Goal: Task Accomplishment & Management: Use online tool/utility

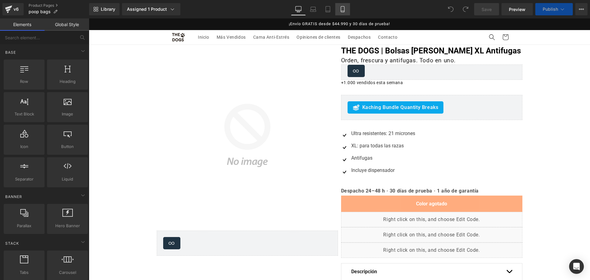
drag, startPoint x: 0, startPoint y: 0, endPoint x: 342, endPoint y: 12, distance: 342.1
click at [342, 12] on icon at bounding box center [343, 9] width 6 height 6
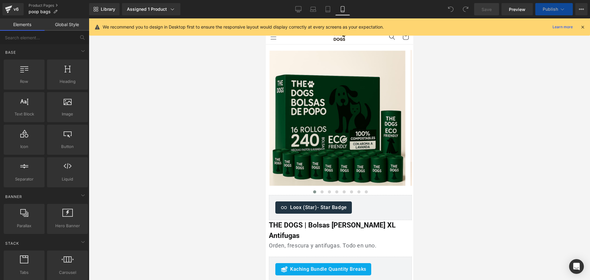
click at [582, 25] on icon at bounding box center [583, 27] width 6 height 6
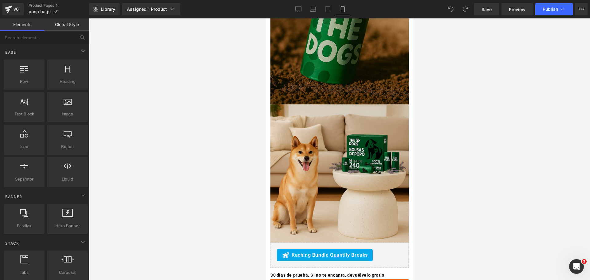
scroll to position [1422, 0]
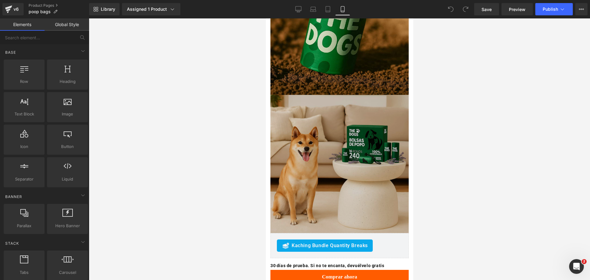
click at [368, 95] on img at bounding box center [339, 164] width 138 height 138
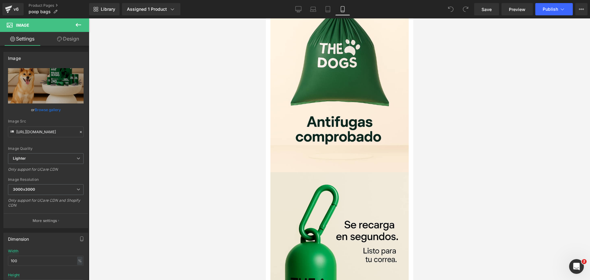
scroll to position [0, 0]
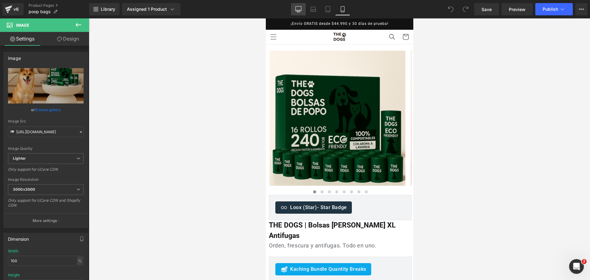
click at [294, 14] on link "Desktop" at bounding box center [298, 9] width 15 height 12
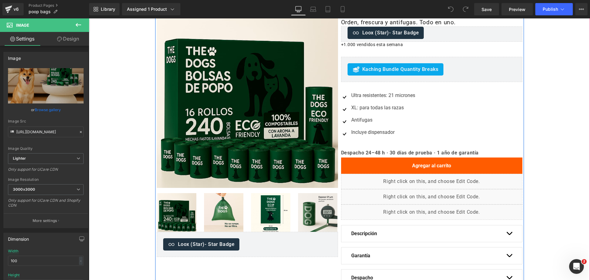
scroll to position [115, 0]
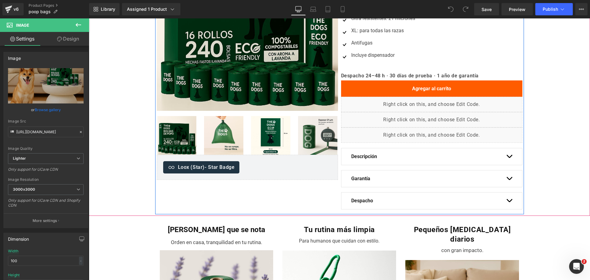
click at [211, 171] on span "Loox (Star) - Star Badge" at bounding box center [206, 167] width 57 height 7
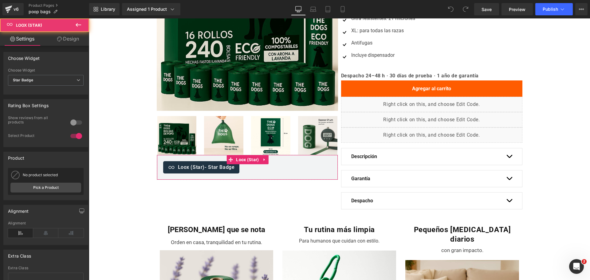
click at [70, 41] on link "Design" at bounding box center [68, 39] width 45 height 14
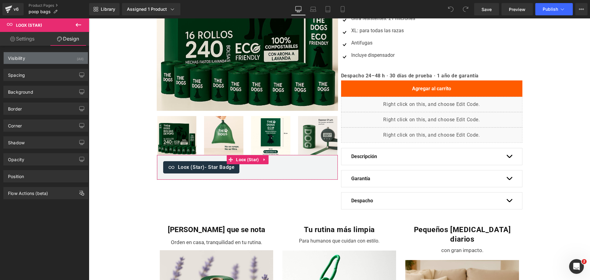
click at [63, 55] on div "Visibility (All)" at bounding box center [46, 58] width 84 height 12
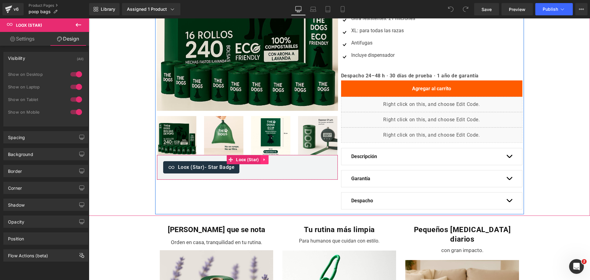
click at [262, 163] on link at bounding box center [265, 159] width 8 height 9
click at [265, 162] on link at bounding box center [269, 159] width 8 height 9
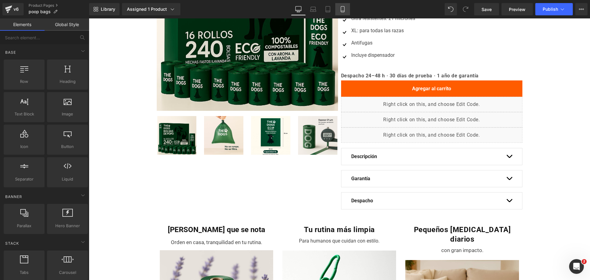
click at [347, 9] on link "Mobile" at bounding box center [342, 9] width 15 height 12
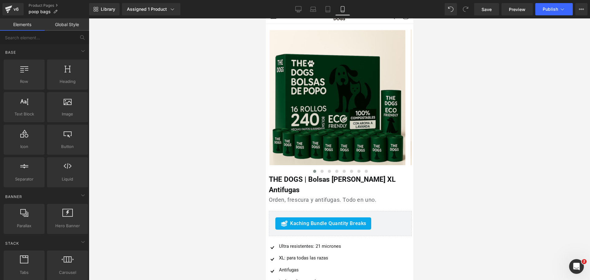
scroll to position [0, 0]
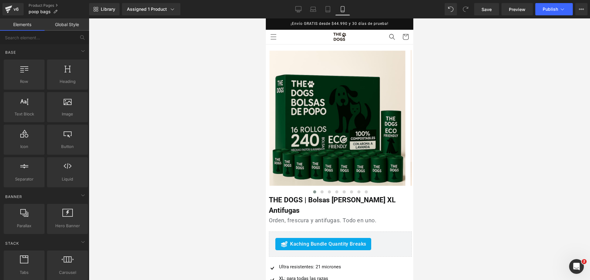
click at [461, 6] on span at bounding box center [466, 9] width 12 height 12
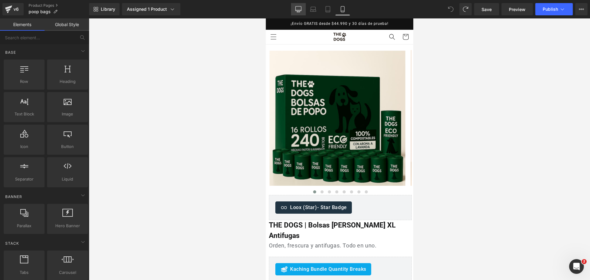
drag, startPoint x: 295, startPoint y: 11, endPoint x: 191, endPoint y: 18, distance: 104.4
click at [295, 11] on icon at bounding box center [298, 9] width 6 height 6
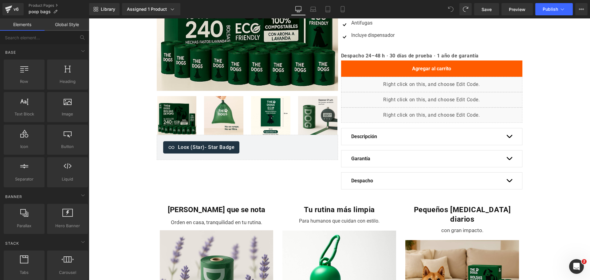
scroll to position [142, 0]
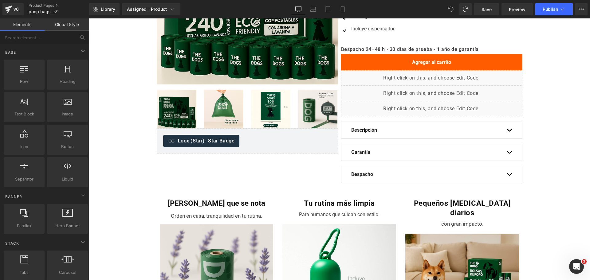
click at [199, 146] on div "Loox (Star) - Star Badge" at bounding box center [201, 141] width 77 height 12
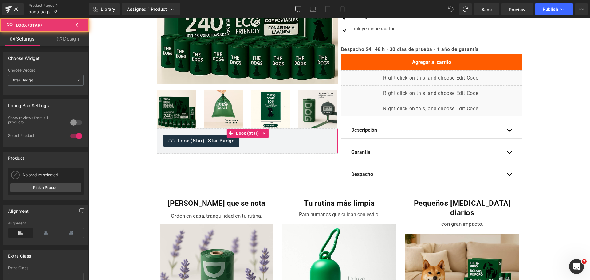
click at [65, 45] on link "Design" at bounding box center [68, 39] width 45 height 14
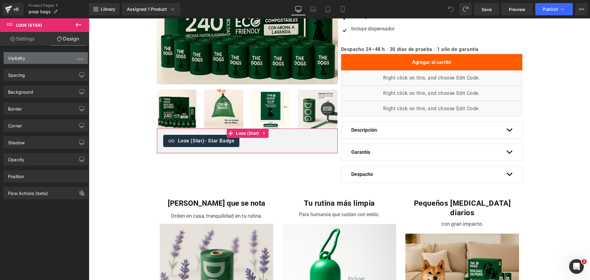
click at [62, 59] on div "Visibility (All)" at bounding box center [46, 58] width 84 height 12
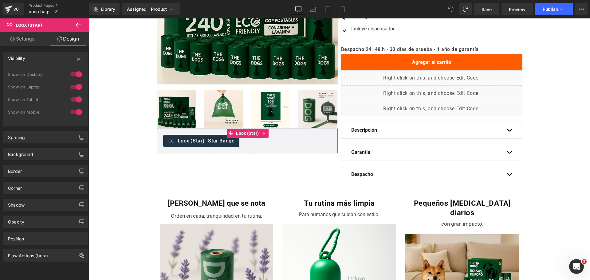
click at [79, 71] on div at bounding box center [76, 74] width 15 height 10
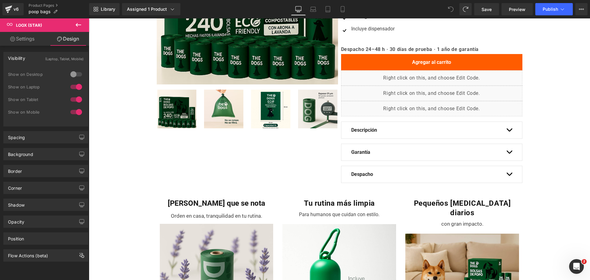
drag, startPoint x: 74, startPoint y: 84, endPoint x: 83, endPoint y: 82, distance: 9.2
click at [74, 85] on div at bounding box center [76, 87] width 15 height 10
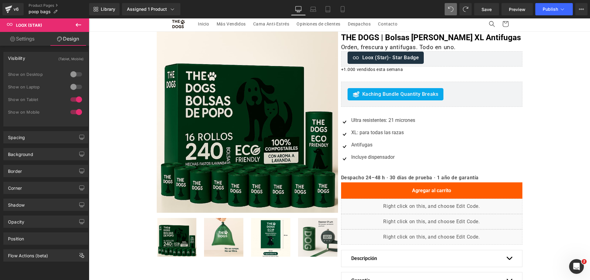
scroll to position [0, 0]
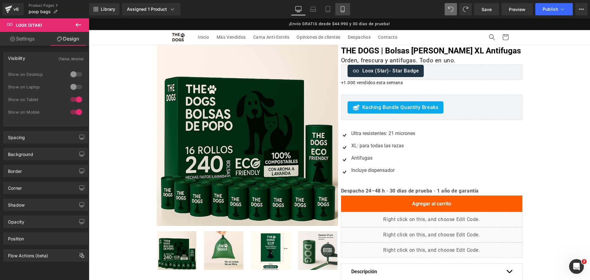
click at [349, 13] on link "Mobile" at bounding box center [342, 9] width 15 height 12
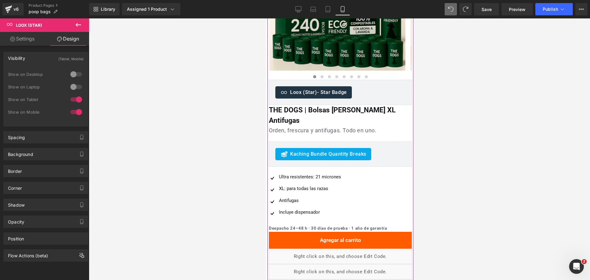
scroll to position [154, 0]
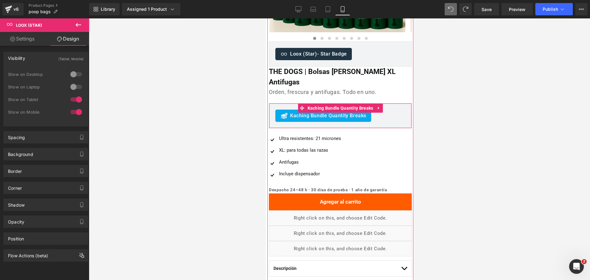
click at [319, 112] on span "Kaching Bundle Quantity Breaks" at bounding box center [328, 115] width 76 height 7
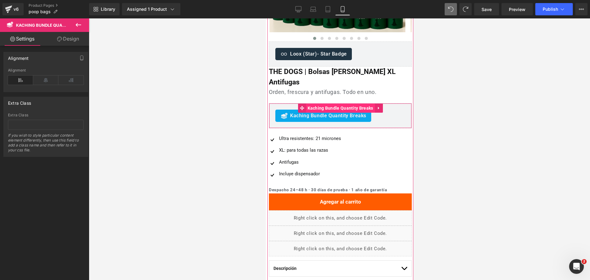
click at [329, 104] on span "Kaching Bundle Quantity Breaks" at bounding box center [340, 108] width 69 height 9
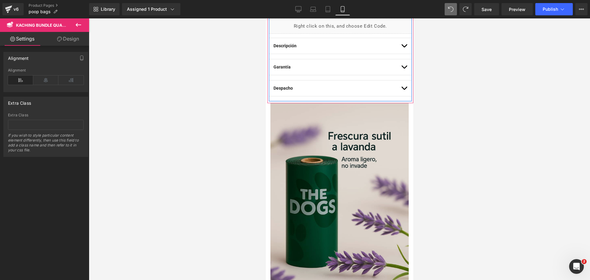
scroll to position [384, 0]
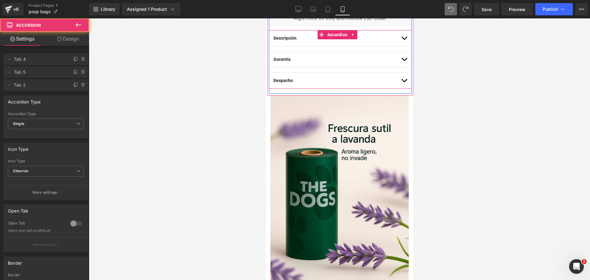
click at [401, 75] on button "button" at bounding box center [404, 81] width 6 height 16
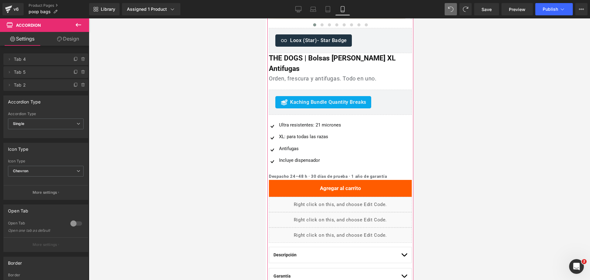
scroll to position [154, 0]
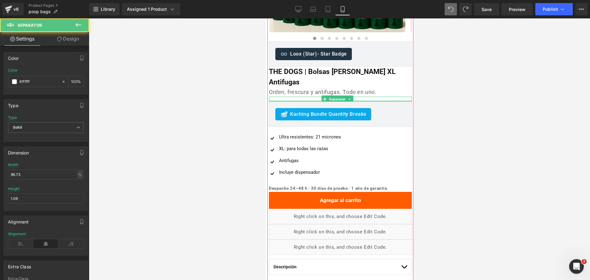
click at [360, 100] on div at bounding box center [340, 101] width 143 height 2
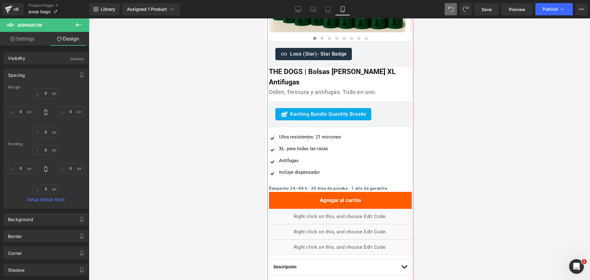
click at [287, 88] on h1 "Orden, frescura y antifugas. Todo en uno." at bounding box center [340, 92] width 143 height 9
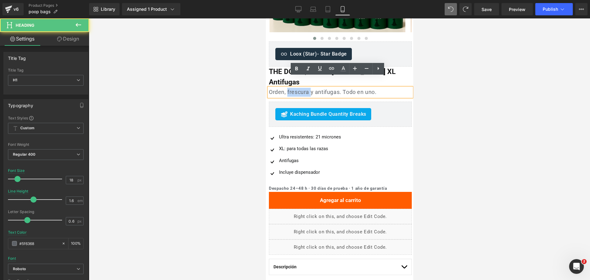
click at [287, 88] on h1 "Orden, frescura y antifugas. Todo en uno." at bounding box center [340, 92] width 143 height 9
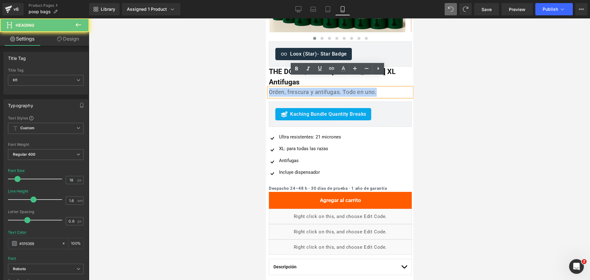
click at [287, 88] on h1 "Orden, frescura y antifugas. Todo en uno." at bounding box center [340, 92] width 143 height 9
paste div
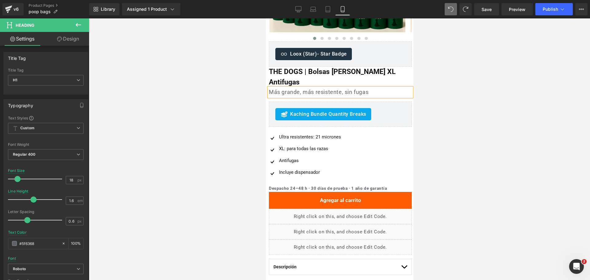
click at [458, 76] on div at bounding box center [339, 149] width 501 height 262
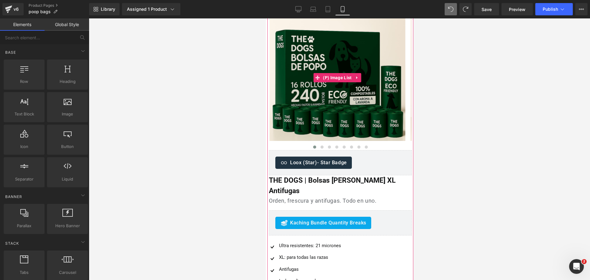
scroll to position [0, 0]
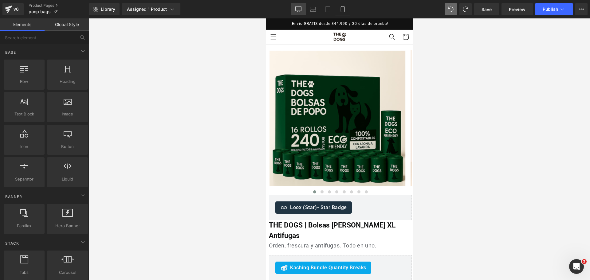
click at [296, 6] on icon at bounding box center [299, 8] width 6 height 5
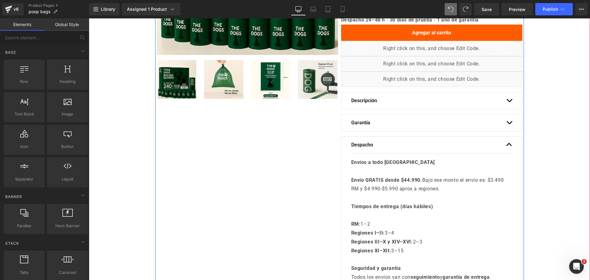
scroll to position [154, 0]
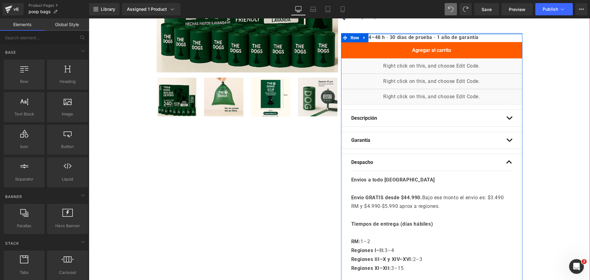
click at [425, 34] on div "Despacho 24–48 h · 30 días de prueba · 1 año de garantía Text Block Agregar al …" at bounding box center [431, 184] width 181 height 303
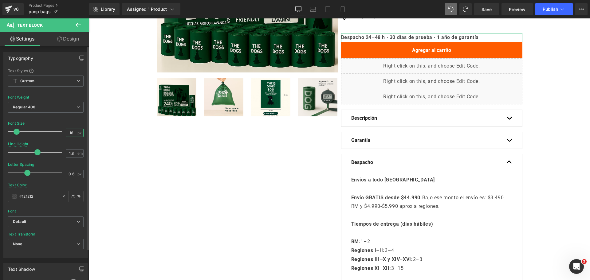
click at [71, 132] on input "16" at bounding box center [71, 133] width 11 height 8
type input "15"
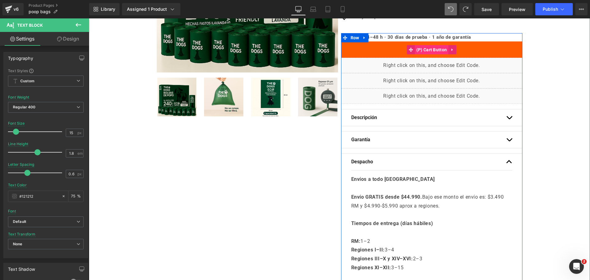
click at [428, 46] on span "(P) Cart Button" at bounding box center [432, 49] width 34 height 9
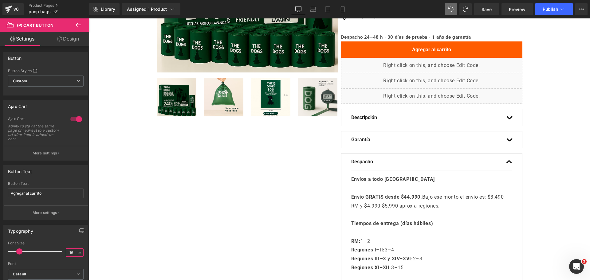
click at [67, 251] on input "16" at bounding box center [71, 253] width 11 height 8
type input "17"
click at [341, 7] on icon at bounding box center [343, 9] width 6 height 6
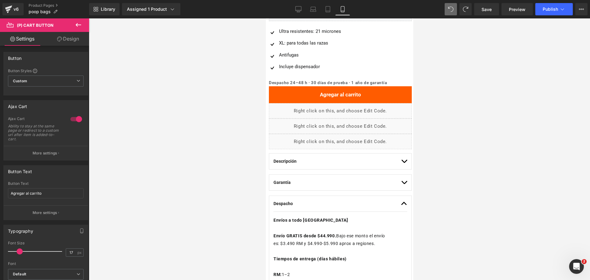
scroll to position [188, 0]
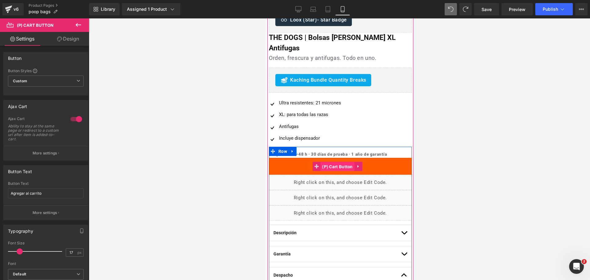
click at [340, 162] on span "(P) Cart Button" at bounding box center [337, 166] width 34 height 9
click at [334, 162] on span "(P) Cart Button" at bounding box center [337, 166] width 34 height 9
click at [306, 152] on b "Despacho 24–48 h · 30 días de prueba · 1 año de garantía" at bounding box center [328, 154] width 118 height 5
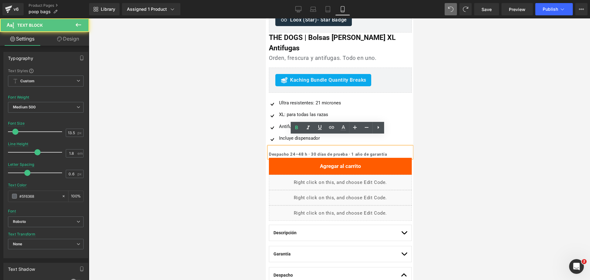
click at [464, 119] on div at bounding box center [339, 149] width 501 height 262
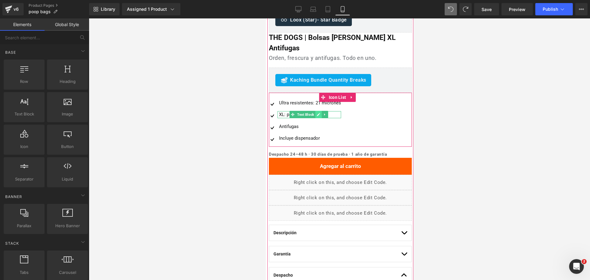
click at [316, 111] on link at bounding box center [318, 114] width 6 height 7
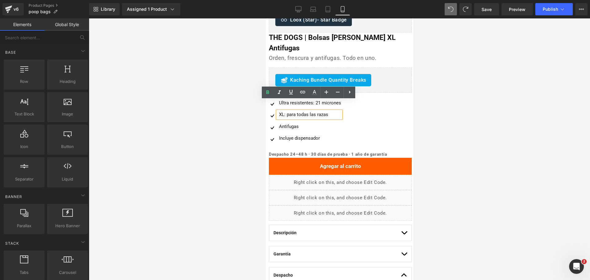
click at [454, 109] on div at bounding box center [339, 149] width 501 height 262
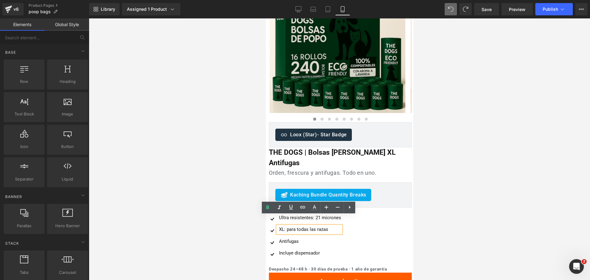
scroll to position [73, 0]
click at [366, 169] on h1 "Orden, frescura y antifugas. Todo en uno." at bounding box center [340, 173] width 143 height 9
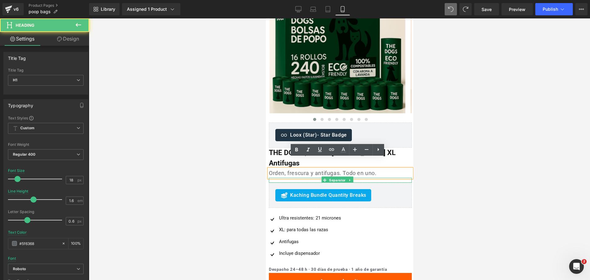
click at [436, 167] on div at bounding box center [339, 149] width 501 height 262
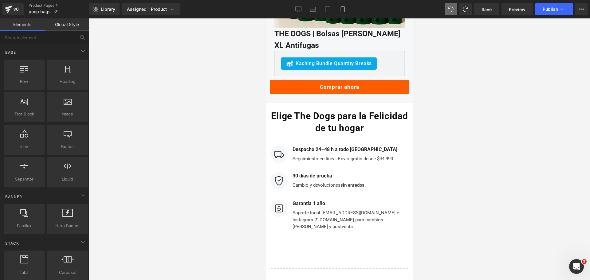
scroll to position [2671, 0]
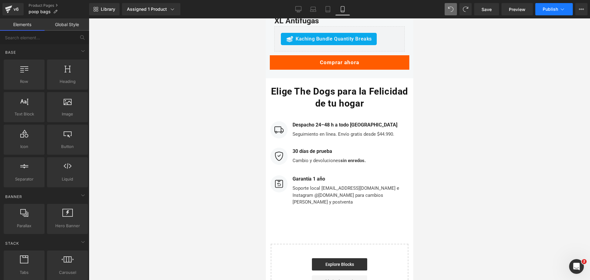
click at [552, 15] on button "Publish" at bounding box center [555, 9] width 38 height 12
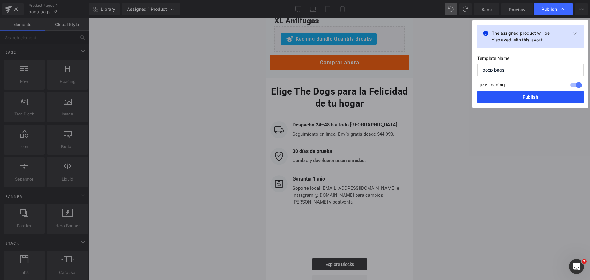
click at [528, 97] on button "Publish" at bounding box center [530, 97] width 106 height 12
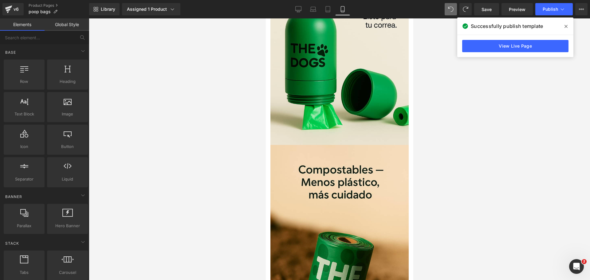
scroll to position [0, 0]
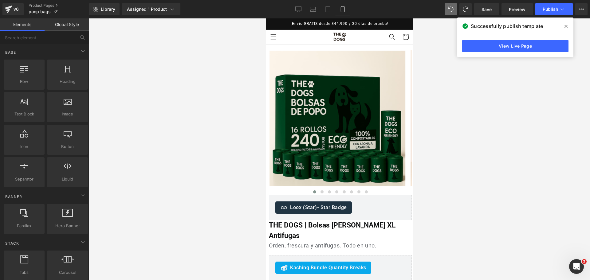
click at [571, 23] on span at bounding box center [566, 27] width 10 height 10
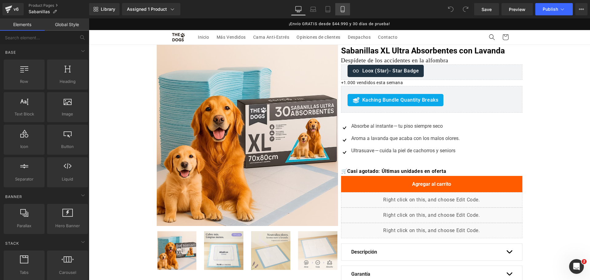
click at [345, 10] on icon at bounding box center [343, 9] width 6 height 6
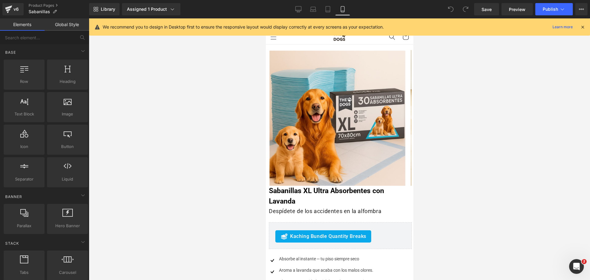
click at [580, 29] on div "We recommend you to design in Desktop first to ensure the responsive layout wou…" at bounding box center [342, 26] width 478 height 7
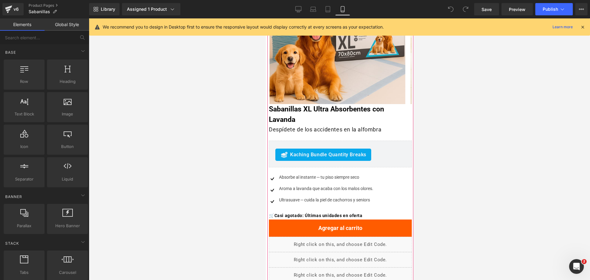
scroll to position [77, 0]
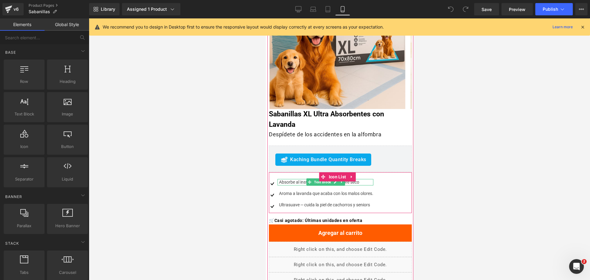
click at [294, 183] on div "Absorbe al instante — tu piso siempre seco" at bounding box center [325, 182] width 96 height 6
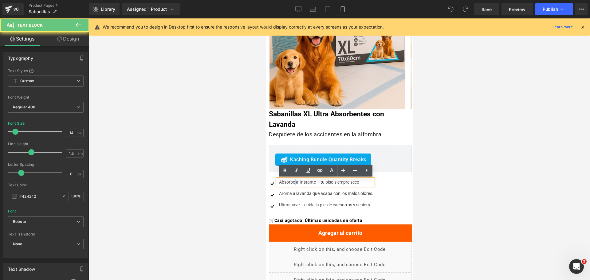
click at [294, 183] on div "Absorbe al instante — tu piso siempre seco" at bounding box center [325, 182] width 96 height 6
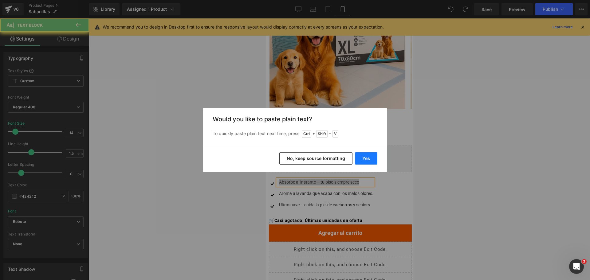
click at [368, 159] on button "Yes" at bounding box center [366, 158] width 22 height 12
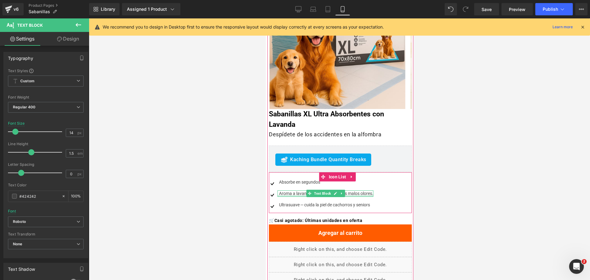
click at [293, 195] on div "Aroma a lavanda que acaba con los malos olores." at bounding box center [325, 194] width 96 height 6
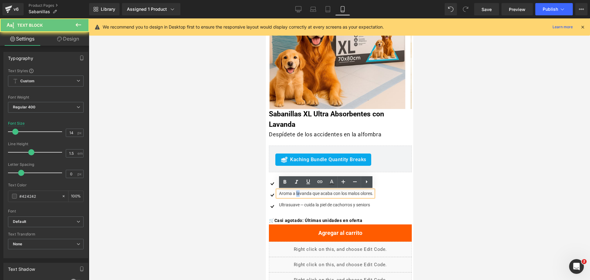
click at [293, 195] on div "Aroma a lavanda que acaba con los malos olores." at bounding box center [325, 194] width 96 height 6
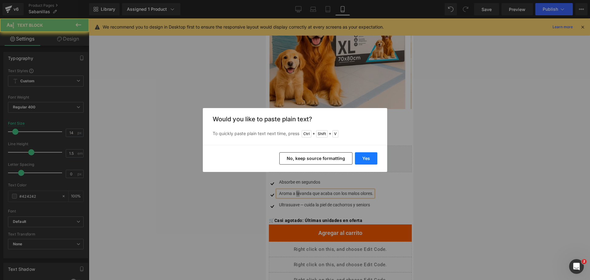
click at [365, 160] on button "Yes" at bounding box center [366, 158] width 22 height 12
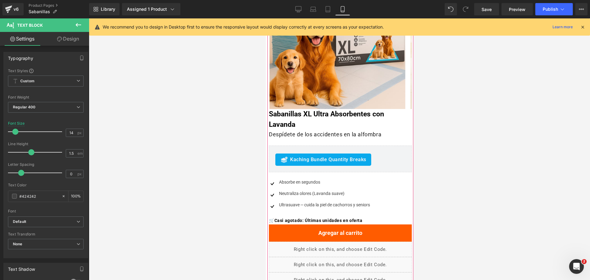
click at [266, 18] on div at bounding box center [266, 18] width 0 height 0
click at [289, 207] on div "Ultrasuave — cuida la piel de cachorros y seniors" at bounding box center [323, 205] width 93 height 6
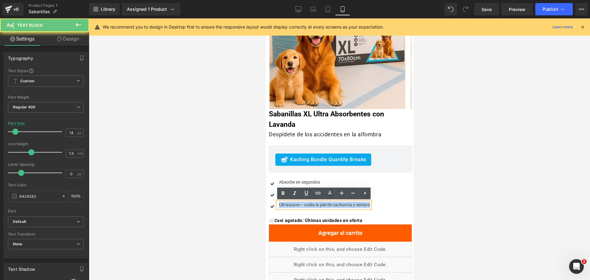
click at [289, 207] on div "Ultrasuave — cuida la piel de cachorros y seniors" at bounding box center [323, 205] width 93 height 6
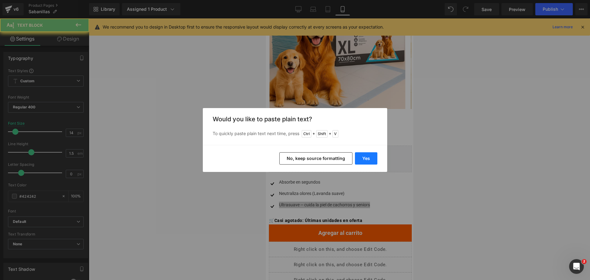
drag, startPoint x: 370, startPoint y: 161, endPoint x: 105, endPoint y: 142, distance: 266.6
click at [370, 160] on button "Yes" at bounding box center [366, 158] width 22 height 12
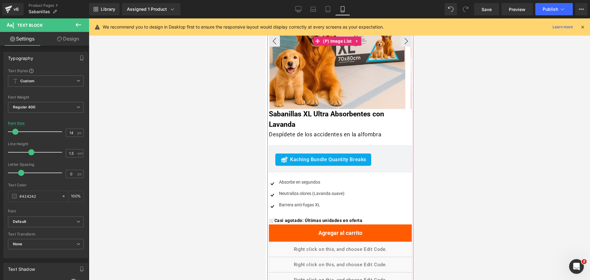
scroll to position [115, 0]
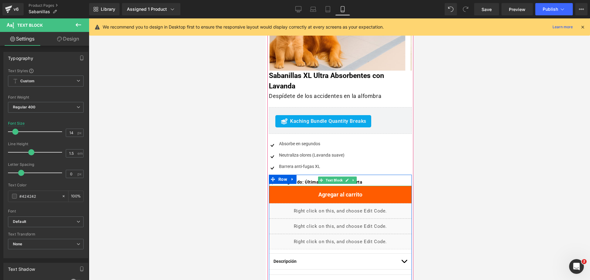
click at [304, 180] on span "Casi agotado: Últimas unidades en oferta" at bounding box center [318, 182] width 88 height 5
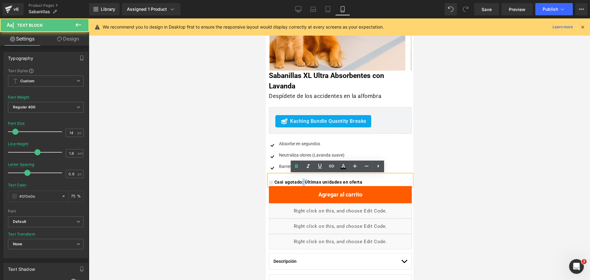
click at [304, 180] on span "Casi agotado: Últimas unidades en oferta" at bounding box center [318, 182] width 88 height 5
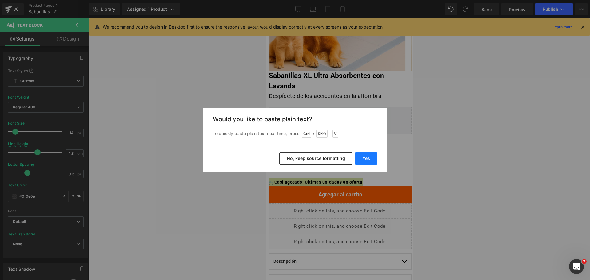
click at [358, 160] on button "Yes" at bounding box center [366, 158] width 22 height 12
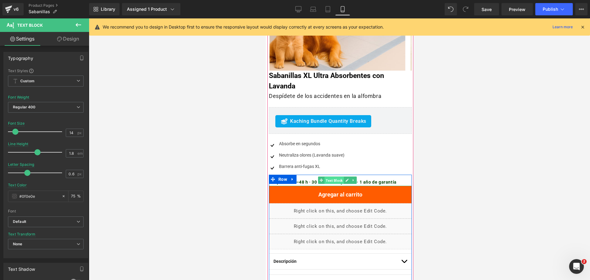
click at [333, 182] on span "Text Block" at bounding box center [333, 180] width 19 height 7
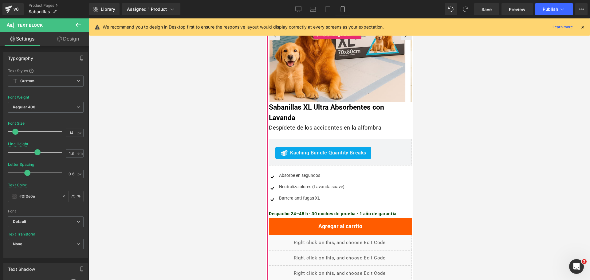
scroll to position [0, 0]
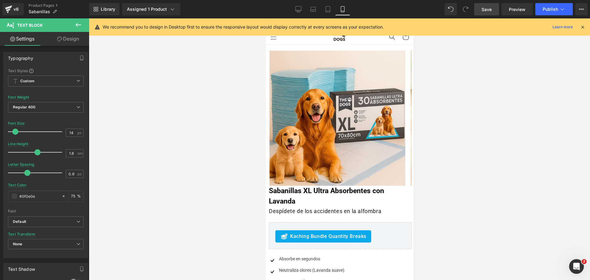
click at [482, 6] on link "Save" at bounding box center [486, 9] width 25 height 12
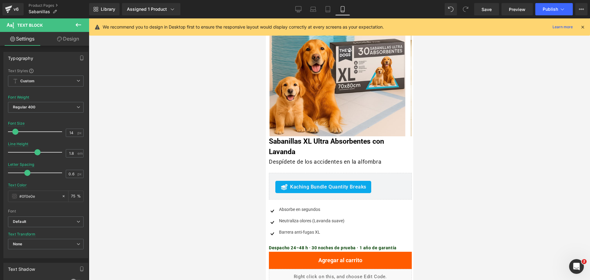
scroll to position [115, 0]
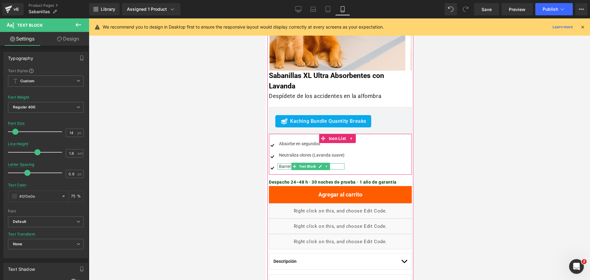
click at [290, 167] on div "Barrera anti-fugas XL" at bounding box center [310, 167] width 67 height 6
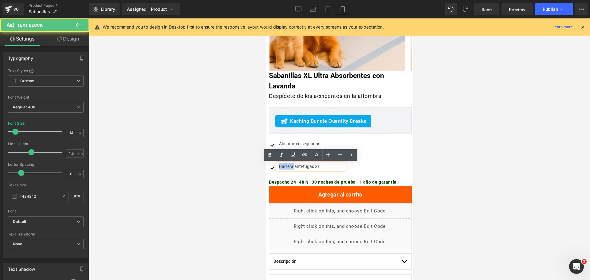
click at [290, 167] on div "Barrera anti-fugas XL" at bounding box center [310, 167] width 67 height 6
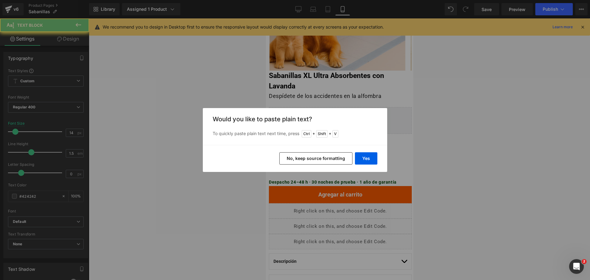
click at [366, 157] on button "Yes" at bounding box center [366, 158] width 22 height 12
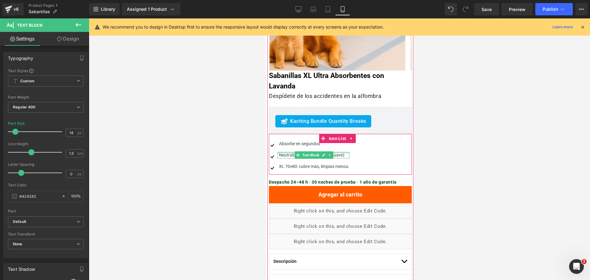
click at [286, 156] on div "Neutraliza olores (Lavanda suave)" at bounding box center [313, 155] width 72 height 6
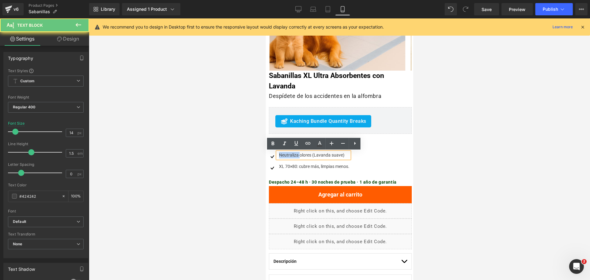
click at [286, 156] on div "Neutraliza olores (Lavanda suave)" at bounding box center [313, 155] width 72 height 6
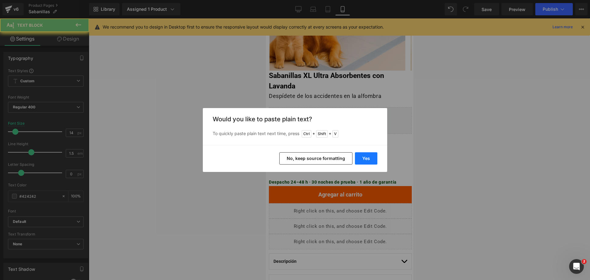
click at [367, 157] on button "Yes" at bounding box center [366, 158] width 22 height 12
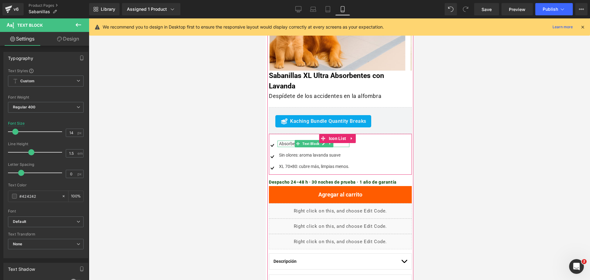
click at [287, 145] on div "Absorbe en segundos" at bounding box center [313, 144] width 72 height 6
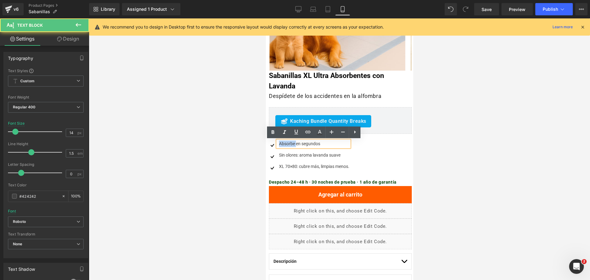
click at [287, 145] on div "Absorbe en segundos" at bounding box center [313, 144] width 72 height 6
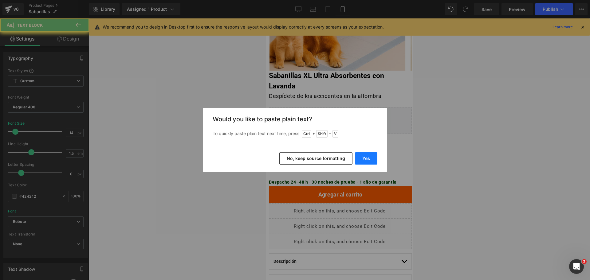
click at [362, 161] on button "Yes" at bounding box center [366, 158] width 22 height 12
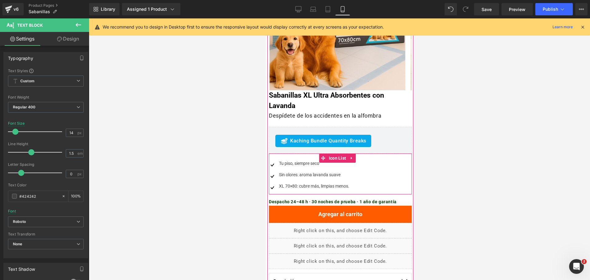
scroll to position [77, 0]
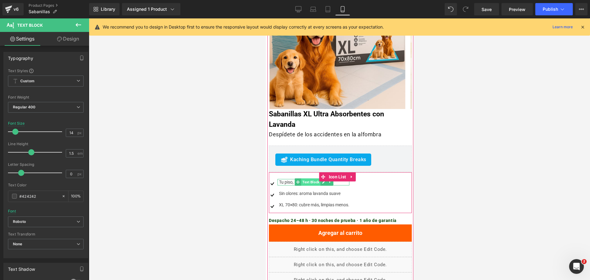
click at [312, 184] on span "Text Block" at bounding box center [310, 182] width 19 height 7
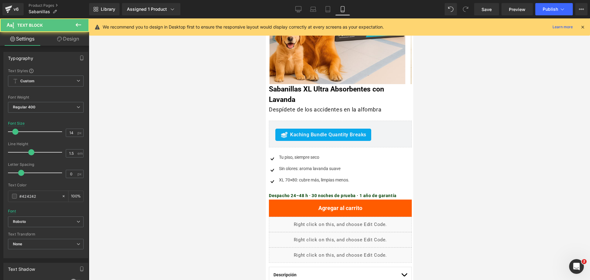
scroll to position [115, 0]
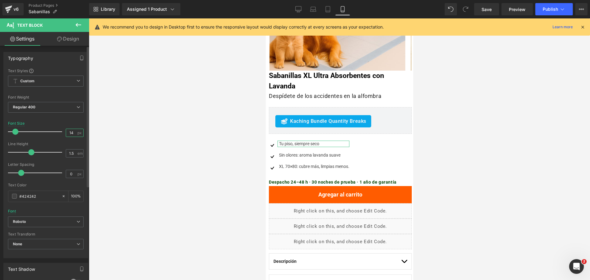
click at [69, 135] on input "14" at bounding box center [71, 133] width 11 height 8
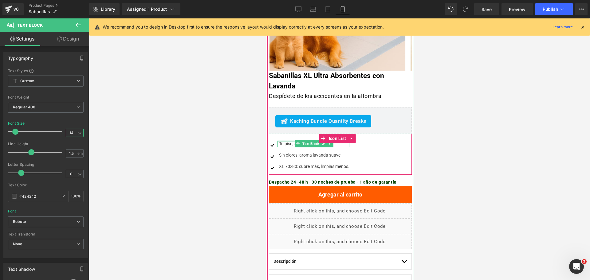
click at [294, 142] on div at bounding box center [313, 142] width 72 height 2
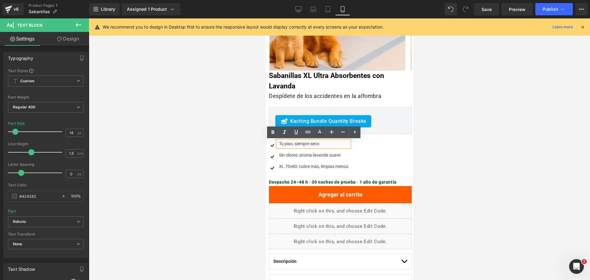
click at [287, 145] on div "Tu piso, siempre seco" at bounding box center [313, 144] width 72 height 6
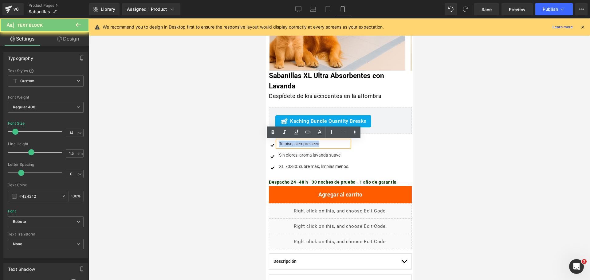
click at [287, 145] on div "Tu piso, siempre seco" at bounding box center [313, 144] width 72 height 6
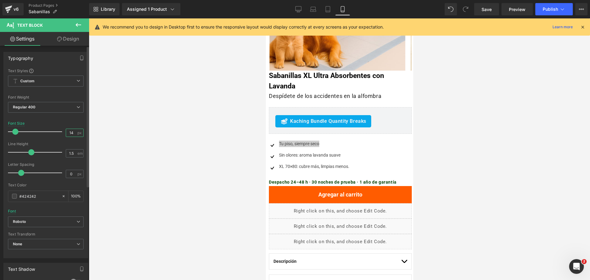
click at [72, 134] on input "14" at bounding box center [71, 133] width 11 height 8
type input "15"
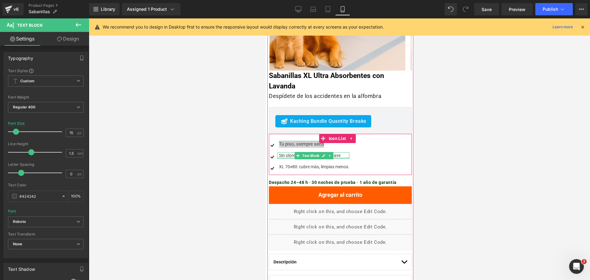
click at [287, 158] on div at bounding box center [313, 158] width 72 height 2
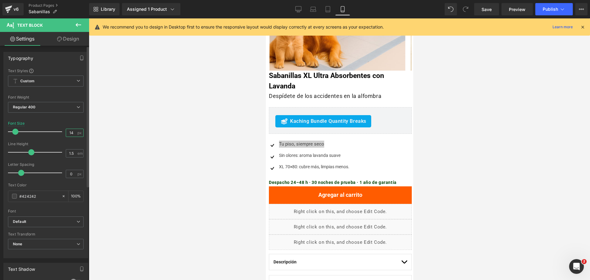
click at [73, 132] on input "14" at bounding box center [71, 133] width 11 height 8
type input "15"
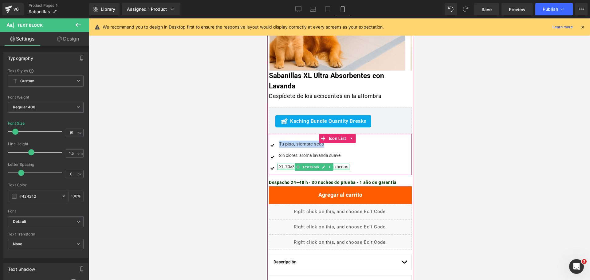
click at [288, 168] on div "XL 70×80: cubre más, limpias menos." at bounding box center [313, 167] width 72 height 6
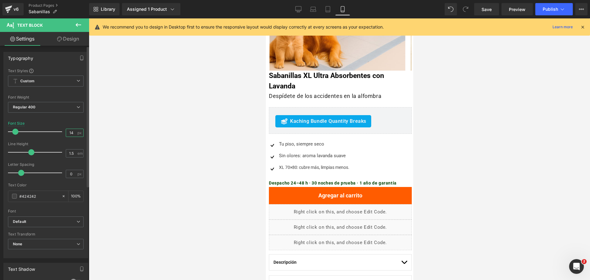
click at [67, 134] on input "14" at bounding box center [71, 133] width 11 height 8
type input "15"
click at [343, 81] on span "(P) Title" at bounding box center [337, 81] width 20 height 9
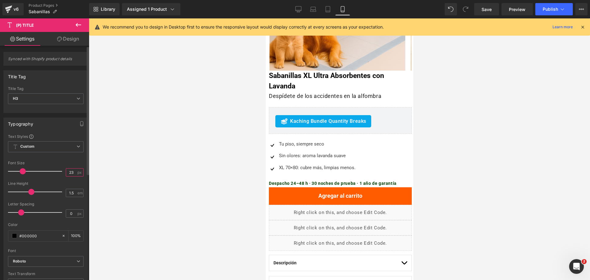
click at [69, 171] on input "23" at bounding box center [71, 173] width 11 height 8
type input "21"
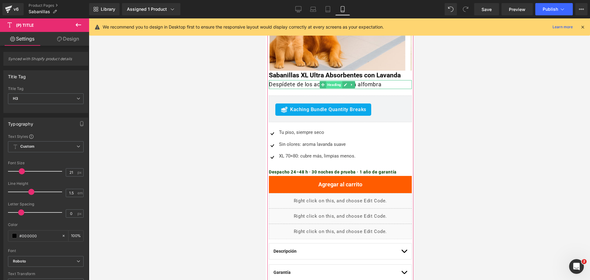
click at [335, 83] on span "Heading" at bounding box center [334, 84] width 16 height 7
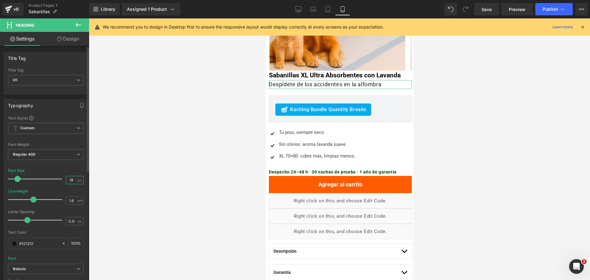
click at [69, 179] on input "18" at bounding box center [71, 180] width 11 height 8
click at [464, 123] on div at bounding box center [339, 149] width 501 height 262
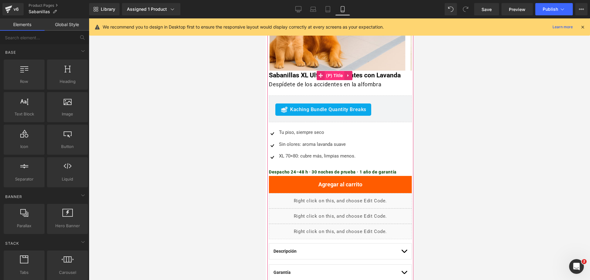
click at [342, 76] on span "(P) Title" at bounding box center [334, 75] width 20 height 9
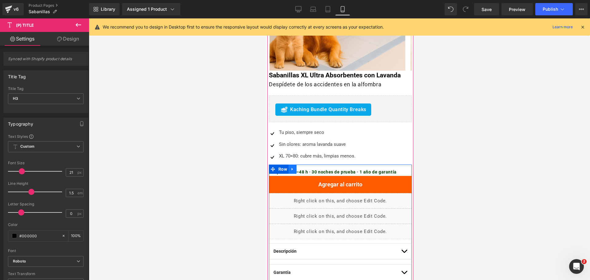
click at [292, 174] on link at bounding box center [292, 169] width 8 height 9
click at [323, 171] on span at bounding box center [321, 170] width 6 height 7
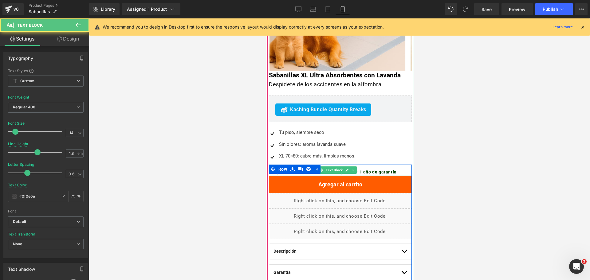
click at [373, 172] on b "Despacho 24–48 h · 30 noches de prueba · 1 año de garantía" at bounding box center [333, 172] width 128 height 5
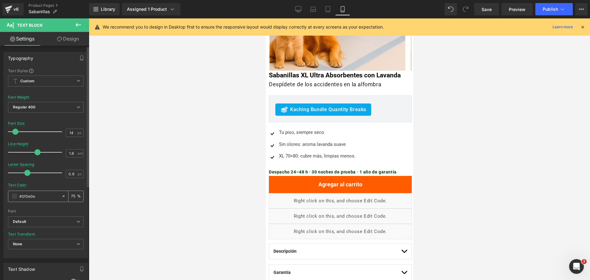
click at [35, 195] on input "#0f0e0e" at bounding box center [38, 196] width 39 height 7
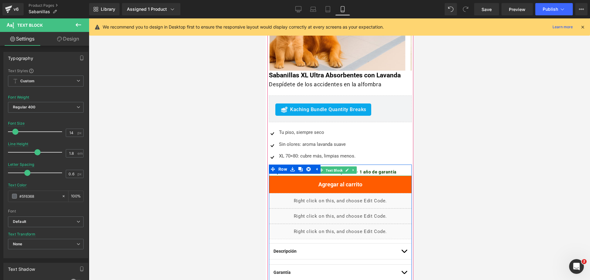
click at [332, 173] on span "Text Block" at bounding box center [333, 170] width 19 height 7
type input "#5f6368"
click at [366, 171] on b "Despacho 24–48 h · 30 noches de prueba · 1 año de garantía" at bounding box center [333, 172] width 128 height 5
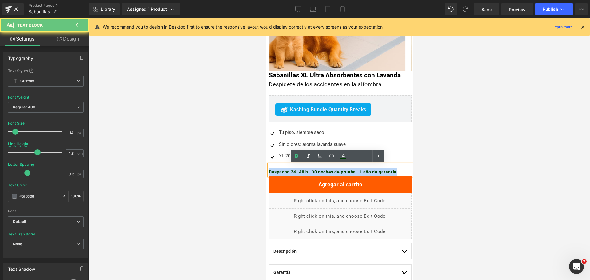
click at [366, 171] on b "Despacho 24–48 h · 30 noches de prueba · 1 año de garantía" at bounding box center [333, 172] width 128 height 5
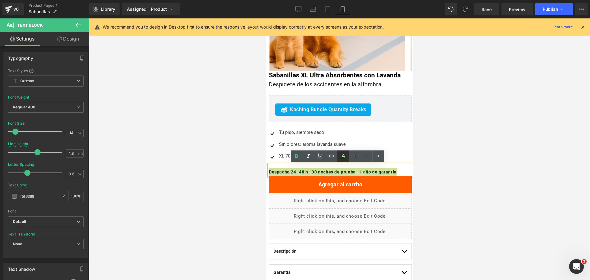
click at [344, 159] on icon at bounding box center [344, 158] width 6 height 1
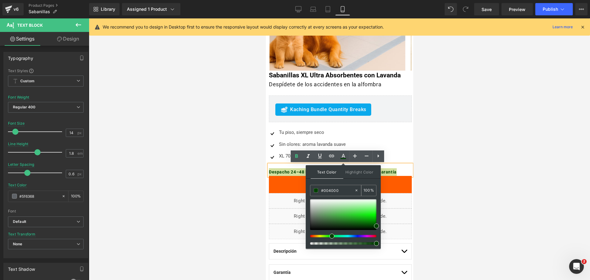
click at [333, 192] on input "#004000" at bounding box center [337, 190] width 33 height 7
paste input "5f6368"
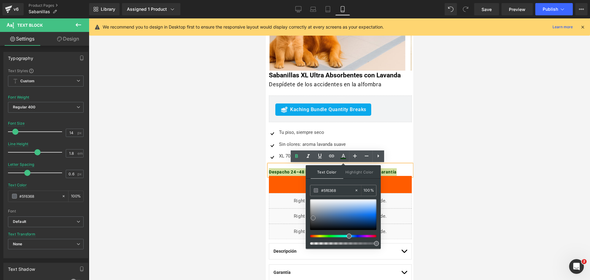
click at [313, 219] on span at bounding box center [313, 218] width 5 height 5
click at [286, 169] on p "Despacho 24–48 h · 30 noches de prueba · 1 año de garantía" at bounding box center [340, 172] width 143 height 8
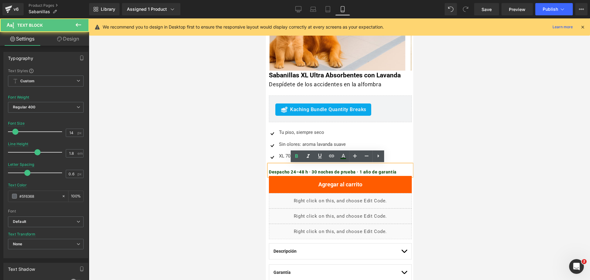
click at [314, 168] on p "Despacho 24–48 h · 30 noches de prueba · 1 año de garantía" at bounding box center [340, 172] width 143 height 8
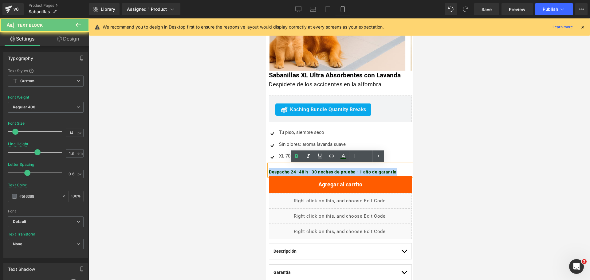
click at [314, 168] on p "Despacho 24–48 h · 30 noches de prueba · 1 año de garantía" at bounding box center [340, 172] width 143 height 8
click at [341, 160] on icon at bounding box center [343, 156] width 7 height 7
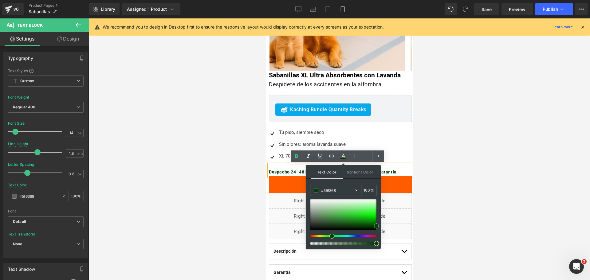
click at [325, 193] on input "#5f6368" at bounding box center [337, 190] width 33 height 7
paste input "5f6368"
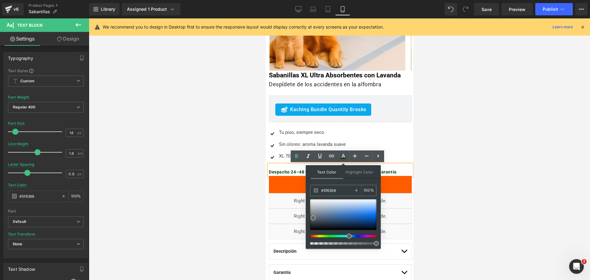
type input "#5f6368"
click at [315, 220] on span at bounding box center [313, 218] width 5 height 5
click at [286, 169] on p "Despacho 24–48 h · 30 noches de prueba · 1 año de garantía" at bounding box center [340, 172] width 143 height 8
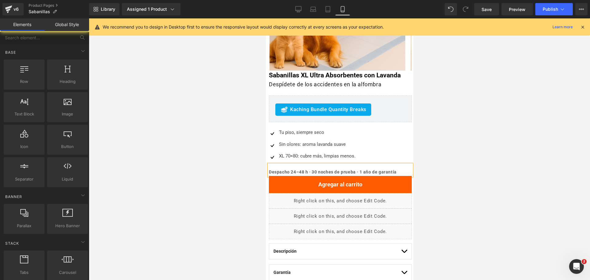
click at [245, 161] on div at bounding box center [339, 149] width 501 height 262
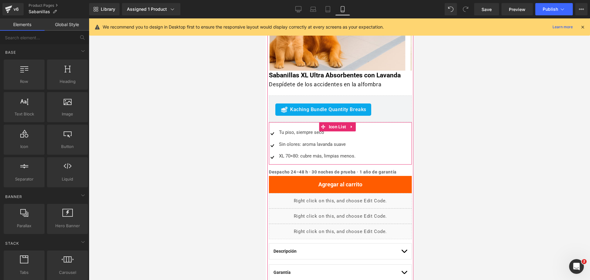
scroll to position [77, 0]
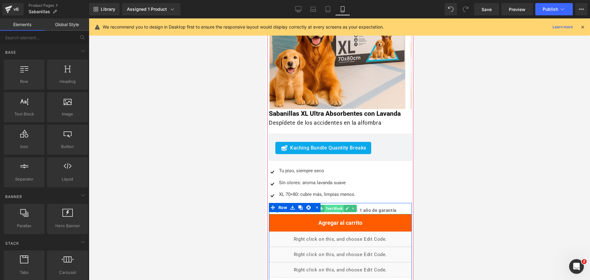
click at [331, 210] on span "Text Block" at bounding box center [333, 208] width 19 height 7
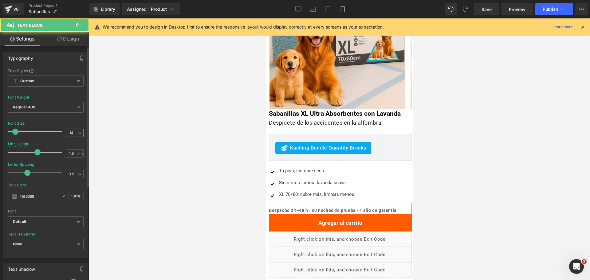
click at [71, 135] on input "14" at bounding box center [71, 133] width 11 height 8
type input "13.5"
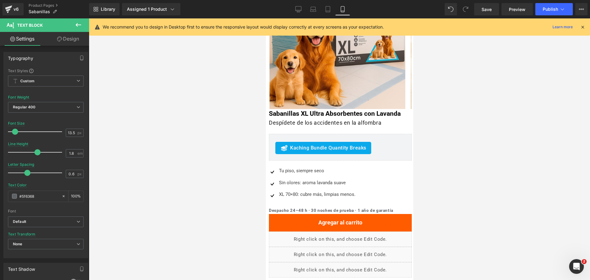
click at [459, 162] on div at bounding box center [339, 149] width 501 height 262
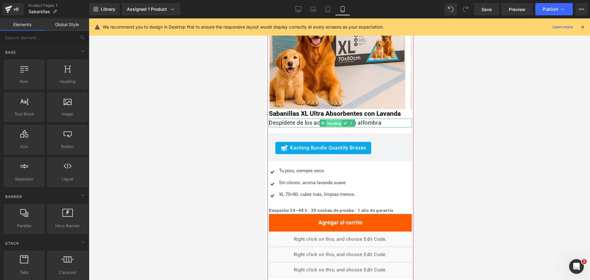
drag, startPoint x: 333, startPoint y: 125, endPoint x: 487, endPoint y: 38, distance: 176.6
click at [333, 125] on span "Heading" at bounding box center [334, 123] width 16 height 7
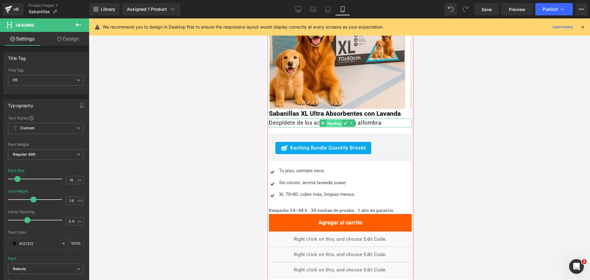
click at [333, 121] on span "Heading" at bounding box center [334, 123] width 16 height 7
click at [40, 239] on div "#121212" at bounding box center [34, 244] width 53 height 11
click at [37, 242] on input "#121212" at bounding box center [38, 243] width 39 height 7
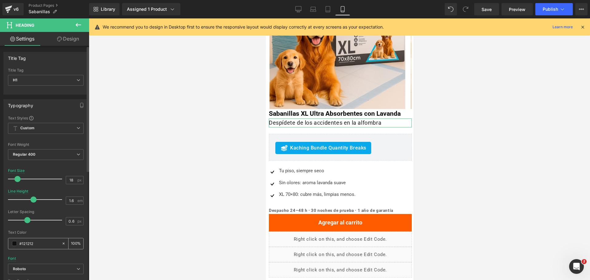
paste input "5f6368"
type input "#5f6368"
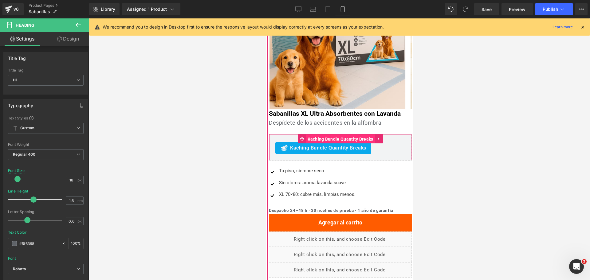
click at [323, 141] on span "Kaching Bundle Quantity Breaks" at bounding box center [340, 139] width 69 height 9
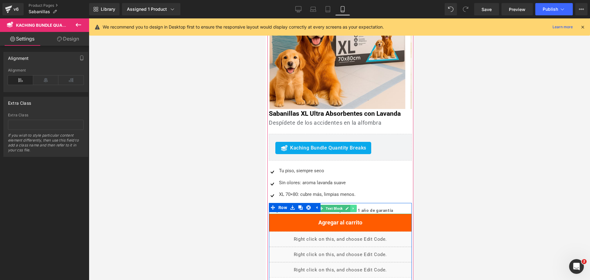
click at [356, 211] on link at bounding box center [353, 208] width 6 height 7
click at [369, 211] on b "Despacho 24–48 h · 30 noches de prueba · 1 año de garantía" at bounding box center [331, 210] width 125 height 5
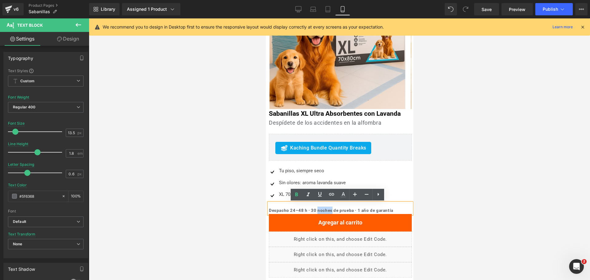
drag, startPoint x: 318, startPoint y: 210, endPoint x: 331, endPoint y: 212, distance: 13.9
click at [331, 212] on b "Despacho 24–48 h · 30 noches de prueba · 1 año de garantía" at bounding box center [331, 210] width 125 height 5
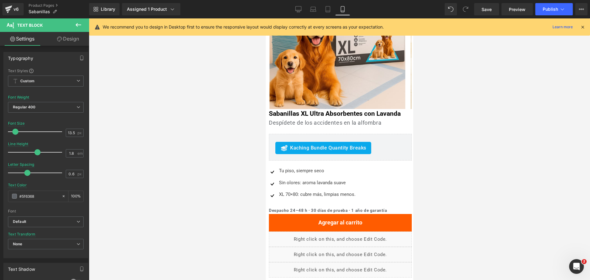
click at [515, 168] on div at bounding box center [339, 149] width 501 height 262
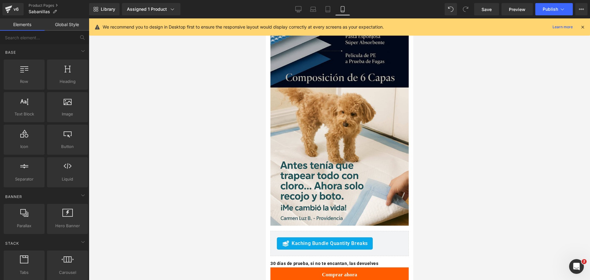
scroll to position [692, 0]
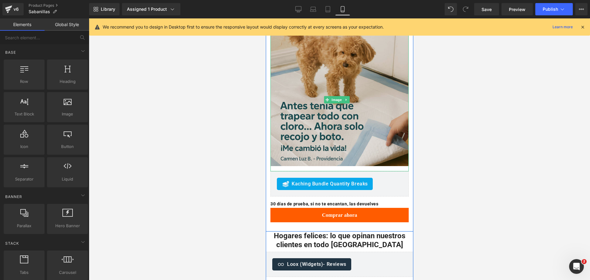
click at [378, 73] on img at bounding box center [339, 100] width 138 height 144
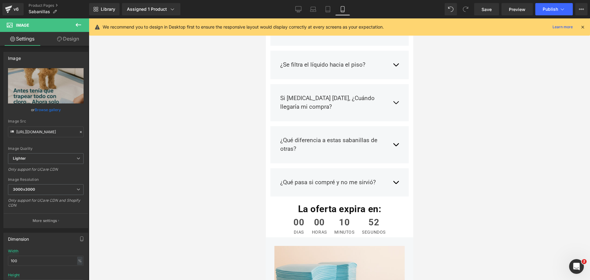
scroll to position [1079, 0]
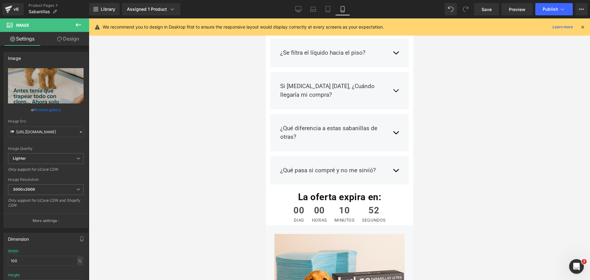
click at [331, 203] on div "10 minutos" at bounding box center [344, 214] width 26 height 22
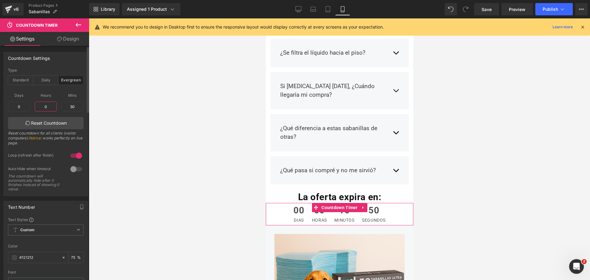
click at [50, 107] on input "0" at bounding box center [46, 107] width 22 height 10
type input "1"
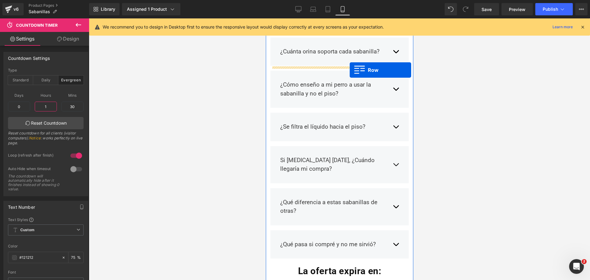
scroll to position [1117, 0]
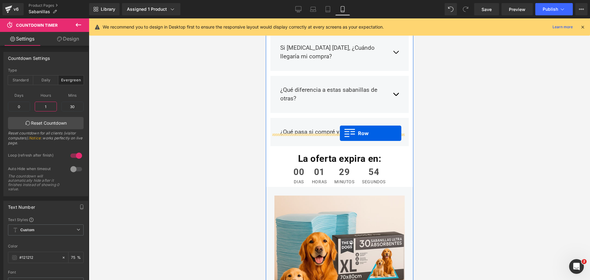
drag, startPoint x: 269, startPoint y: 62, endPoint x: 340, endPoint y: 133, distance: 100.4
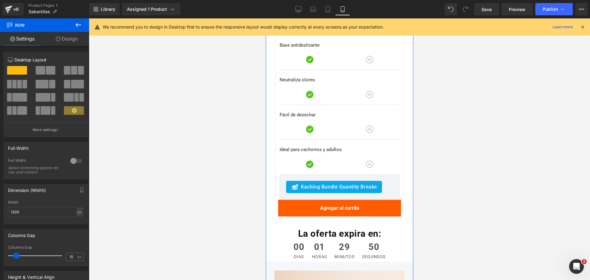
scroll to position [1463, 0]
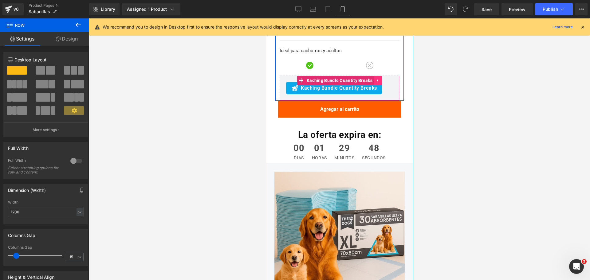
click at [378, 76] on link at bounding box center [378, 80] width 8 height 9
click at [380, 78] on icon at bounding box center [382, 80] width 4 height 4
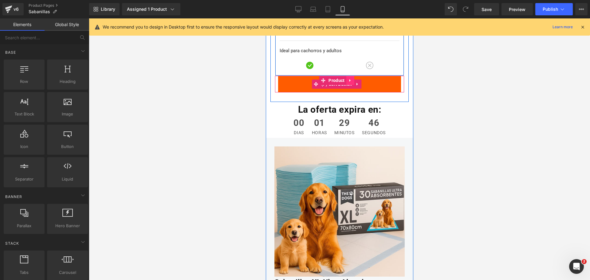
click at [350, 78] on icon at bounding box center [350, 80] width 4 height 5
click at [354, 78] on icon at bounding box center [354, 80] width 4 height 4
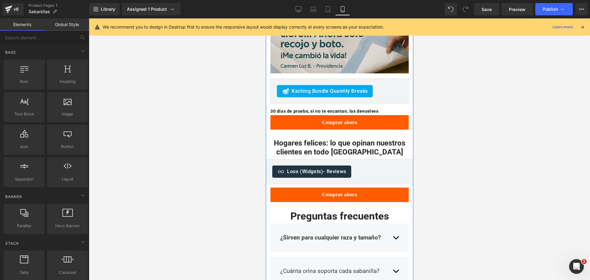
scroll to position [733, 0]
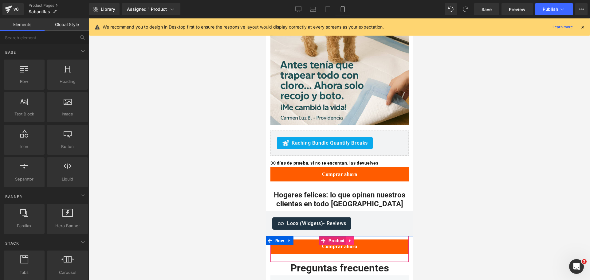
click at [347, 236] on link at bounding box center [350, 240] width 8 height 9
click at [352, 236] on link at bounding box center [354, 240] width 8 height 9
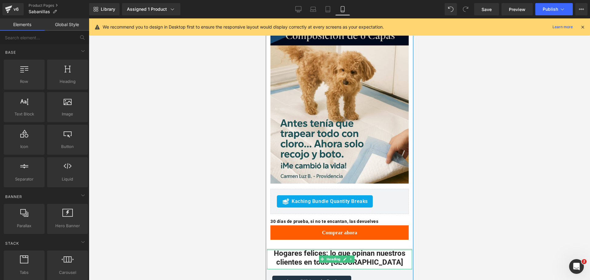
scroll to position [656, 0]
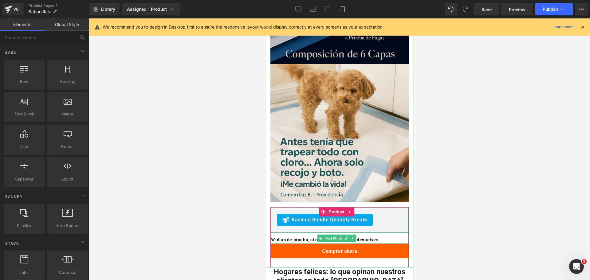
click at [354, 235] on link at bounding box center [353, 238] width 6 height 7
click at [356, 237] on icon at bounding box center [355, 239] width 3 height 4
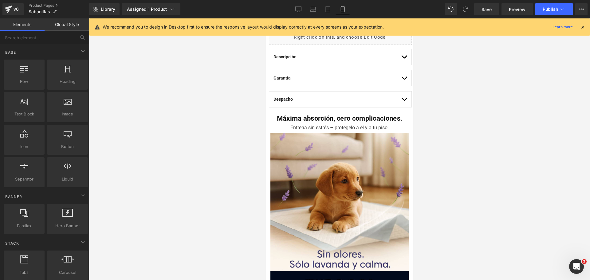
scroll to position [156, 0]
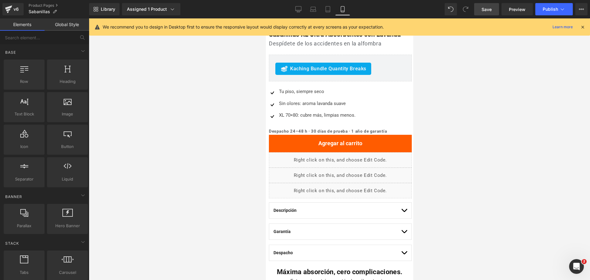
drag, startPoint x: 494, startPoint y: 11, endPoint x: 63, endPoint y: 68, distance: 434.8
click at [493, 11] on link "Save" at bounding box center [486, 9] width 25 height 12
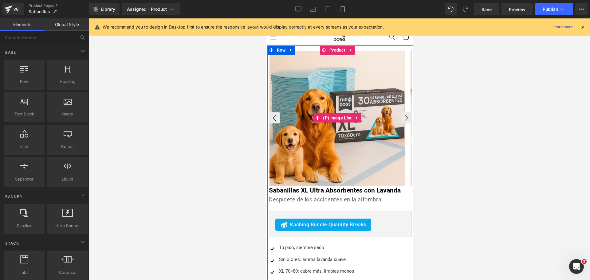
scroll to position [38, 0]
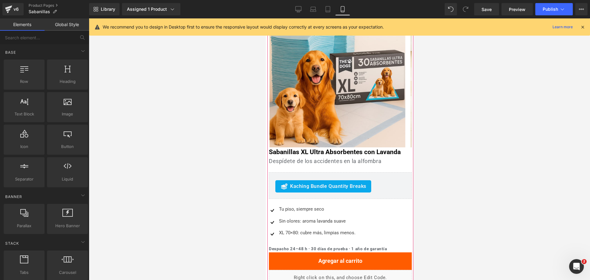
click at [295, 162] on h1 "Despídete de los accidentes en la alfombra" at bounding box center [340, 161] width 143 height 9
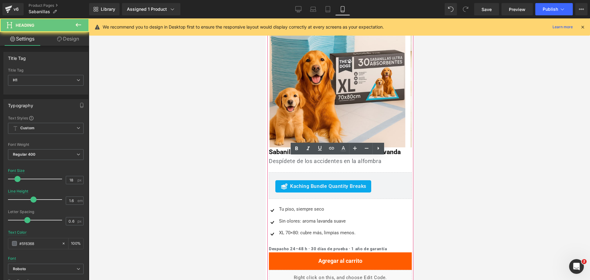
click at [295, 162] on h1 "Despídete de los accidentes en la alfombra" at bounding box center [340, 161] width 143 height 9
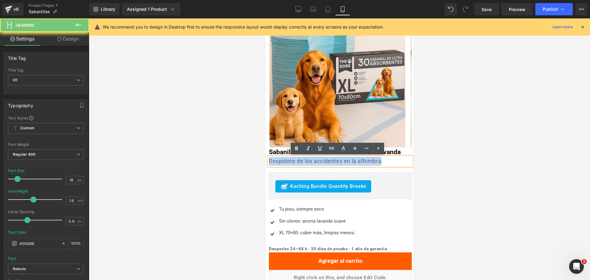
click at [295, 162] on h1 "Despídete de los accidentes en la alfombra" at bounding box center [340, 161] width 143 height 9
paste div
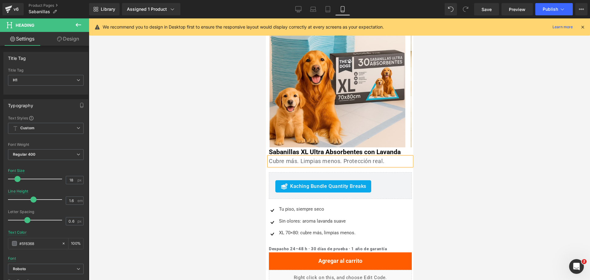
click at [452, 143] on div at bounding box center [339, 149] width 501 height 262
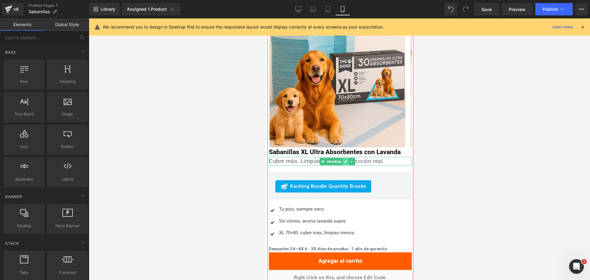
click at [342, 162] on link at bounding box center [345, 161] width 6 height 7
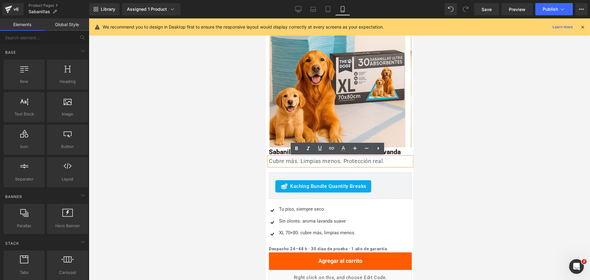
click at [331, 162] on h1 "Cubre más. Limpias menos. Protección real." at bounding box center [340, 161] width 143 height 9
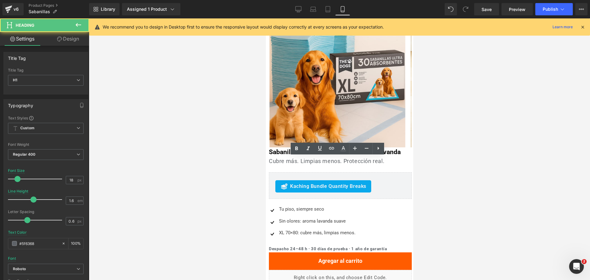
click at [451, 152] on div at bounding box center [339, 149] width 501 height 262
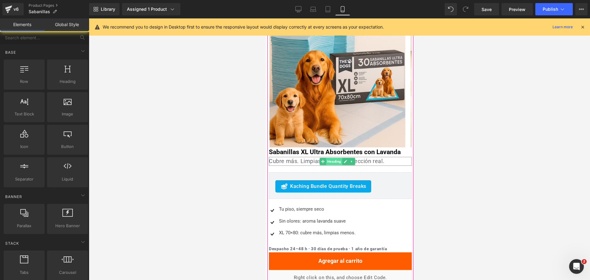
drag, startPoint x: 327, startPoint y: 161, endPoint x: 497, endPoint y: 186, distance: 171.2
click at [327, 161] on span "Heading" at bounding box center [334, 161] width 16 height 7
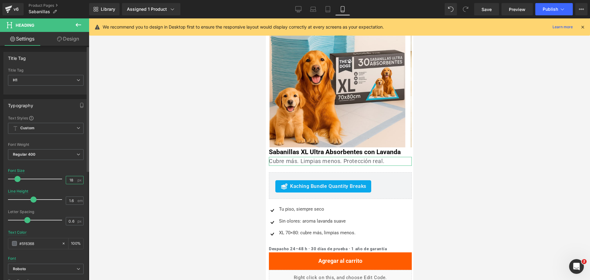
click at [66, 181] on input "18" at bounding box center [71, 180] width 11 height 8
type input "17"
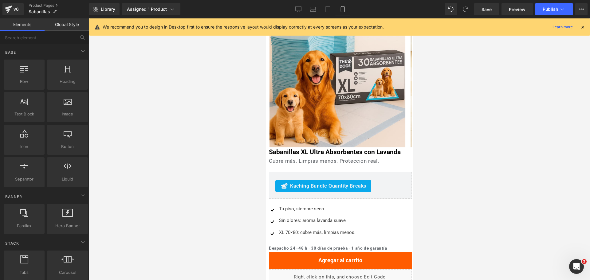
click at [445, 149] on div at bounding box center [339, 149] width 501 height 262
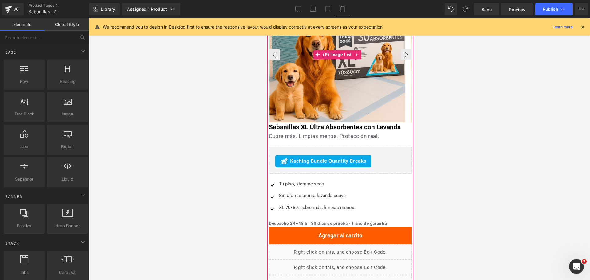
scroll to position [77, 0]
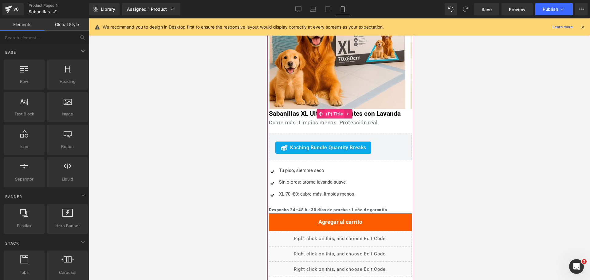
click at [330, 115] on span "(P) Title" at bounding box center [334, 113] width 20 height 9
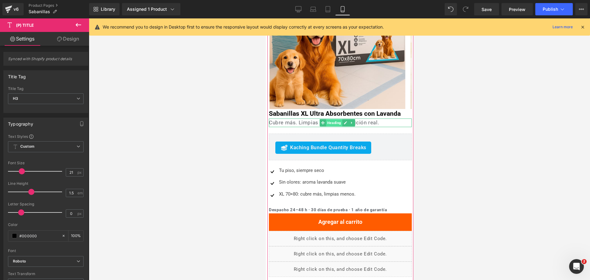
click at [329, 123] on span "Heading" at bounding box center [334, 122] width 16 height 7
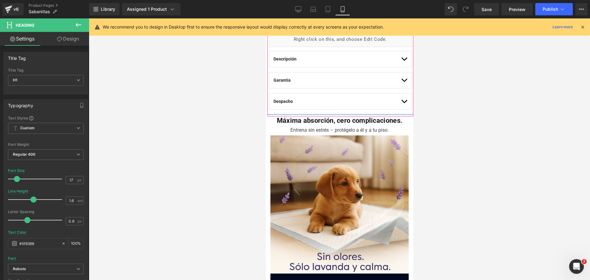
scroll to position [307, 0]
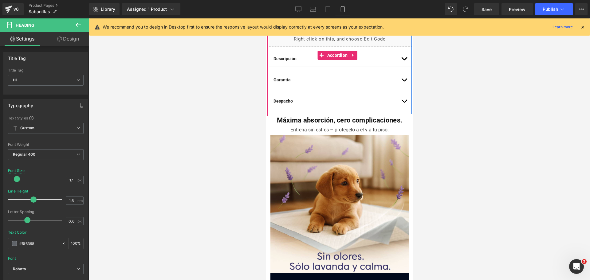
click at [401, 61] on button "button" at bounding box center [404, 59] width 6 height 16
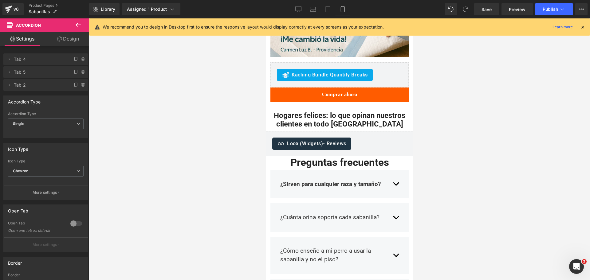
scroll to position [1105, 0]
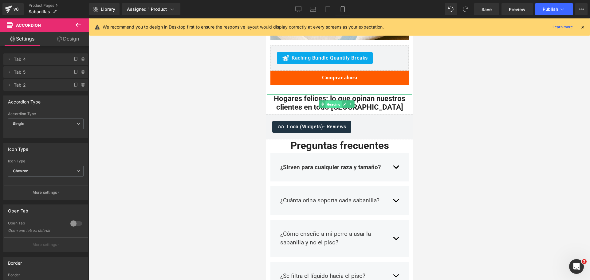
click at [339, 101] on span "Heading" at bounding box center [333, 104] width 16 height 7
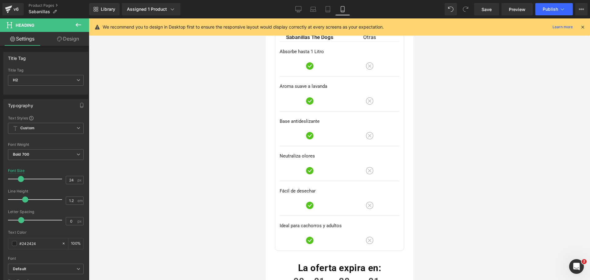
scroll to position [1540, 0]
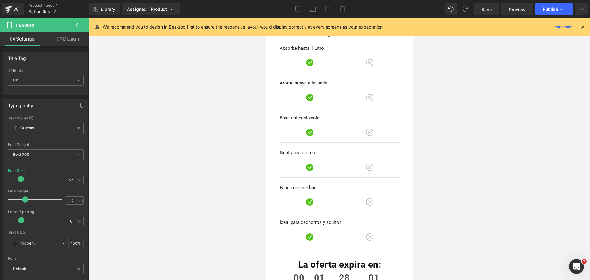
drag, startPoint x: 410, startPoint y: 131, endPoint x: 681, endPoint y: 189, distance: 276.8
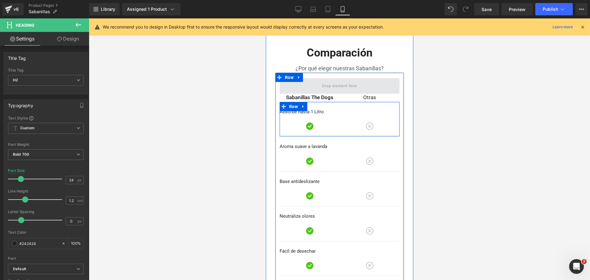
scroll to position [1463, 0]
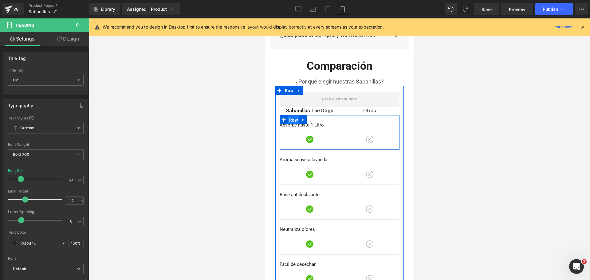
click at [289, 116] on span "Row" at bounding box center [293, 120] width 12 height 9
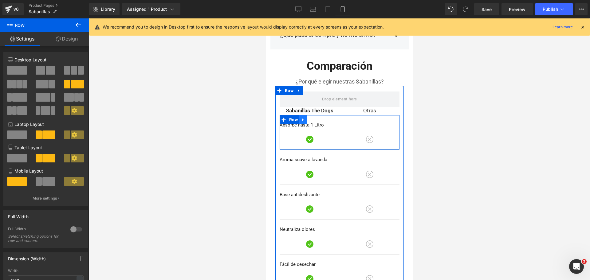
click at [301, 115] on link at bounding box center [303, 119] width 8 height 9
click at [308, 115] on link at bounding box center [311, 119] width 8 height 9
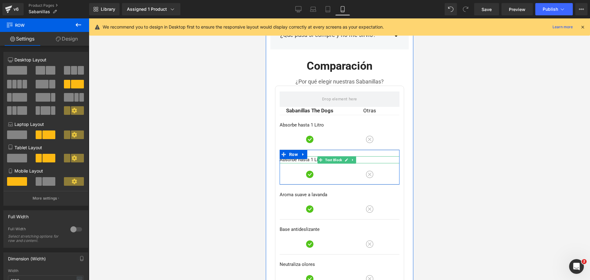
click at [291, 156] on p "Absorbe hasta 1 Litro" at bounding box center [339, 159] width 120 height 7
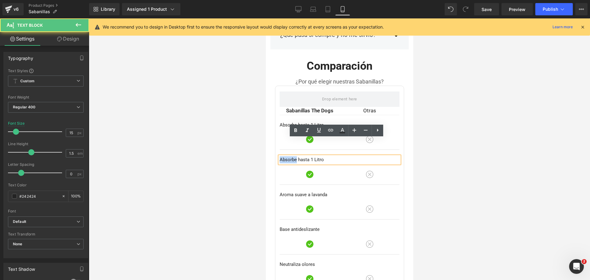
click at [291, 156] on p "Absorbe hasta 1 Litro" at bounding box center [339, 159] width 120 height 7
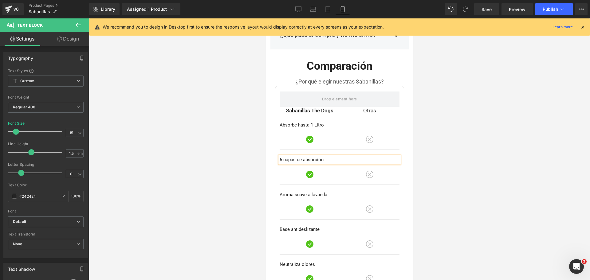
click at [439, 112] on div at bounding box center [339, 149] width 501 height 262
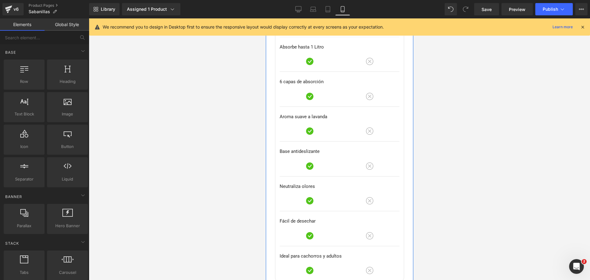
scroll to position [1540, 0]
click at [291, 115] on p "Aroma suave a lavanda" at bounding box center [339, 118] width 120 height 7
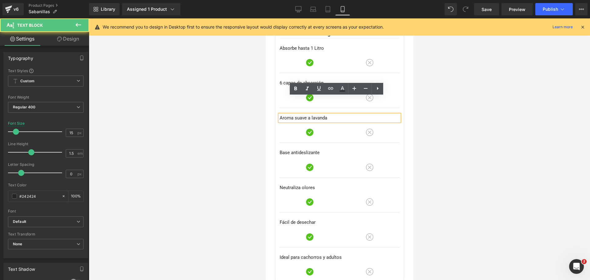
click at [282, 115] on p "Aroma suave a lavanda" at bounding box center [339, 118] width 120 height 7
click at [280, 115] on p "Aroma suave a lavanda" at bounding box center [339, 118] width 120 height 7
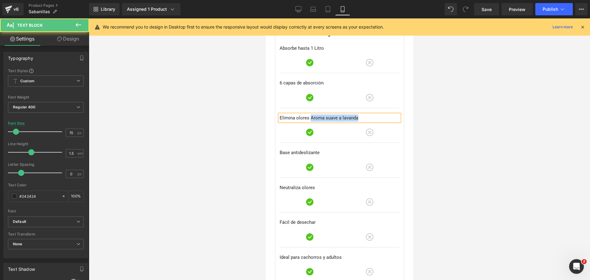
drag, startPoint x: 311, startPoint y: 100, endPoint x: 374, endPoint y: 101, distance: 63.7
click at [374, 115] on p "Elimina olores Aroma suave a lavanda" at bounding box center [339, 118] width 120 height 7
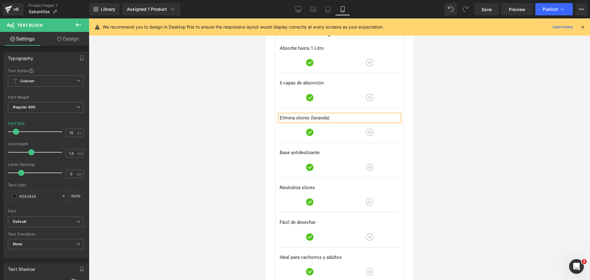
click at [540, 87] on div at bounding box center [339, 149] width 501 height 262
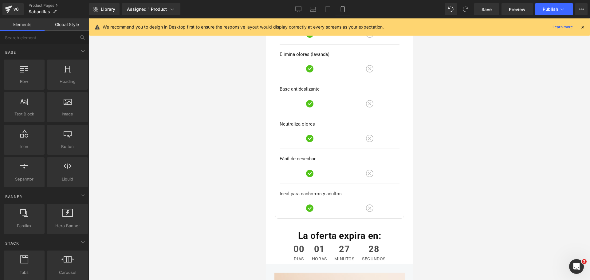
scroll to position [1617, 0]
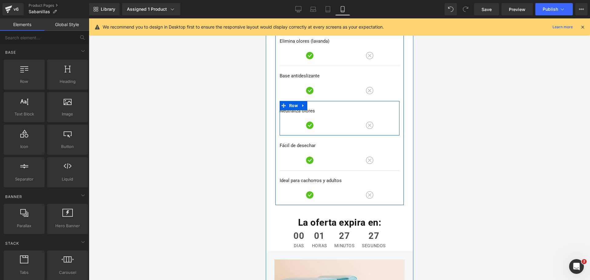
click at [307, 101] on div "Neutraliza olores Text Block Image Image Row Row" at bounding box center [339, 118] width 120 height 35
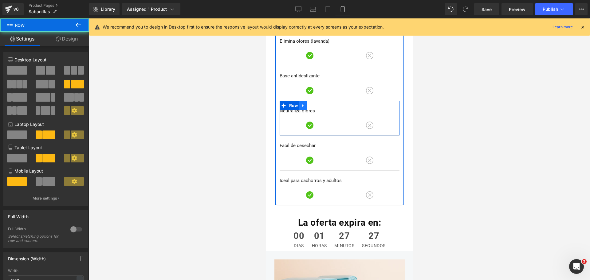
click at [306, 101] on link at bounding box center [303, 105] width 8 height 9
click at [318, 101] on link at bounding box center [319, 105] width 8 height 9
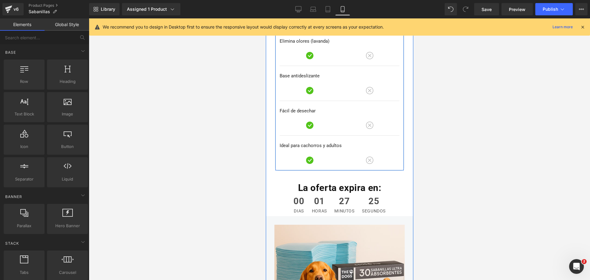
drag, startPoint x: 477, startPoint y: 105, endPoint x: 458, endPoint y: 108, distance: 19.8
click at [478, 105] on div at bounding box center [339, 149] width 501 height 262
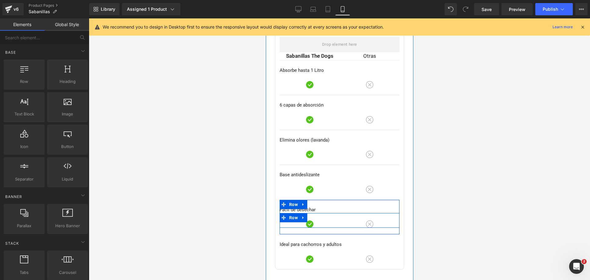
scroll to position [1502, 0]
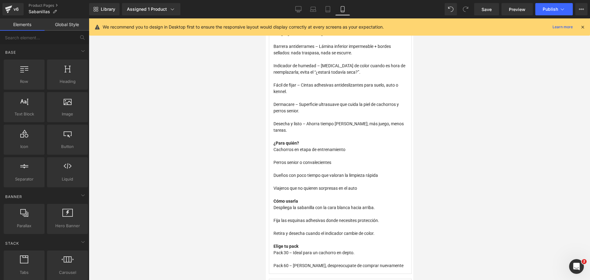
click at [379, 137] on div at bounding box center [340, 137] width 134 height 6
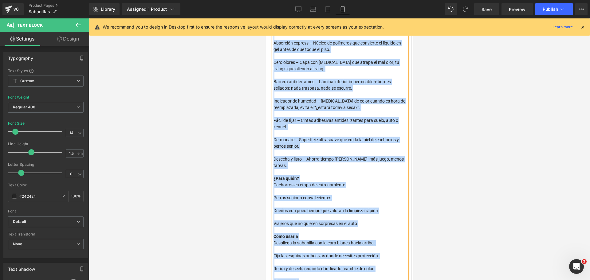
scroll to position [340, 0]
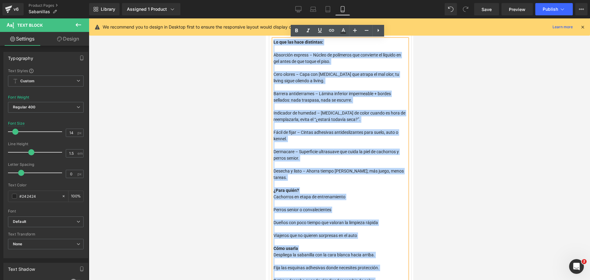
drag, startPoint x: 401, startPoint y: 191, endPoint x: 274, endPoint y: 42, distance: 195.4
click at [274, 42] on div "Lo que las hace distintas: Absorción express – Núcleo de polímeros que conviert…" at bounding box center [340, 178] width 134 height 278
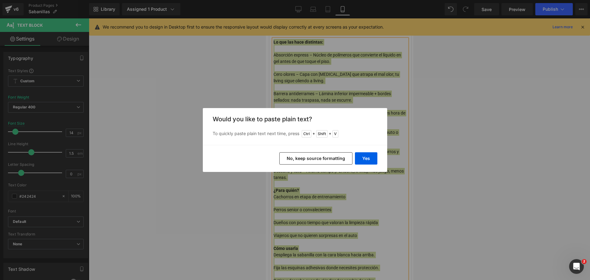
click at [304, 163] on button "No, keep source formatting" at bounding box center [315, 158] width 73 height 12
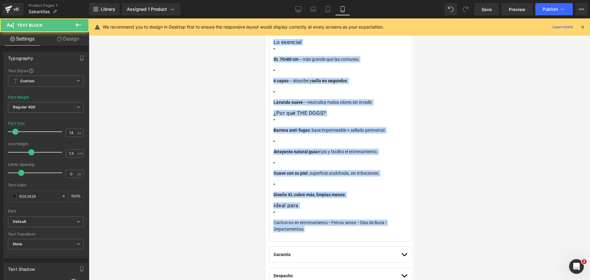
scroll to position [123, 0]
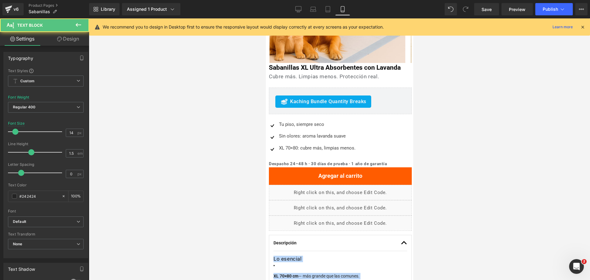
drag, startPoint x: 308, startPoint y: 228, endPoint x: 181, endPoint y: -34, distance: 290.6
click at [266, 0] on html "□ Ir directamente al contenido Tu carrito esta vacío Seguir comprando Tu carrit…" at bounding box center [340, 26] width 148 height 262
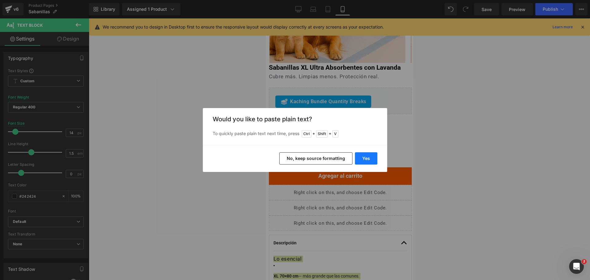
click at [362, 160] on button "Yes" at bounding box center [366, 158] width 22 height 12
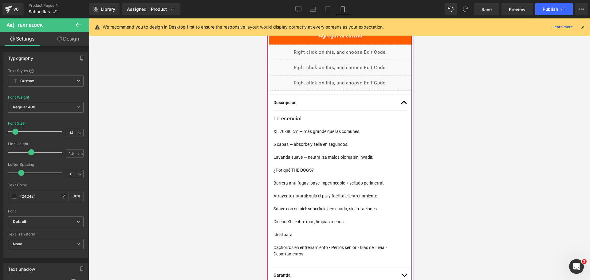
scroll to position [277, 0]
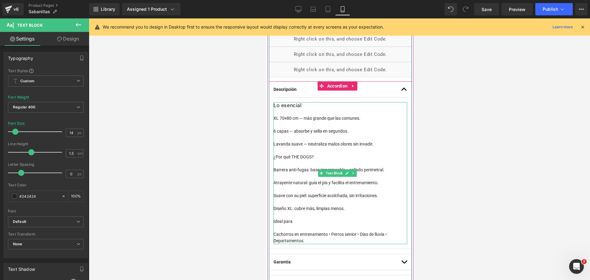
click at [288, 118] on div "XL 70×80 cm — más grande que las comunes." at bounding box center [340, 118] width 134 height 6
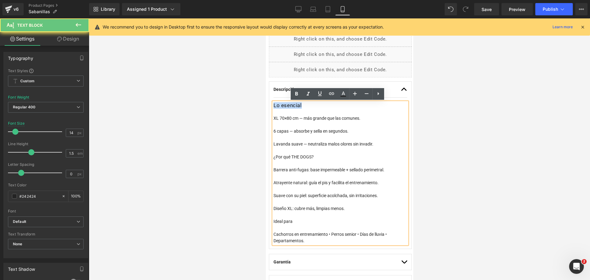
drag, startPoint x: 302, startPoint y: 107, endPoint x: 271, endPoint y: 103, distance: 31.3
click at [271, 103] on div "Descripción Text Block Lo esencial XL 70×80 cm — más grande que las comunes. 6 …" at bounding box center [340, 165] width 143 height 168
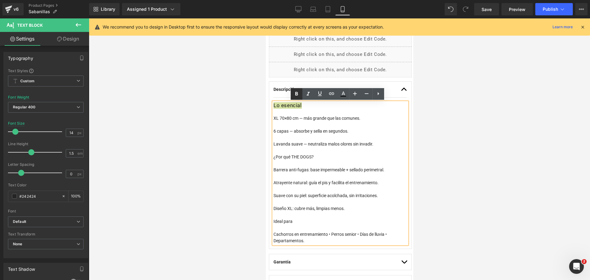
click at [294, 97] on icon at bounding box center [296, 93] width 7 height 7
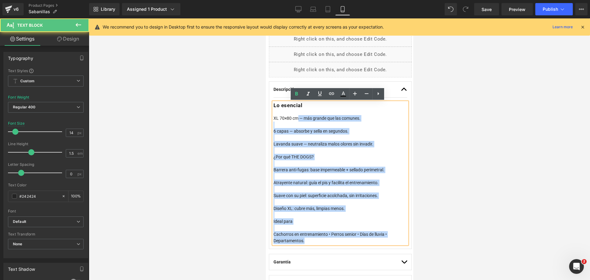
drag, startPoint x: 299, startPoint y: 120, endPoint x: 272, endPoint y: 119, distance: 26.2
click at [273, 119] on div "Lo esencial XL 70×80 cm — más grande que las comunes. 6 capas — absorbe y sella…" at bounding box center [340, 173] width 134 height 142
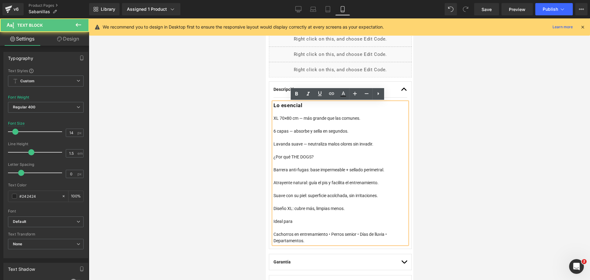
click at [273, 118] on div "XL 70×80 cm — más grande que las comunes." at bounding box center [340, 118] width 134 height 6
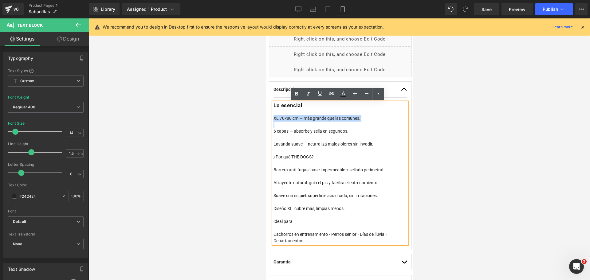
click at [273, 118] on div "XL 70×80 cm — más grande que las comunes." at bounding box center [340, 118] width 134 height 6
click at [302, 118] on div "XL 70×80 cm — más grande que las comunes." at bounding box center [340, 118] width 134 height 6
drag, startPoint x: 300, startPoint y: 118, endPoint x: 274, endPoint y: 117, distance: 26.1
click at [274, 117] on div "XL 70×80 cm — más grande que las comunes." at bounding box center [340, 118] width 134 height 6
click at [296, 93] on icon at bounding box center [296, 94] width 3 height 4
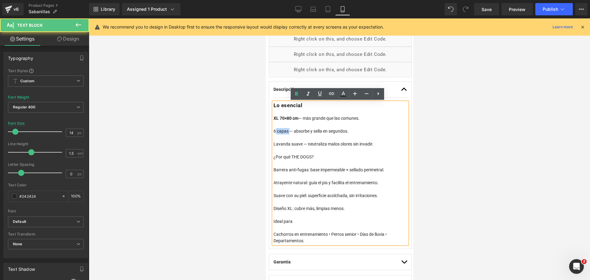
drag, startPoint x: 289, startPoint y: 133, endPoint x: 275, endPoint y: 130, distance: 14.3
click at [275, 130] on div "6 capas — absorbe y sella en segundos." at bounding box center [340, 131] width 134 height 6
click at [280, 130] on div "6 capas — absorbe y sella en segundos." at bounding box center [340, 131] width 134 height 6
drag, startPoint x: 289, startPoint y: 132, endPoint x: 274, endPoint y: 131, distance: 15.1
click at [274, 131] on div "6 capas — absorbe y sella en segundos." at bounding box center [340, 131] width 134 height 6
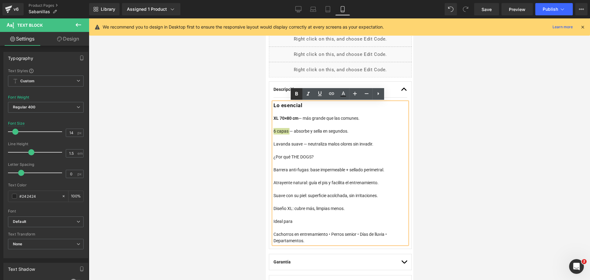
click at [293, 97] on icon at bounding box center [296, 93] width 7 height 7
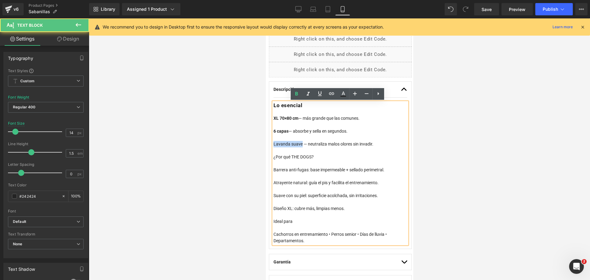
drag, startPoint x: 301, startPoint y: 145, endPoint x: 271, endPoint y: 145, distance: 30.1
click at [271, 145] on div "Descripción Text Block Lo esencial XL 70×80 cm — más grande que las comunes. 6 …" at bounding box center [340, 165] width 143 height 168
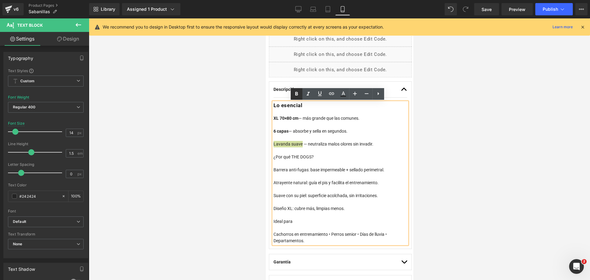
click at [297, 97] on icon at bounding box center [296, 93] width 7 height 7
drag, startPoint x: 314, startPoint y: 155, endPoint x: 274, endPoint y: 158, distance: 40.4
click at [274, 158] on div "¿Por qué THE DOGS?" at bounding box center [340, 157] width 134 height 6
click at [298, 93] on icon at bounding box center [296, 93] width 7 height 7
click at [352, 165] on div at bounding box center [340, 163] width 134 height 6
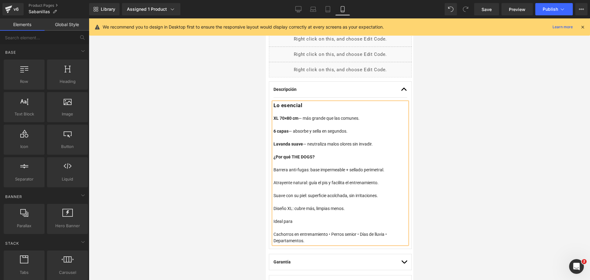
click at [457, 130] on div at bounding box center [339, 149] width 501 height 262
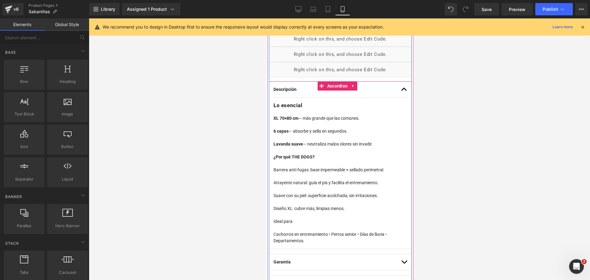
scroll to position [315, 0]
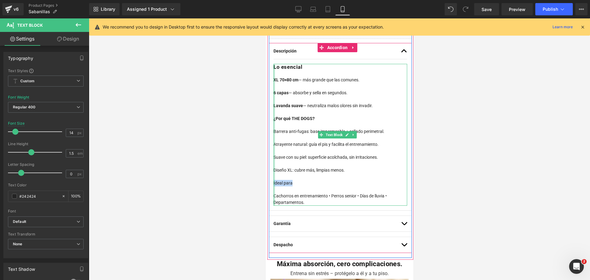
drag, startPoint x: 291, startPoint y: 186, endPoint x: 274, endPoint y: 184, distance: 18.0
click at [274, 184] on div "Lo esencial XL 70×80 cm — más grande que las comunes. 6 capas — absorbe y sella…" at bounding box center [340, 135] width 134 height 142
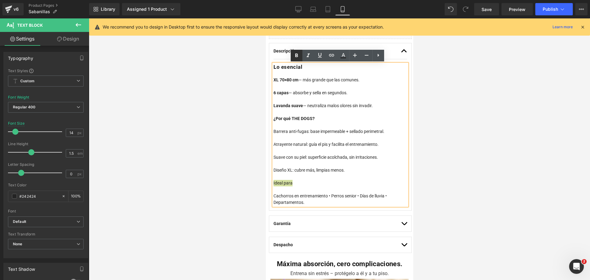
click at [298, 55] on icon at bounding box center [296, 55] width 3 height 4
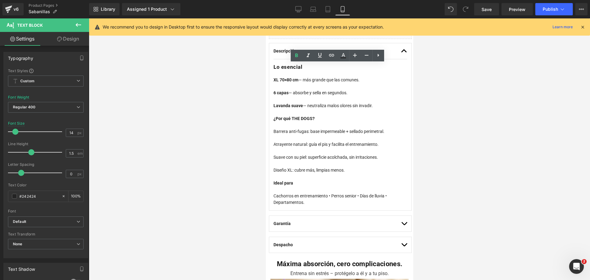
click at [428, 114] on div at bounding box center [339, 149] width 501 height 262
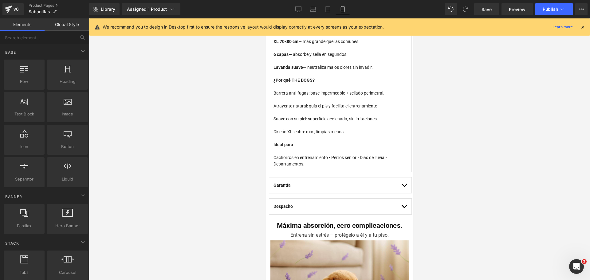
click at [401, 184] on button "button" at bounding box center [404, 186] width 6 height 16
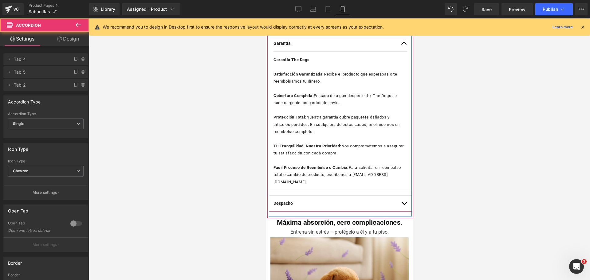
scroll to position [355, 0]
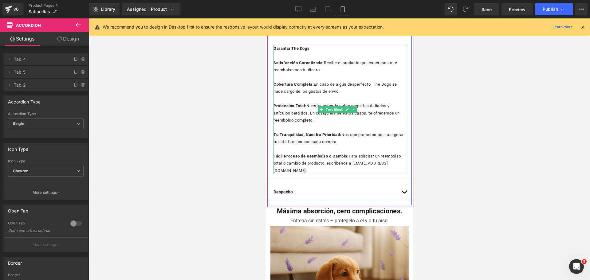
click at [308, 124] on p "Protección Total: Nuestra garantía cubre paquetes dañados y artículos perdidos.…" at bounding box center [340, 113] width 134 height 22
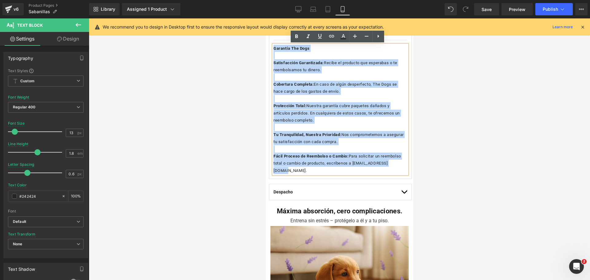
drag, startPoint x: 318, startPoint y: 172, endPoint x: 215, endPoint y: 12, distance: 191.0
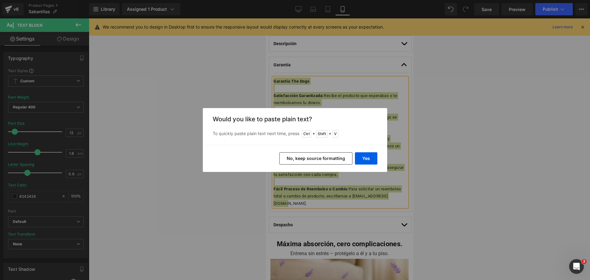
click at [324, 160] on button "No, keep source formatting" at bounding box center [315, 158] width 73 height 12
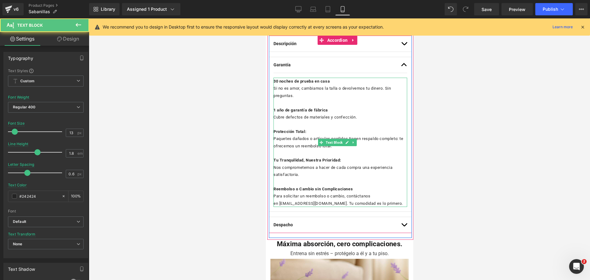
click at [328, 184] on p at bounding box center [340, 182] width 134 height 7
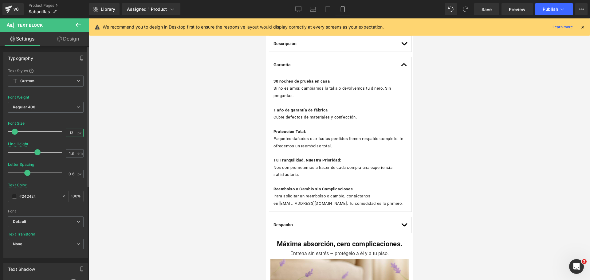
click at [73, 130] on input "13" at bounding box center [71, 133] width 11 height 8
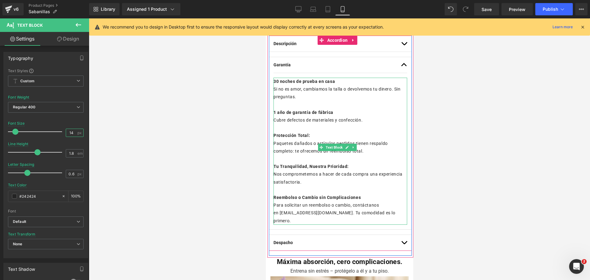
type input "14"
click at [287, 84] on b "30 noches de prueba en casa" at bounding box center [303, 81] width 61 height 5
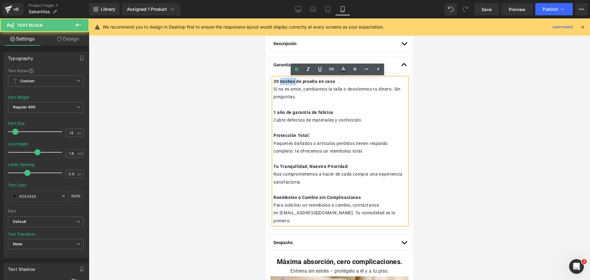
click at [287, 84] on b "30 noches de prueba en casa" at bounding box center [303, 81] width 61 height 5
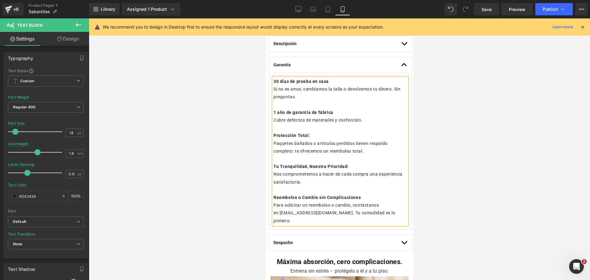
click at [297, 94] on p "Si no es amor, cambiamos la talla o devolvemos tu dinero. Sin preguntas." at bounding box center [340, 92] width 134 height 15
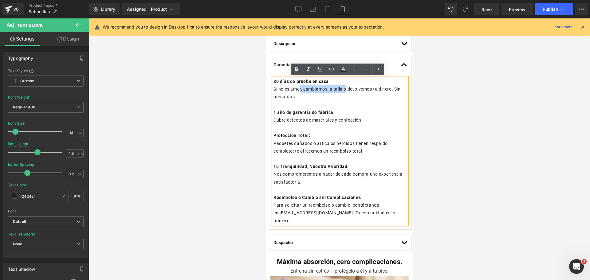
drag, startPoint x: 300, startPoint y: 91, endPoint x: 347, endPoint y: 90, distance: 46.1
click at [347, 90] on p "Si no es amor, cambiamos la talla o devolvemos tu dinero. Sin preguntas." at bounding box center [340, 92] width 134 height 15
click at [271, 88] on div "Garantía Text Block 30 días de prueba en casa Si no es amor, cambiamos la talla…" at bounding box center [340, 143] width 143 height 173
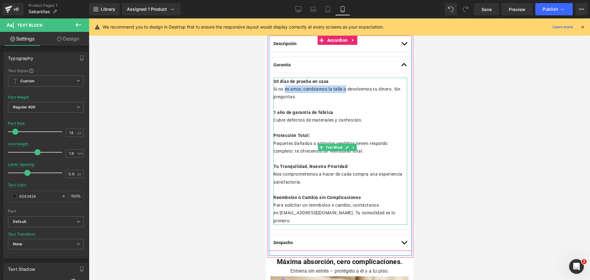
drag, startPoint x: 285, startPoint y: 89, endPoint x: 347, endPoint y: 90, distance: 61.8
click at [347, 90] on p "Si no es amor, cambiamos la talla o devolvemos tu dinero. Sin preguntas." at bounding box center [340, 92] width 134 height 15
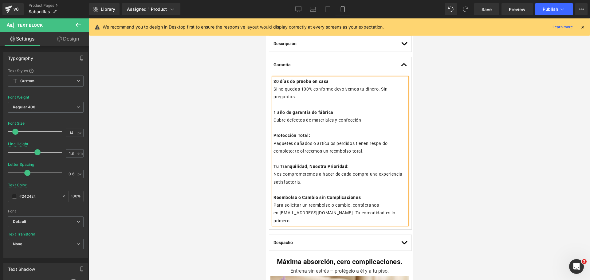
click at [471, 109] on div at bounding box center [339, 149] width 501 height 262
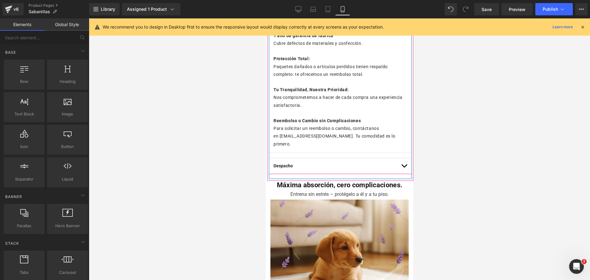
click at [401, 158] on button "button" at bounding box center [404, 166] width 6 height 16
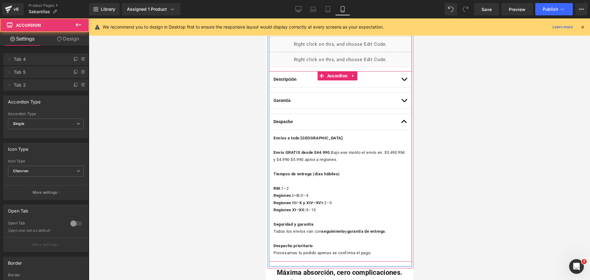
scroll to position [327, 0]
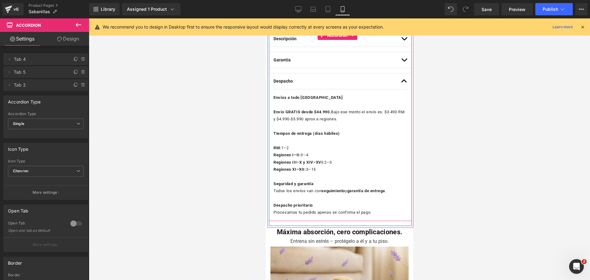
click at [348, 129] on p at bounding box center [340, 126] width 134 height 7
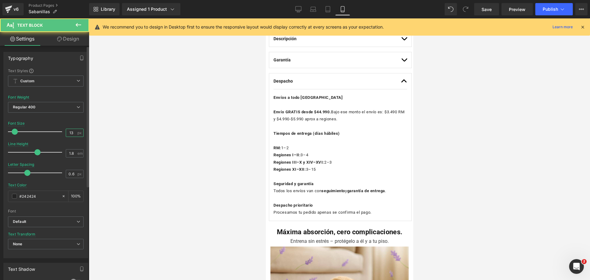
click at [66, 134] on input "13" at bounding box center [71, 133] width 11 height 8
type input "14"
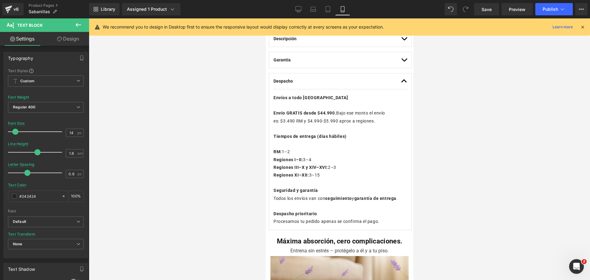
click at [437, 108] on div at bounding box center [339, 149] width 501 height 262
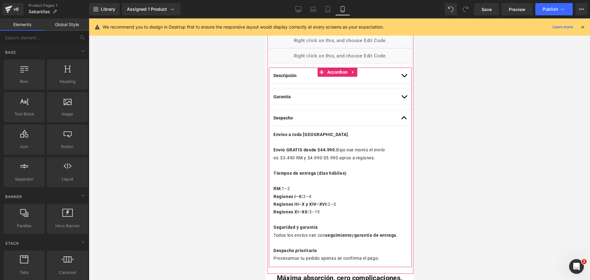
scroll to position [212, 0]
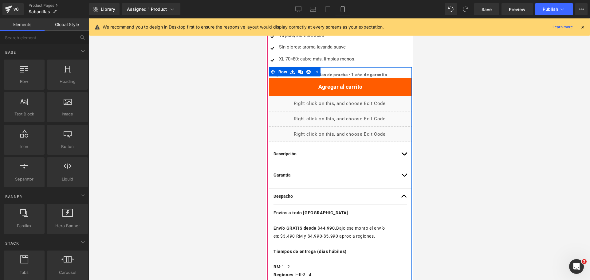
click at [404, 156] on span "button" at bounding box center [404, 156] width 0 height 0
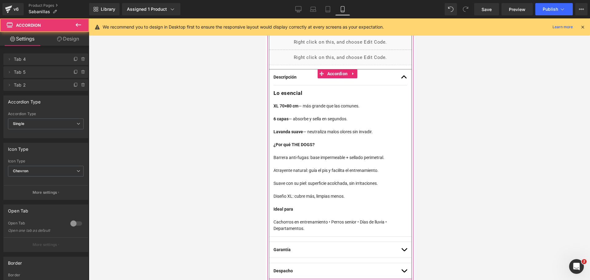
click at [339, 138] on div at bounding box center [340, 138] width 134 height 6
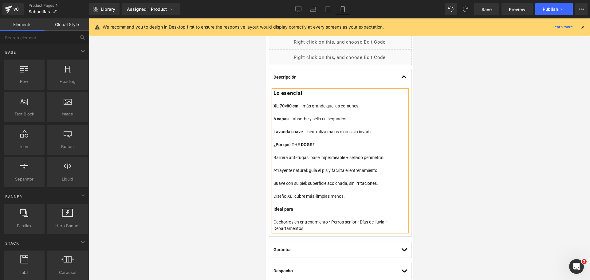
click at [462, 131] on div at bounding box center [339, 149] width 501 height 262
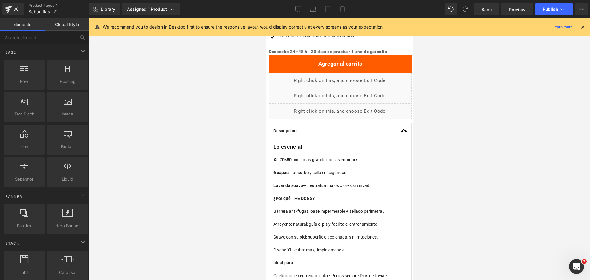
scroll to position [135, 0]
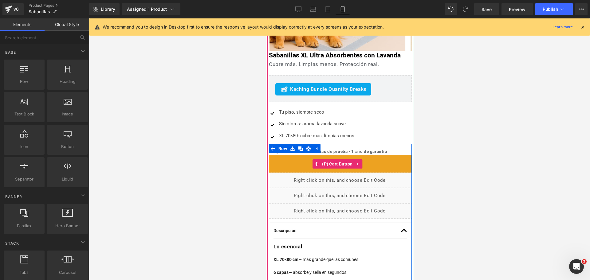
click at [333, 158] on button "Agregar al carrito" at bounding box center [340, 164] width 143 height 18
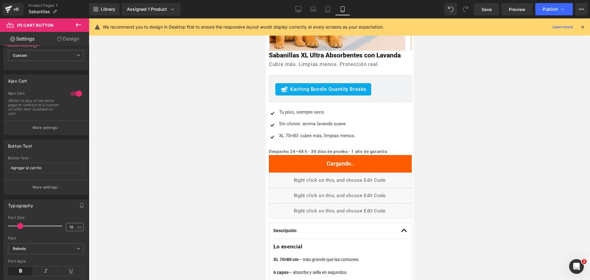
scroll to position [38, 0]
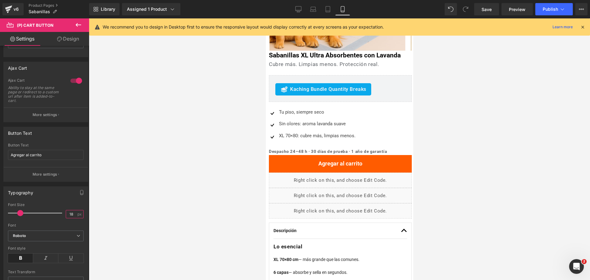
click at [70, 211] on input "18" at bounding box center [71, 215] width 11 height 8
type input "17"
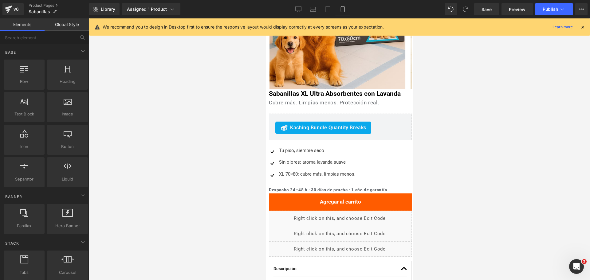
click at [442, 129] on div at bounding box center [339, 149] width 501 height 262
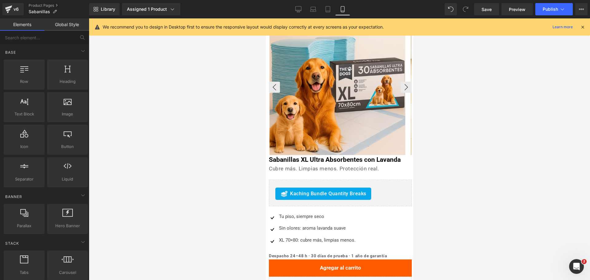
scroll to position [0, 0]
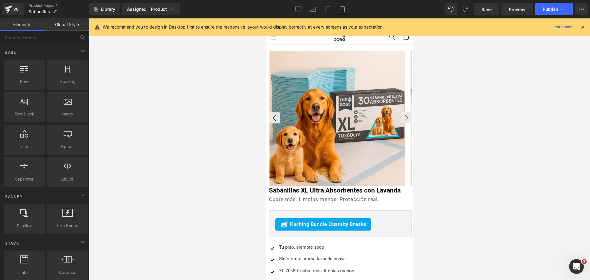
click at [355, 90] on img at bounding box center [337, 119] width 136 height 136
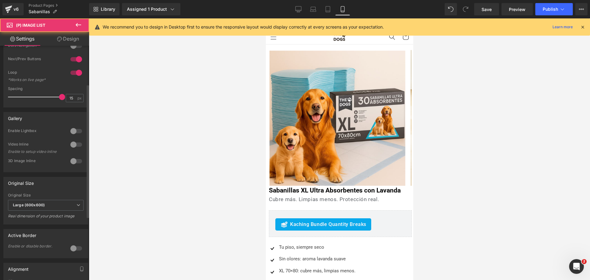
scroll to position [77, 0]
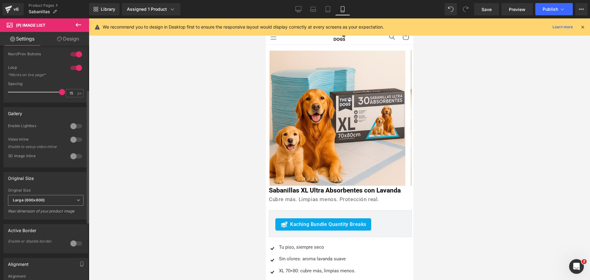
click at [57, 200] on span "Large (600x600)" at bounding box center [46, 200] width 76 height 11
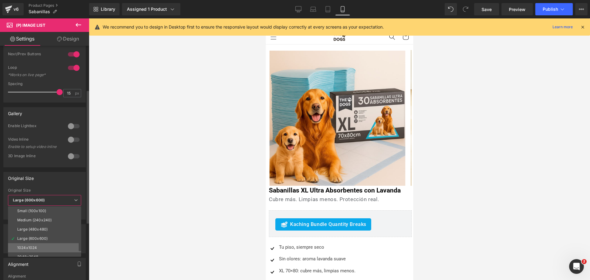
click at [47, 244] on li "1024x1024" at bounding box center [46, 248] width 76 height 9
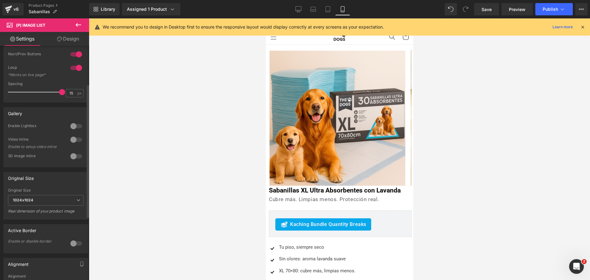
scroll to position [38, 0]
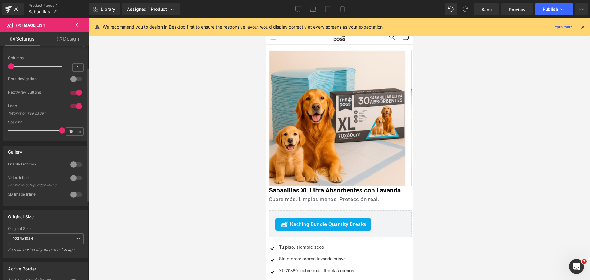
click at [76, 89] on div at bounding box center [76, 93] width 15 height 10
click at [70, 73] on div at bounding box center [46, 75] width 76 height 4
click at [69, 76] on div at bounding box center [76, 79] width 15 height 10
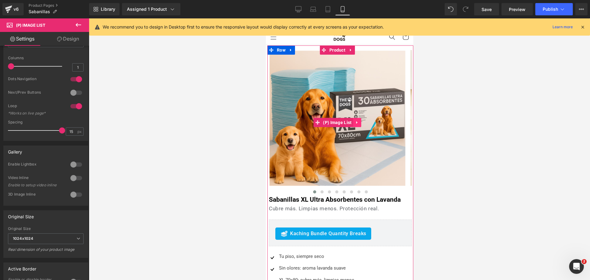
click at [357, 123] on icon at bounding box center [356, 122] width 1 height 3
click at [357, 123] on link at bounding box center [361, 122] width 8 height 9
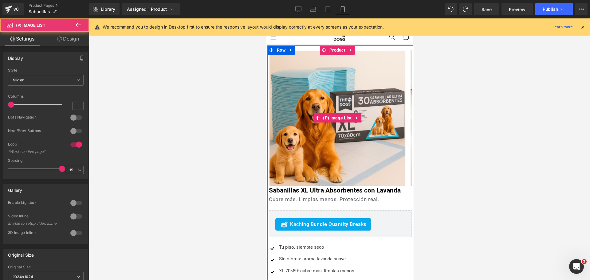
click at [357, 77] on img at bounding box center [337, 119] width 136 height 136
click at [382, 138] on img at bounding box center [337, 119] width 136 height 136
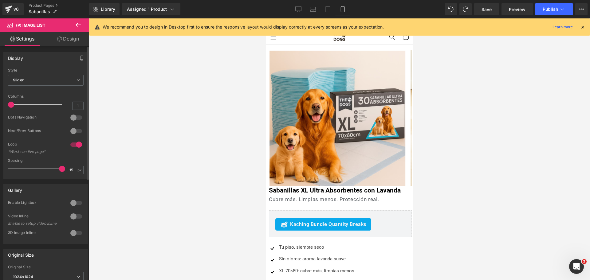
click at [69, 118] on div at bounding box center [76, 118] width 15 height 10
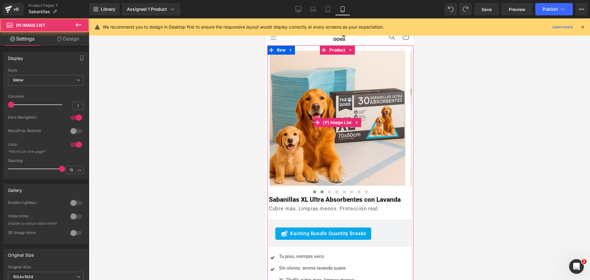
click at [319, 194] on button at bounding box center [321, 192] width 7 height 6
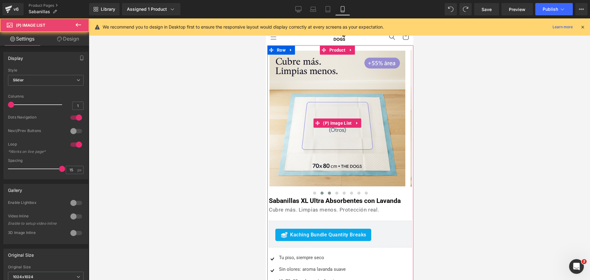
click at [328, 194] on span at bounding box center [329, 193] width 3 height 3
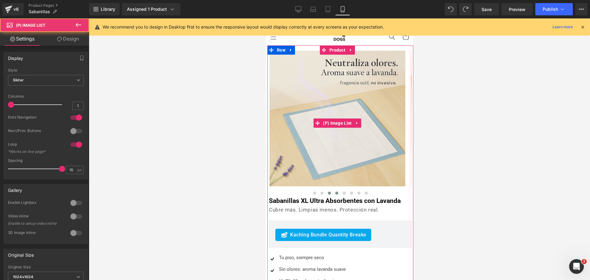
click at [333, 194] on button at bounding box center [336, 193] width 7 height 6
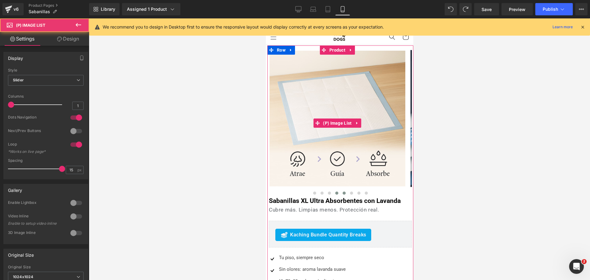
click at [340, 196] on button at bounding box center [343, 193] width 7 height 6
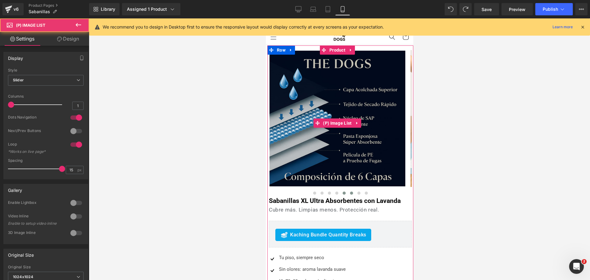
click at [350, 193] on span at bounding box center [351, 193] width 3 height 3
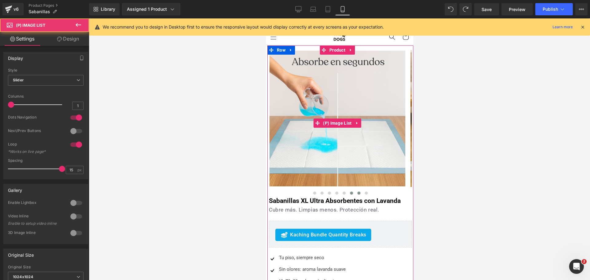
click at [357, 192] on span at bounding box center [358, 193] width 3 height 3
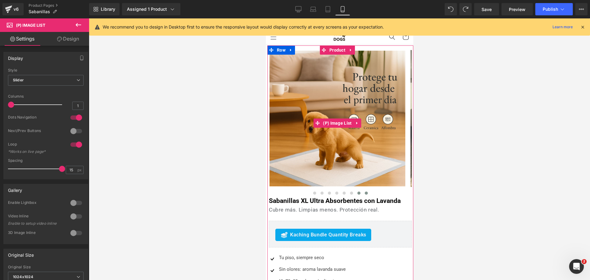
click at [365, 192] on span at bounding box center [366, 193] width 3 height 3
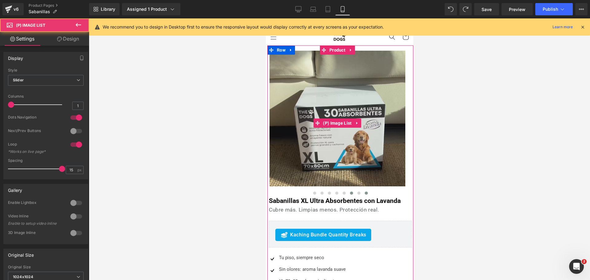
click at [351, 193] on button at bounding box center [351, 193] width 7 height 6
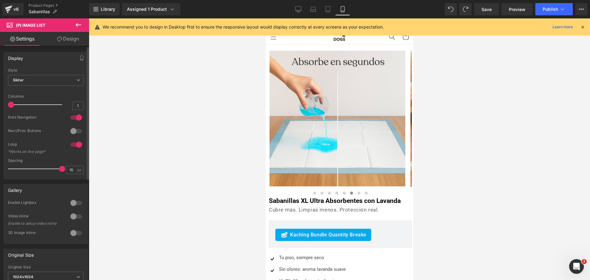
click at [77, 117] on div at bounding box center [76, 118] width 15 height 10
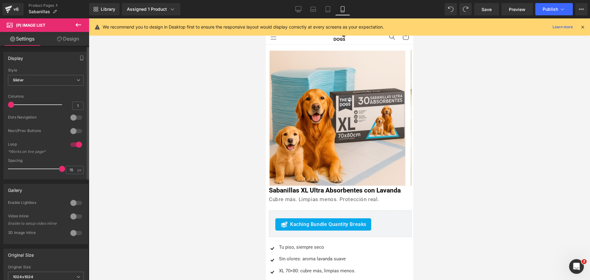
click at [74, 128] on div at bounding box center [76, 131] width 15 height 10
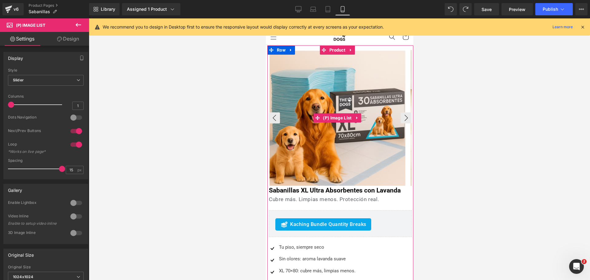
click at [304, 135] on img at bounding box center [337, 119] width 136 height 136
click at [331, 121] on span "(P) Image List" at bounding box center [337, 118] width 32 height 9
click at [361, 105] on img at bounding box center [337, 119] width 136 height 136
click at [344, 121] on span "(P) Image List" at bounding box center [337, 118] width 32 height 9
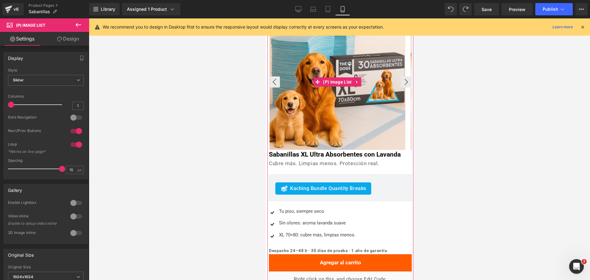
scroll to position [77, 0]
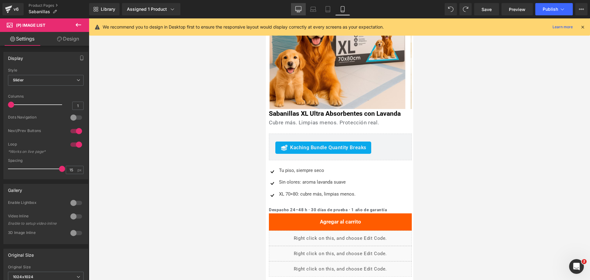
click at [303, 8] on link "Desktop" at bounding box center [298, 9] width 15 height 12
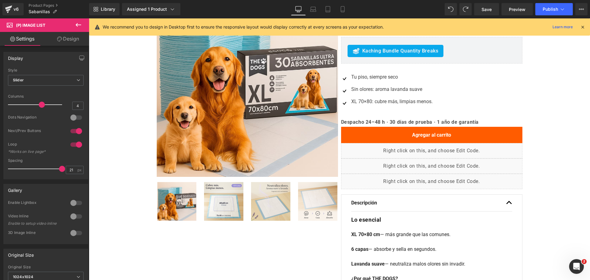
scroll to position [0, 0]
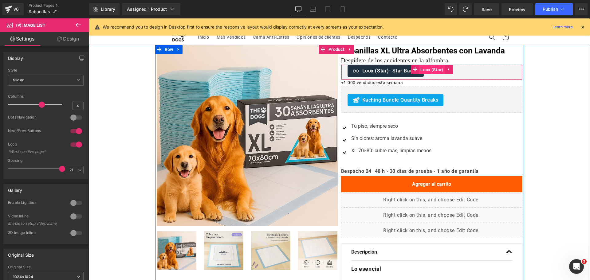
click at [422, 70] on span "Loox (Star)" at bounding box center [432, 69] width 26 height 9
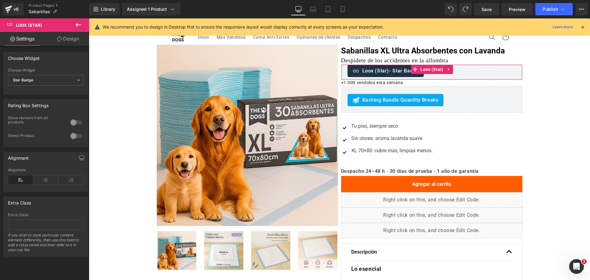
click at [72, 37] on link "Design" at bounding box center [68, 39] width 45 height 14
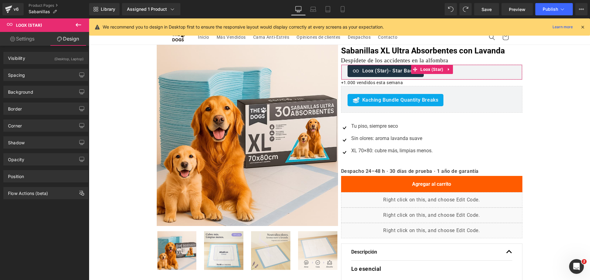
click at [61, 62] on div "(Desktop, Laptop)" at bounding box center [68, 57] width 29 height 10
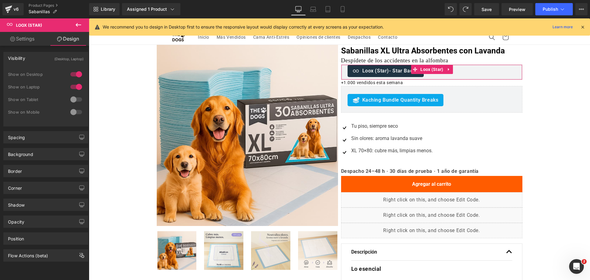
click at [69, 101] on div at bounding box center [76, 100] width 15 height 10
click at [71, 110] on div at bounding box center [76, 112] width 15 height 10
click at [344, 12] on icon at bounding box center [343, 9] width 6 height 6
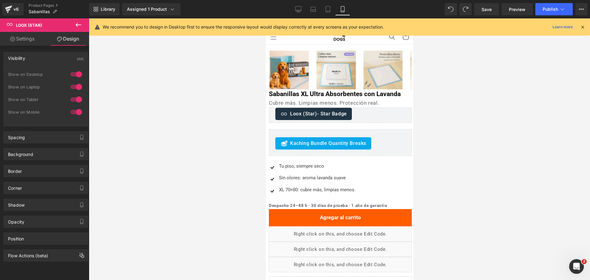
scroll to position [43, 0]
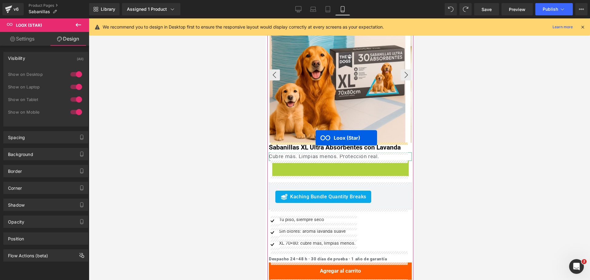
drag, startPoint x: 321, startPoint y: 166, endPoint x: 315, endPoint y: 138, distance: 28.6
click at [297, 142] on img at bounding box center [337, 76] width 136 height 136
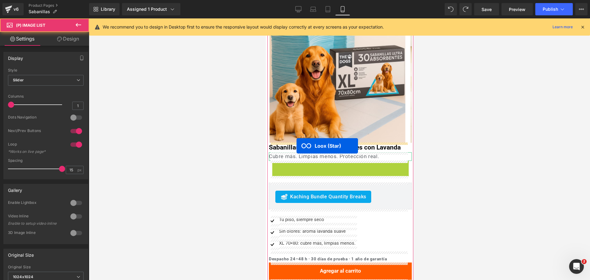
click at [296, 146] on link "Sabanillas XL Ultra Absorbentes con Lavanda" at bounding box center [335, 148] width 132 height 10
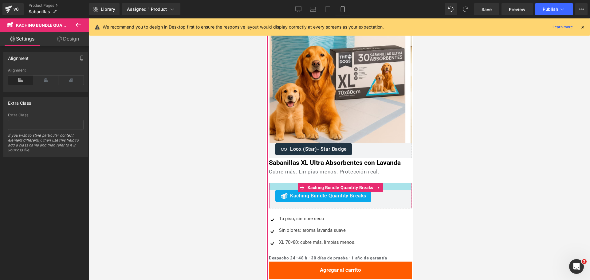
click at [386, 183] on div at bounding box center [340, 186] width 142 height 7
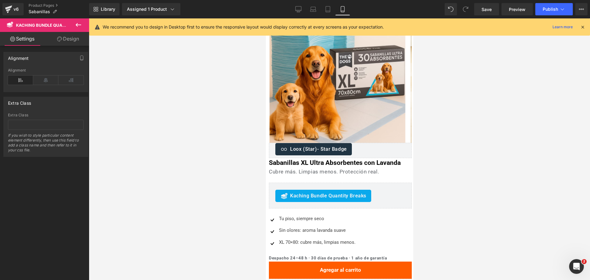
click at [427, 170] on div at bounding box center [339, 149] width 501 height 262
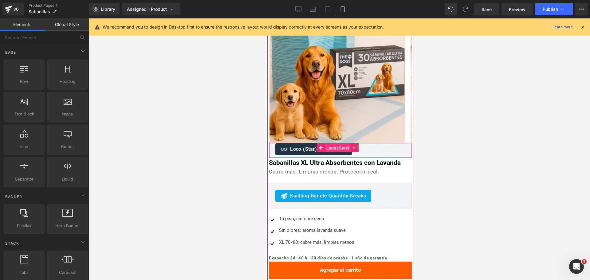
click at [331, 148] on span "Loox (Star)" at bounding box center [338, 148] width 26 height 9
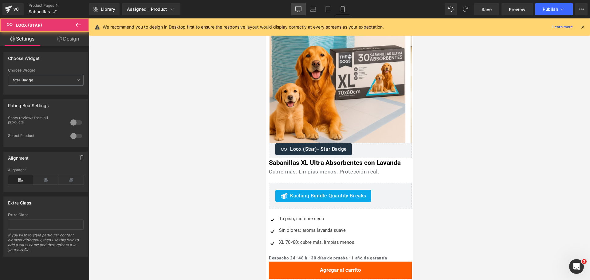
click at [300, 11] on icon at bounding box center [299, 8] width 6 height 5
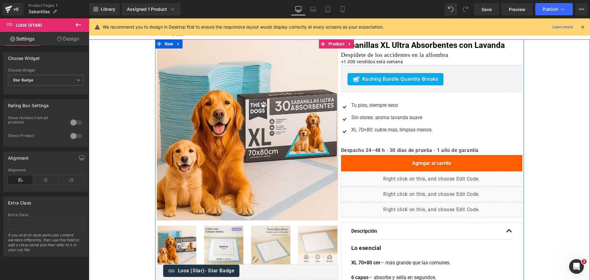
scroll to position [77, 0]
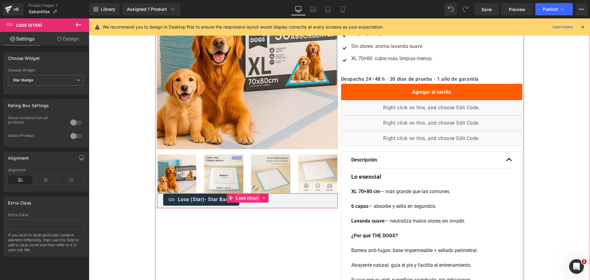
click at [250, 200] on span "Loox (Star)" at bounding box center [248, 198] width 26 height 9
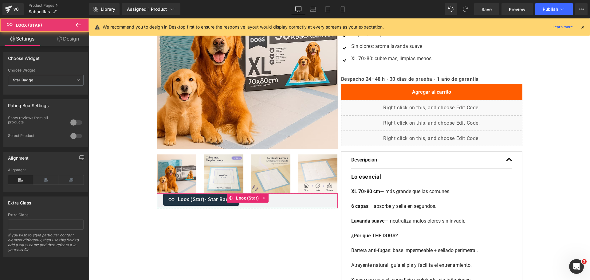
click at [70, 36] on link "Design" at bounding box center [68, 39] width 45 height 14
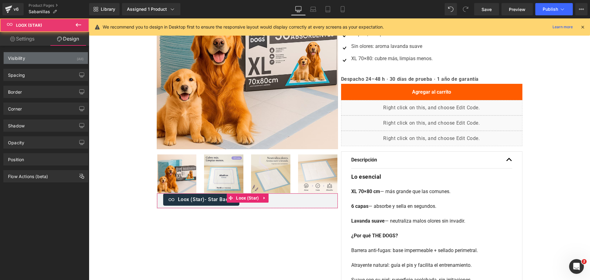
click at [61, 55] on div "Visibility (All)" at bounding box center [46, 58] width 84 height 12
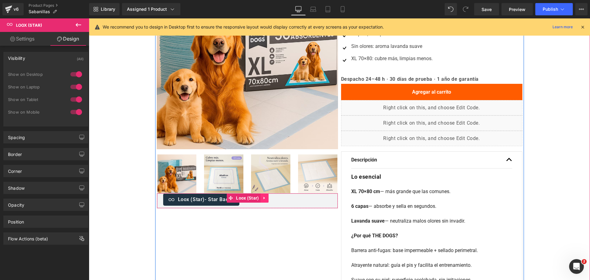
click at [263, 199] on icon at bounding box center [265, 198] width 4 height 5
click at [259, 198] on icon at bounding box center [261, 198] width 4 height 5
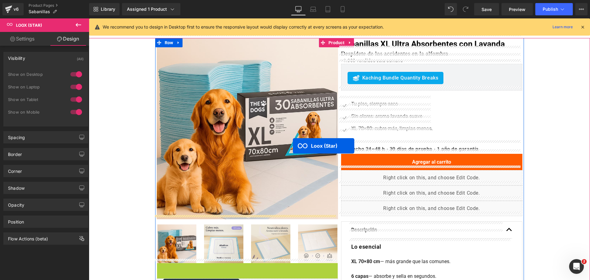
scroll to position [0, 0]
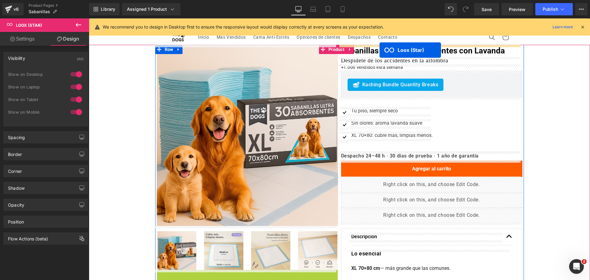
drag, startPoint x: 214, startPoint y: 263, endPoint x: 380, endPoint y: 50, distance: 269.5
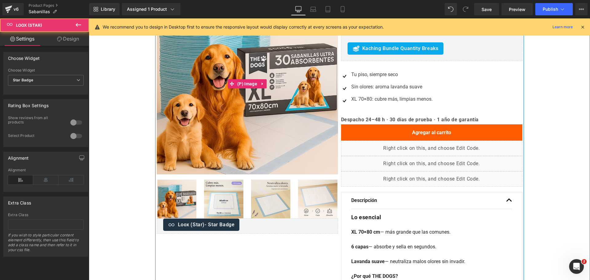
scroll to position [115, 0]
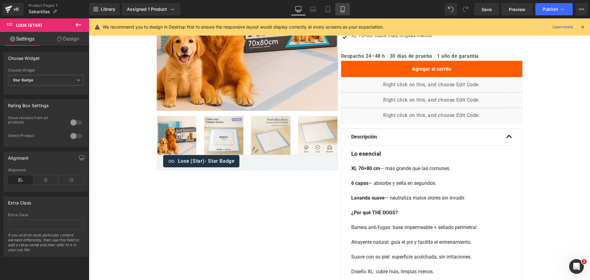
click at [341, 7] on icon at bounding box center [343, 9] width 6 height 6
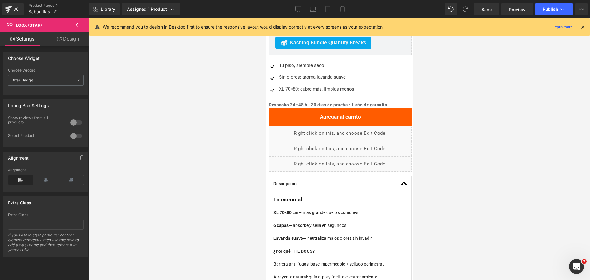
scroll to position [16, 0]
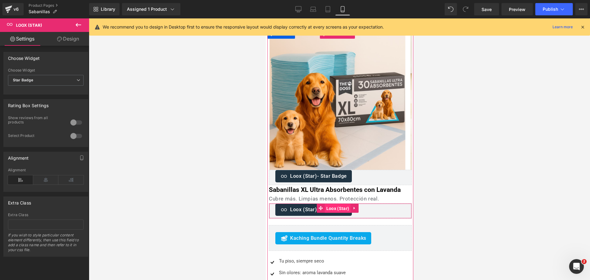
drag, startPoint x: 328, startPoint y: 211, endPoint x: 465, endPoint y: 163, distance: 145.6
click at [328, 211] on span "Loox (Star)" at bounding box center [338, 208] width 26 height 9
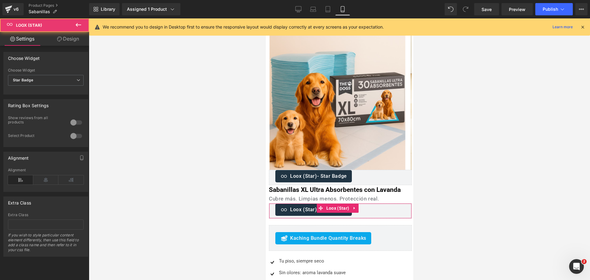
click at [76, 39] on link "Design" at bounding box center [68, 39] width 45 height 14
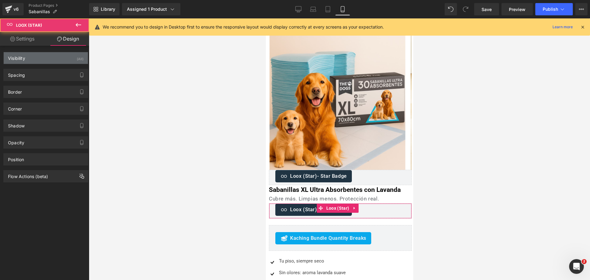
click at [66, 61] on div "Visibility (All)" at bounding box center [46, 58] width 84 height 12
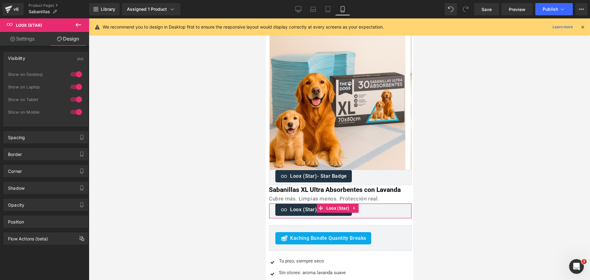
click at [76, 98] on div at bounding box center [76, 100] width 15 height 10
click at [75, 115] on div at bounding box center [76, 112] width 15 height 10
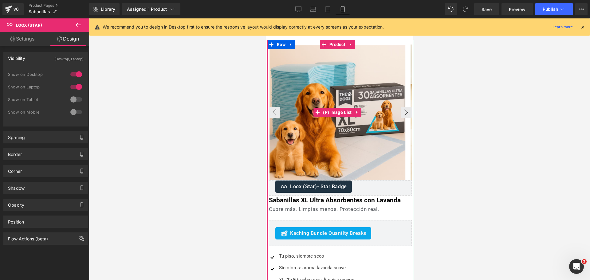
scroll to position [0, 0]
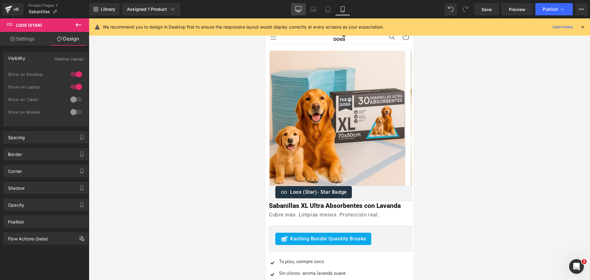
click at [298, 3] on link "Desktop" at bounding box center [298, 9] width 15 height 12
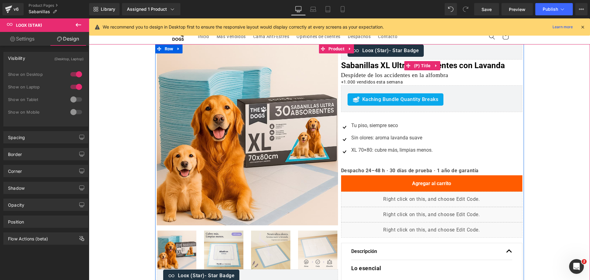
scroll to position [115, 0]
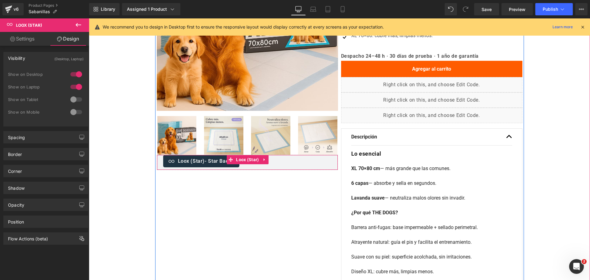
click at [219, 163] on span "- Star Badge" at bounding box center [220, 161] width 30 height 6
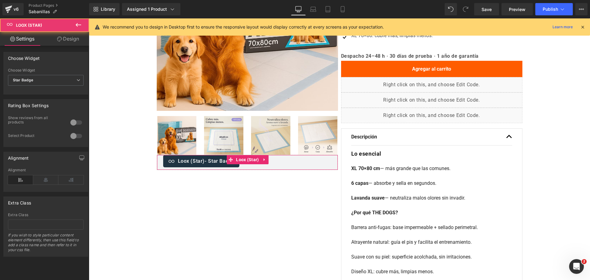
click at [69, 39] on link "Design" at bounding box center [68, 39] width 45 height 14
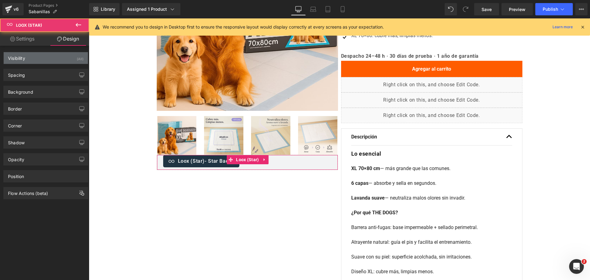
click at [60, 58] on div "Visibility (All)" at bounding box center [46, 58] width 84 height 12
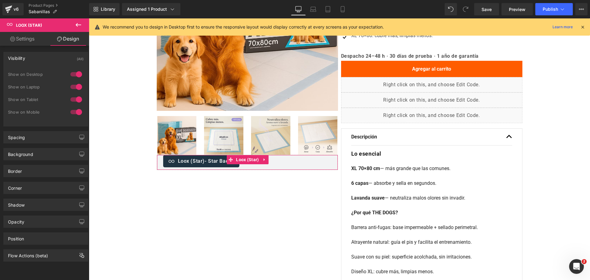
click at [74, 71] on div at bounding box center [76, 74] width 15 height 10
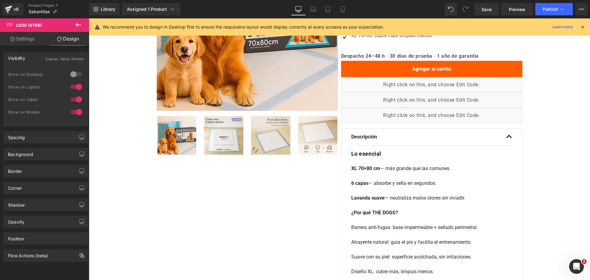
click at [74, 86] on div at bounding box center [76, 87] width 15 height 10
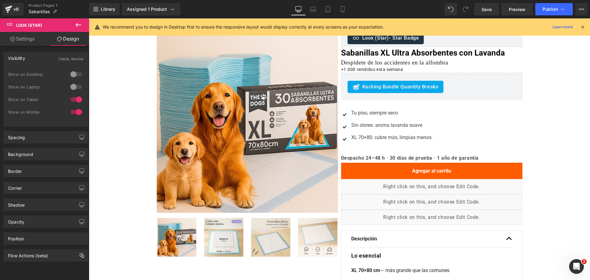
scroll to position [0, 0]
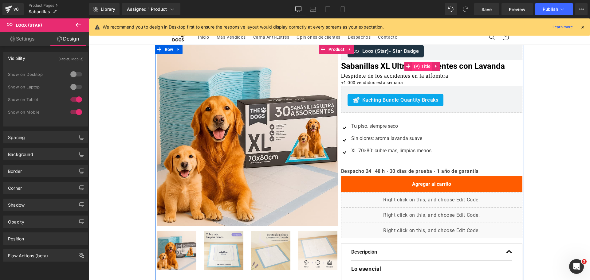
click at [423, 64] on span "(P) Title" at bounding box center [423, 66] width 20 height 9
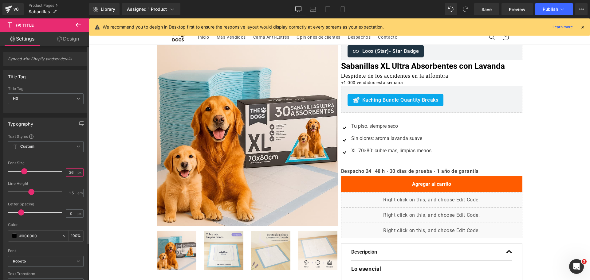
click at [66, 170] on input "26" at bounding box center [71, 173] width 11 height 8
type input "25"
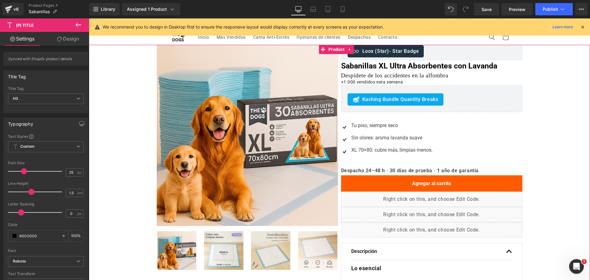
click at [572, 123] on div "Oferta (P) Image ‹" at bounding box center [339, 263] width 501 height 437
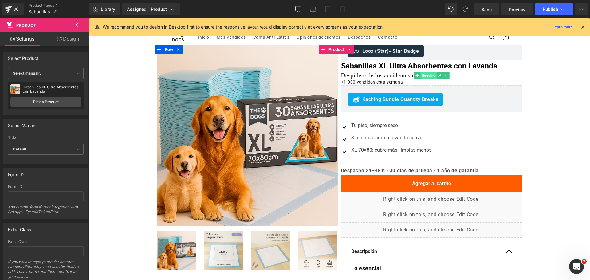
click at [425, 75] on span "Heading" at bounding box center [429, 75] width 16 height 7
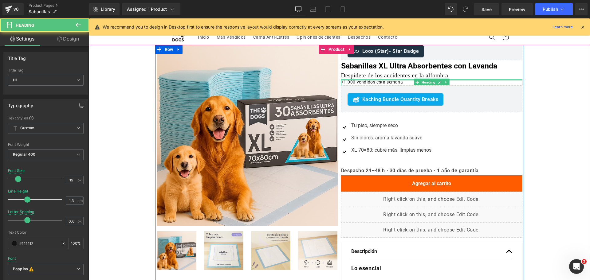
click at [346, 80] on div at bounding box center [431, 80] width 181 height 2
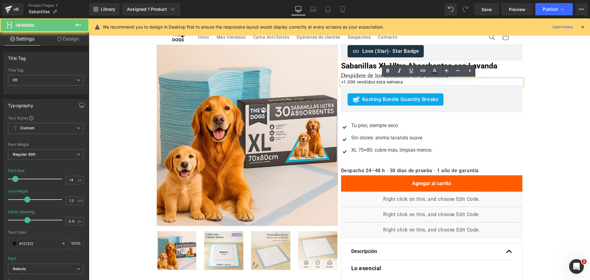
click at [346, 81] on h1 "+1.000 vendidos esta semana" at bounding box center [431, 82] width 181 height 6
click at [347, 81] on h1 "+1.000 vendidos esta semana" at bounding box center [431, 82] width 181 height 6
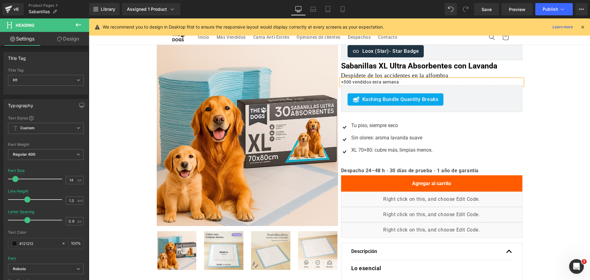
click at [547, 85] on div "Oferta (P) Image ‹" at bounding box center [339, 263] width 501 height 437
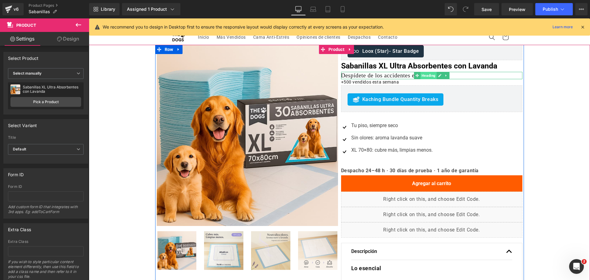
click at [425, 74] on span "Heading" at bounding box center [429, 75] width 16 height 7
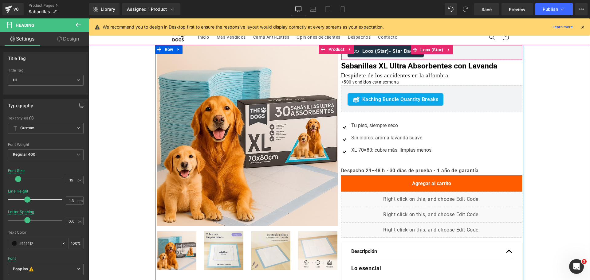
click at [358, 50] on div "Loox (Star) - Star Badge" at bounding box center [386, 51] width 77 height 12
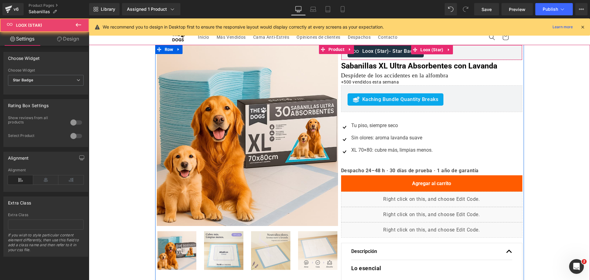
click at [401, 51] on span "- Star Badge" at bounding box center [404, 51] width 30 height 6
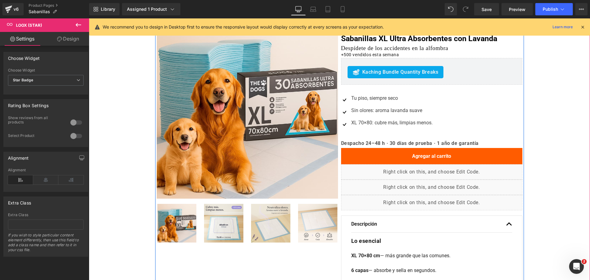
scroll to position [38, 0]
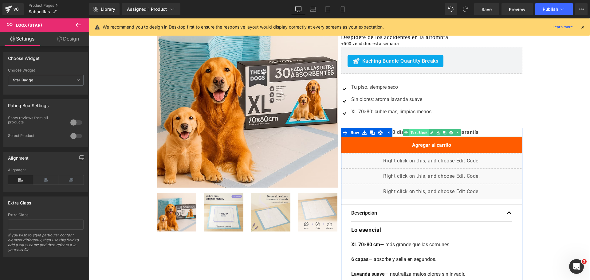
click at [422, 131] on span "Text Block" at bounding box center [418, 132] width 19 height 7
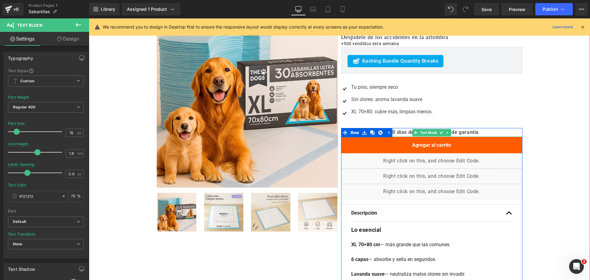
click at [397, 132] on b "Despacho 24–48 h · 30 días de prueba · 1 año de garantía" at bounding box center [410, 132] width 138 height 6
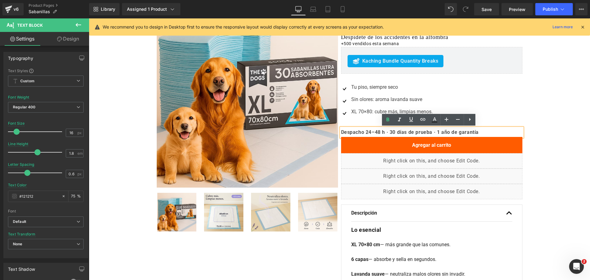
click at [552, 125] on div "Oferta (P) Image ‹" at bounding box center [339, 224] width 501 height 437
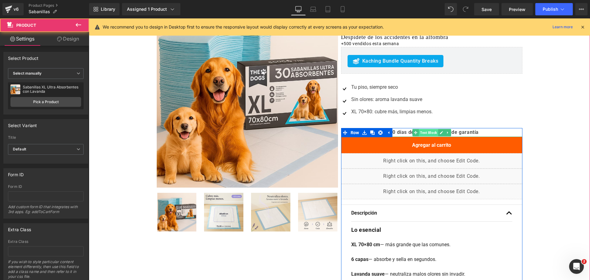
click at [427, 131] on span "Text Block" at bounding box center [428, 132] width 19 height 7
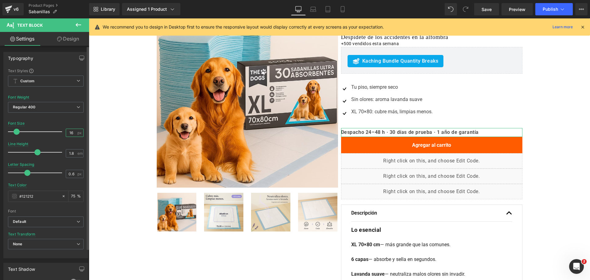
click at [70, 135] on input "16" at bounding box center [71, 133] width 11 height 8
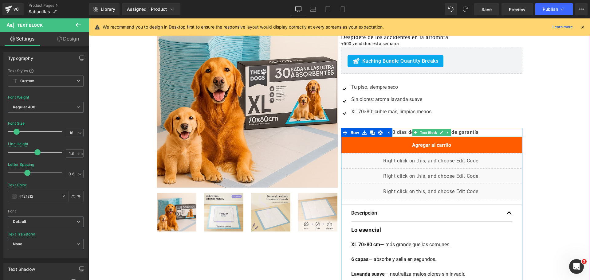
click at [409, 131] on b "Despacho 24–48 h · 30 días de prueba · 1 año de garantía" at bounding box center [410, 132] width 138 height 6
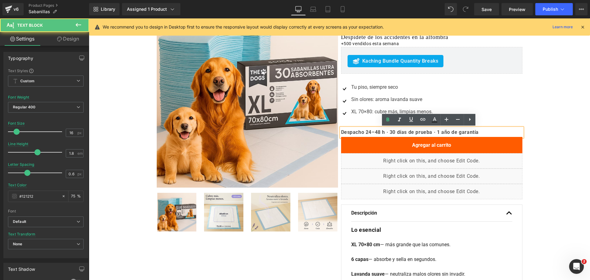
click at [406, 131] on b "Despacho 24–48 h · 30 días de prueba · 1 año de garantía" at bounding box center [410, 132] width 138 height 6
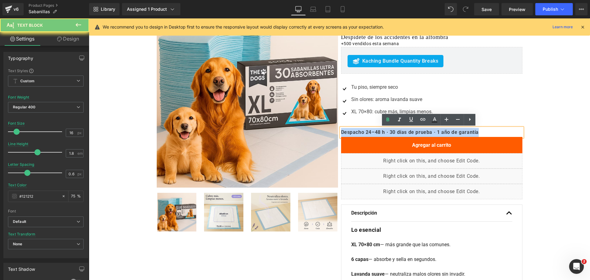
click at [406, 131] on b "Despacho 24–48 h · 30 días de prueba · 1 año de garantía" at bounding box center [410, 132] width 138 height 6
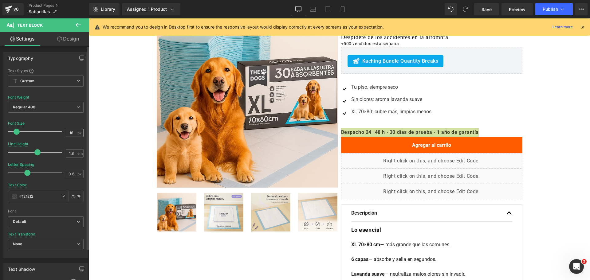
click at [74, 132] on div "16 px" at bounding box center [75, 133] width 18 height 8
click at [71, 131] on input "16" at bounding box center [71, 133] width 11 height 8
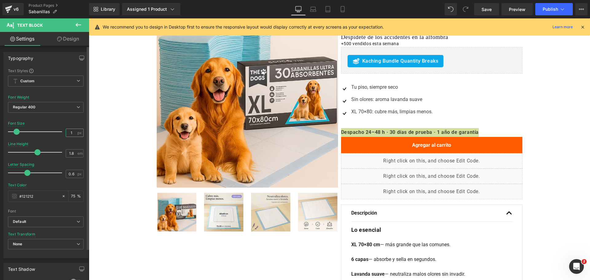
type input "15"
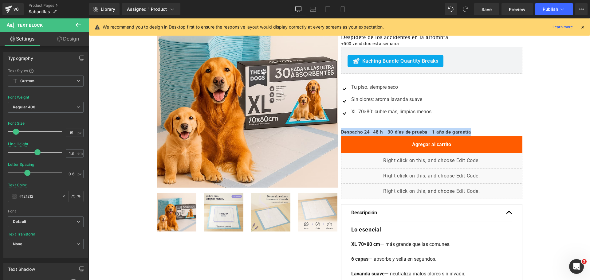
click at [575, 102] on div "Oferta (P) Image ‹" at bounding box center [339, 224] width 501 height 436
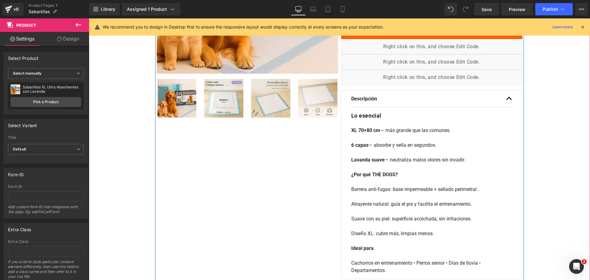
scroll to position [154, 0]
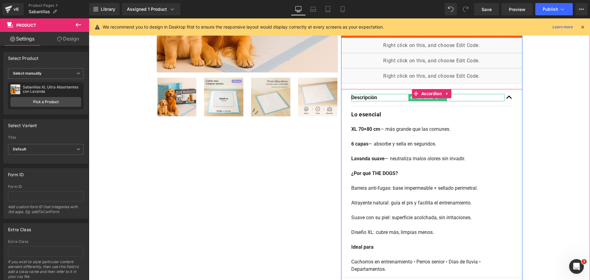
click at [453, 98] on p "Descripción" at bounding box center [427, 97] width 153 height 7
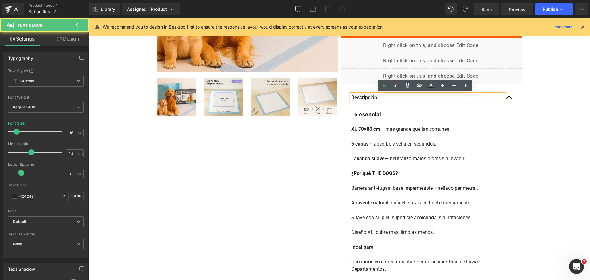
click at [533, 97] on div "Oferta (P) Image ‹" at bounding box center [339, 109] width 501 height 436
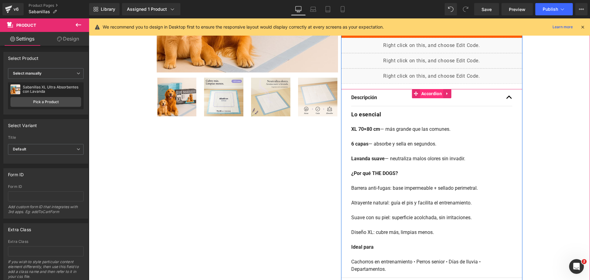
click at [425, 95] on span "Accordion" at bounding box center [432, 93] width 24 height 9
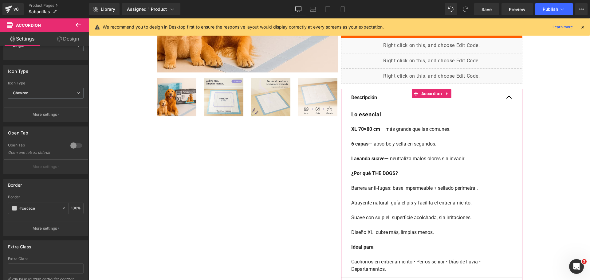
scroll to position [0, 0]
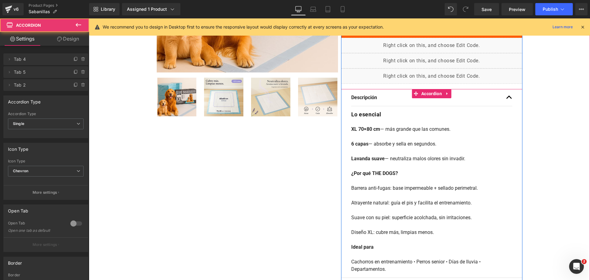
click at [508, 97] on button "button" at bounding box center [509, 97] width 6 height 17
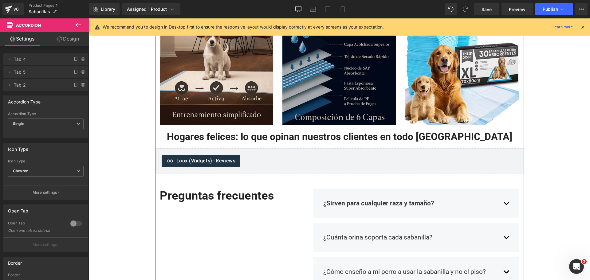
scroll to position [384, 0]
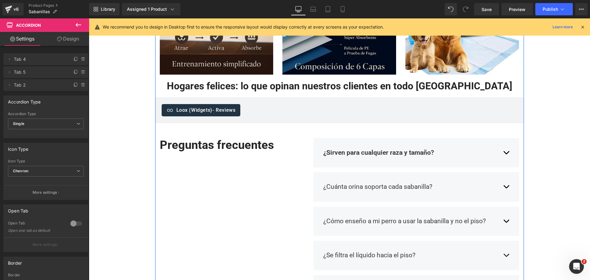
click at [226, 109] on span "- Reviews" at bounding box center [223, 110] width 23 height 6
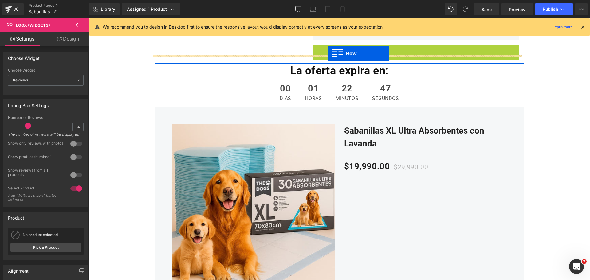
scroll to position [730, 0]
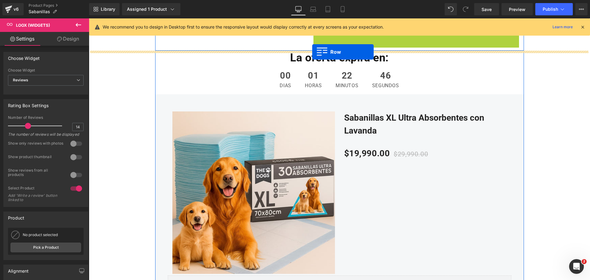
drag, startPoint x: 315, startPoint y: 77, endPoint x: 312, endPoint y: 52, distance: 25.1
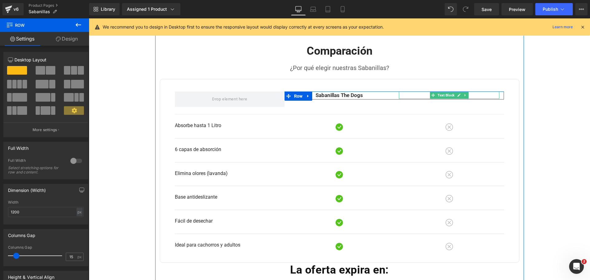
click at [427, 95] on div "Otras Text Block" at bounding box center [449, 95] width 101 height 7
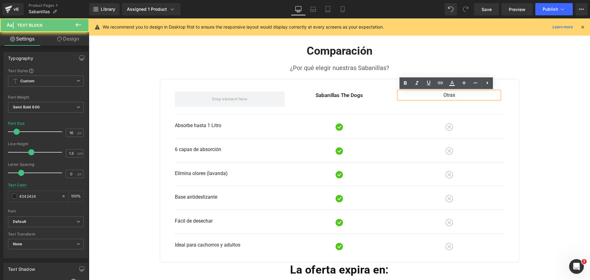
click at [431, 93] on p "Otras" at bounding box center [449, 95] width 101 height 7
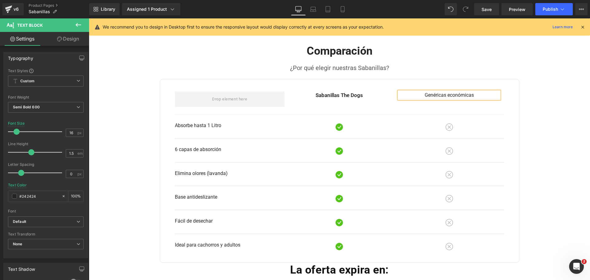
click at [483, 65] on p "¿Por qué elegir nuestras Sabanillas?" at bounding box center [340, 67] width 360 height 9
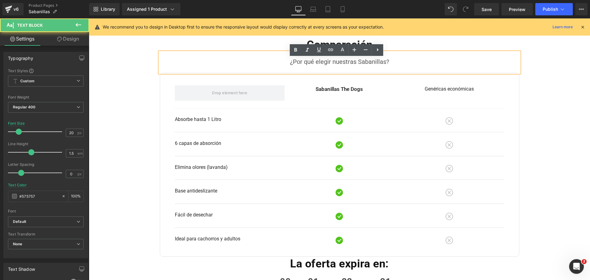
scroll to position [922, 0]
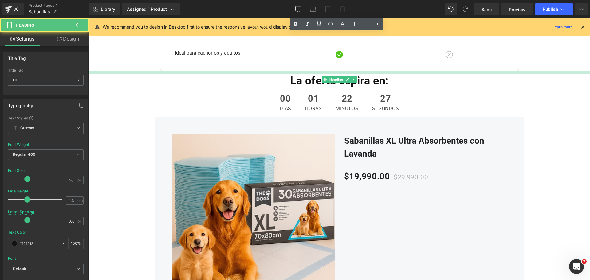
click at [399, 75] on div "La oferta expira en: Heading" at bounding box center [339, 79] width 501 height 17
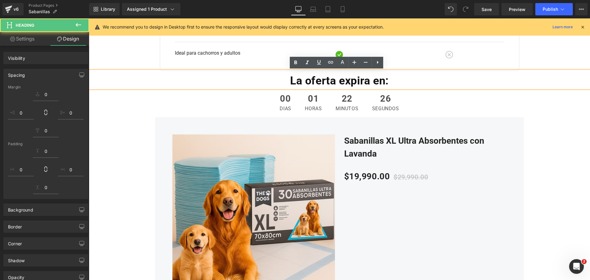
click at [528, 109] on div "00 dias 01 horas 22 minutos 26 segundos" at bounding box center [339, 102] width 501 height 29
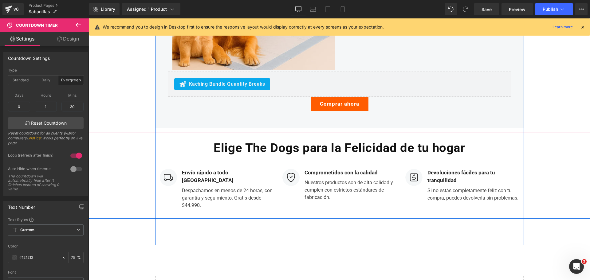
scroll to position [1153, 0]
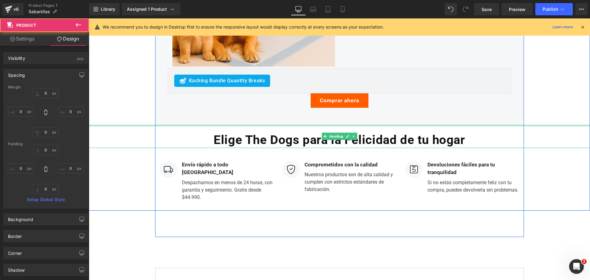
click at [538, 125] on div at bounding box center [339, 126] width 501 height 2
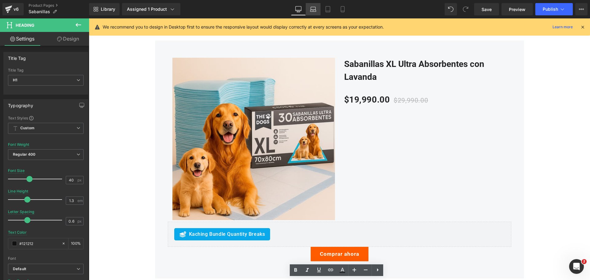
click at [318, 14] on link "Laptop" at bounding box center [313, 9] width 15 height 12
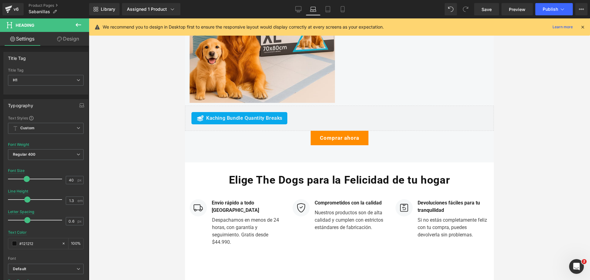
scroll to position [1126, 0]
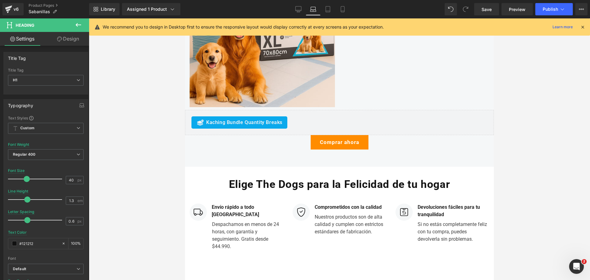
click at [331, 135] on div "Comprar ahora (P) Cart Button" at bounding box center [339, 142] width 309 height 14
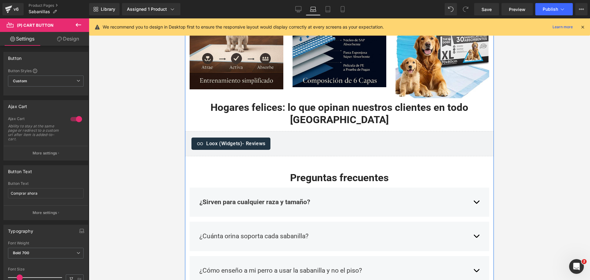
scroll to position [357, 0]
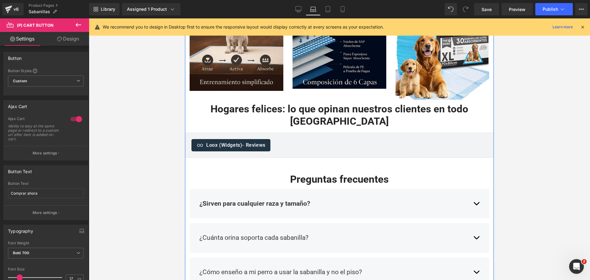
click at [343, 173] on div "Preguntas frecuentes Heading" at bounding box center [340, 179] width 300 height 12
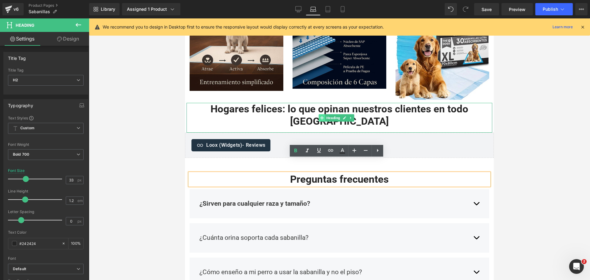
click at [324, 114] on span at bounding box center [322, 117] width 6 height 7
click at [329, 114] on span "Heading" at bounding box center [333, 117] width 16 height 7
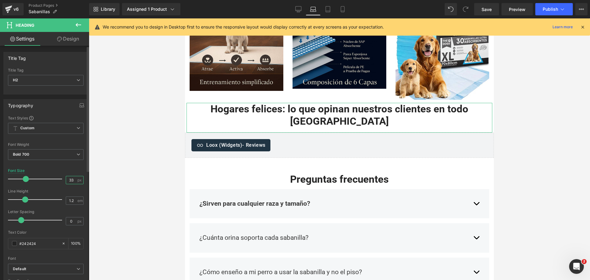
click at [67, 178] on input "33" at bounding box center [71, 180] width 11 height 8
type input "26"
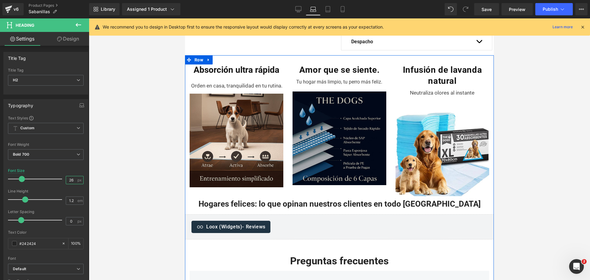
scroll to position [242, 0]
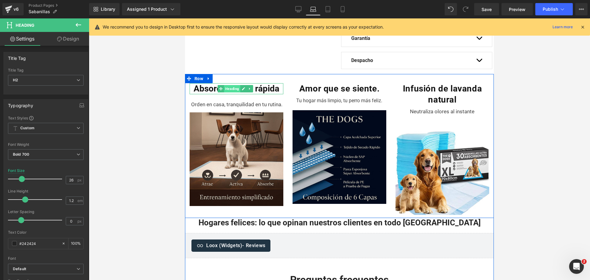
click at [236, 89] on span "Heading" at bounding box center [232, 88] width 16 height 7
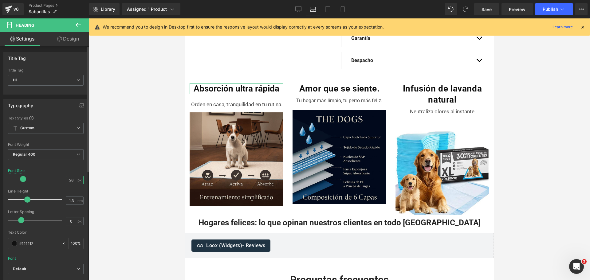
click at [69, 178] on input "28" at bounding box center [71, 180] width 11 height 8
type input "26"
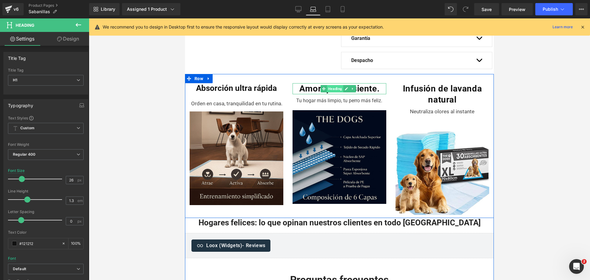
click at [334, 89] on span "Heading" at bounding box center [335, 88] width 16 height 7
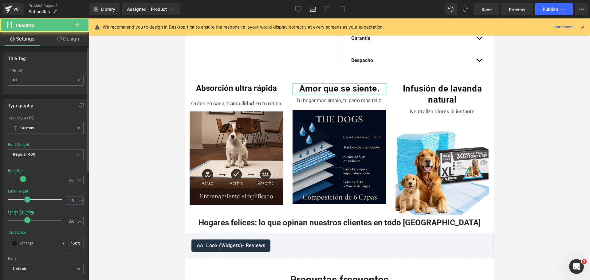
click at [62, 180] on div "Font Size 28 px" at bounding box center [46, 179] width 76 height 21
click at [68, 181] on input "28" at bounding box center [71, 180] width 11 height 8
type input "26"
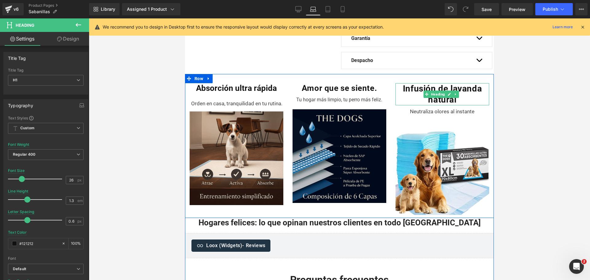
click at [442, 89] on b "Infusión de lavanda natural" at bounding box center [442, 94] width 79 height 21
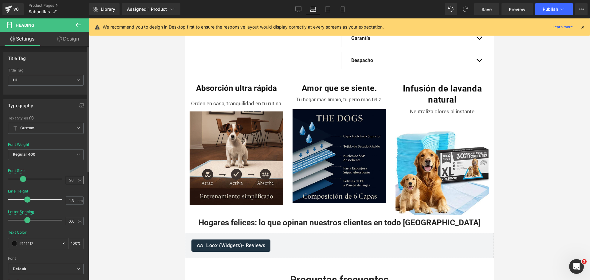
click at [70, 180] on input "28" at bounding box center [71, 180] width 11 height 8
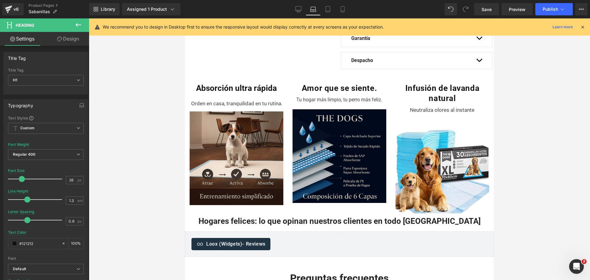
type input "26"
click at [354, 8] on div "Library Assigned 1 Product Product Preview Sabanillas XL Ultra Absorbentes con …" at bounding box center [339, 9] width 501 height 12
click at [347, 7] on link "Mobile" at bounding box center [342, 9] width 15 height 12
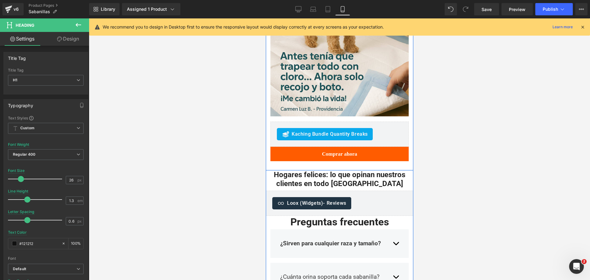
scroll to position [769, 0]
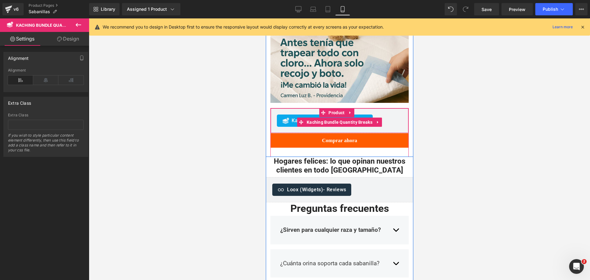
click at [326, 108] on div "Kaching Bundle Quantity Breaks Kaching Bundle Quantity Breaks" at bounding box center [339, 120] width 138 height 25
click at [333, 108] on span "Product" at bounding box center [336, 112] width 19 height 9
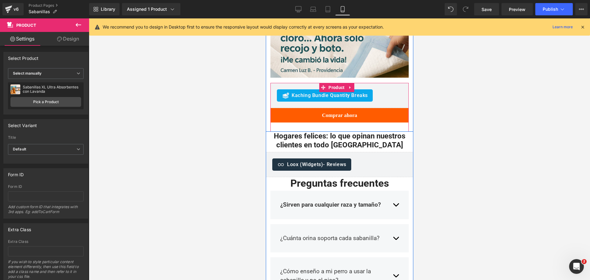
scroll to position [807, 0]
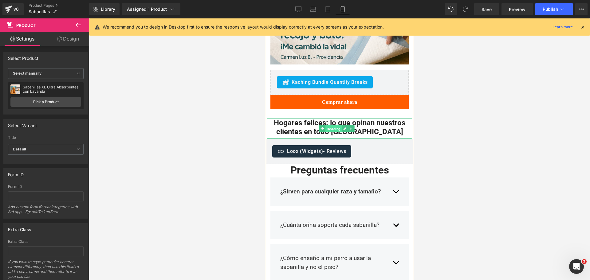
click at [337, 125] on span "Heading" at bounding box center [333, 128] width 16 height 7
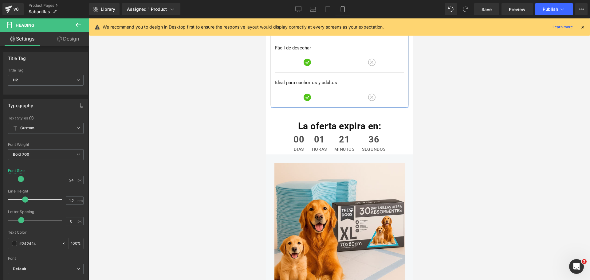
scroll to position [1422, 0]
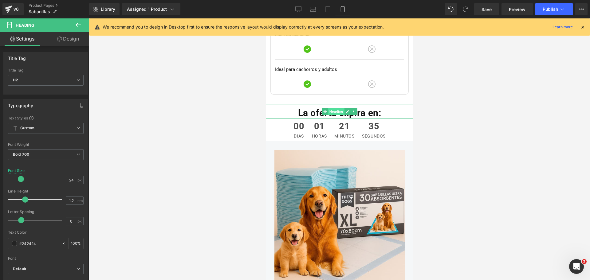
click at [331, 108] on span "Heading" at bounding box center [336, 111] width 16 height 7
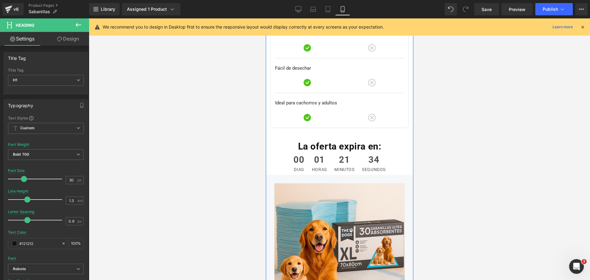
scroll to position [1384, 0]
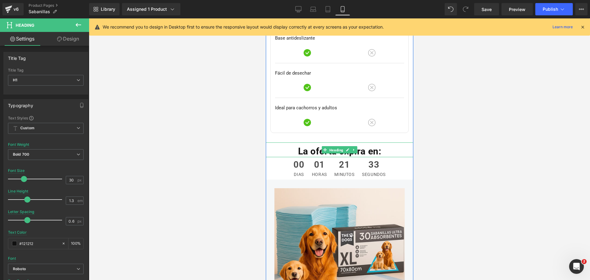
drag, startPoint x: 336, startPoint y: 132, endPoint x: 279, endPoint y: 138, distance: 57.8
click at [336, 147] on span "Heading" at bounding box center [336, 150] width 16 height 7
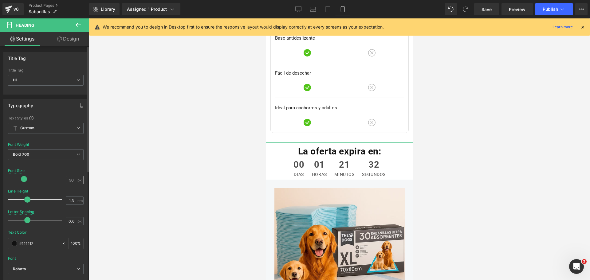
click at [81, 182] on div "30 px" at bounding box center [75, 180] width 18 height 8
click at [77, 180] on span "px" at bounding box center [79, 180] width 5 height 4
click at [73, 180] on input "30" at bounding box center [71, 180] width 11 height 8
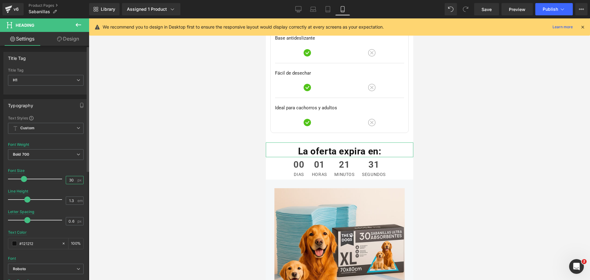
click at [72, 180] on input "30" at bounding box center [71, 180] width 11 height 8
click at [72, 181] on input "30" at bounding box center [71, 180] width 11 height 8
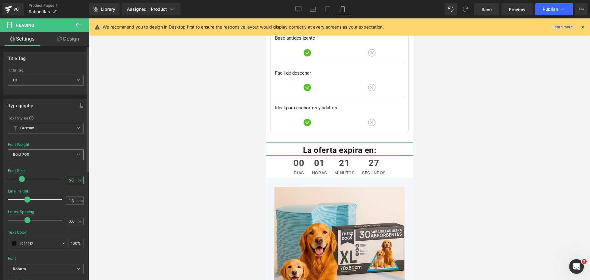
type input "26"
click at [63, 156] on span "Bold 700" at bounding box center [46, 154] width 76 height 11
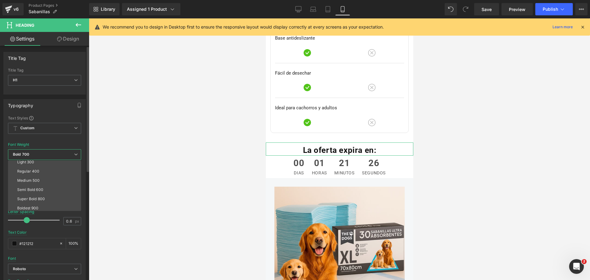
scroll to position [38, 0]
click at [61, 173] on li "Semi Bold 600" at bounding box center [46, 172] width 76 height 9
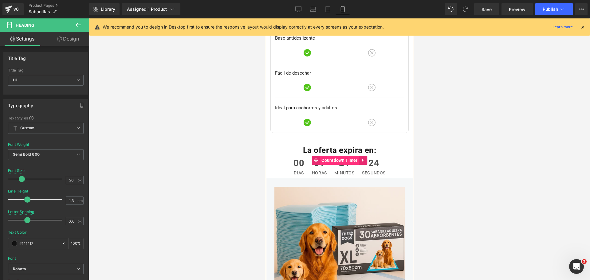
click at [336, 156] on span "Countdown Timer" at bounding box center [339, 160] width 39 height 9
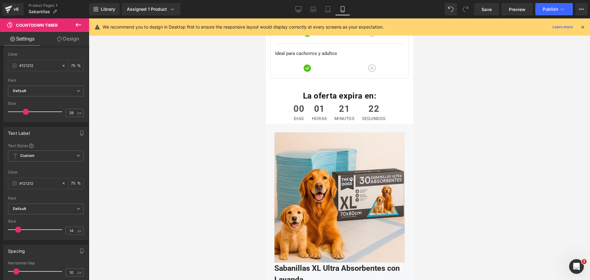
scroll to position [1460, 0]
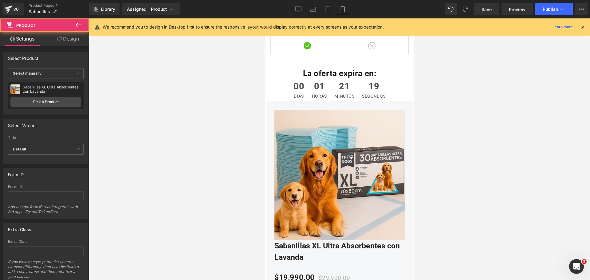
drag, startPoint x: 381, startPoint y: 84, endPoint x: 368, endPoint y: 89, distance: 13.4
click at [380, 82] on div "Comparación Heading ¿Por qué elegir nuestras Sabanillas? Text Block Sabanillas …" at bounding box center [340, 135] width 148 height 698
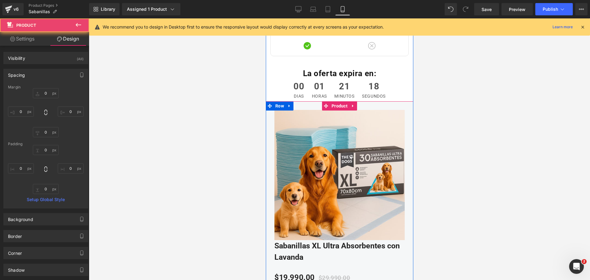
click at [365, 110] on img at bounding box center [339, 175] width 130 height 130
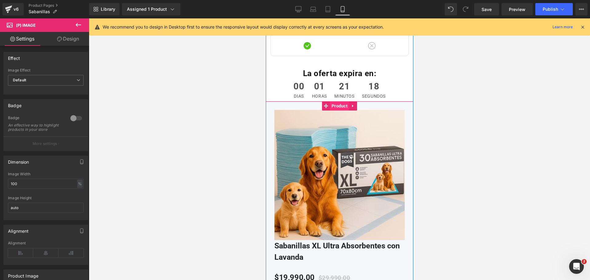
click at [340, 101] on span "Product" at bounding box center [339, 105] width 19 height 9
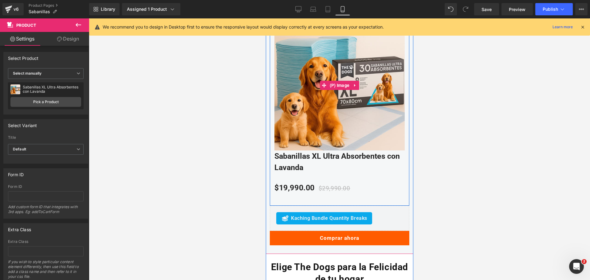
scroll to position [1614, 0]
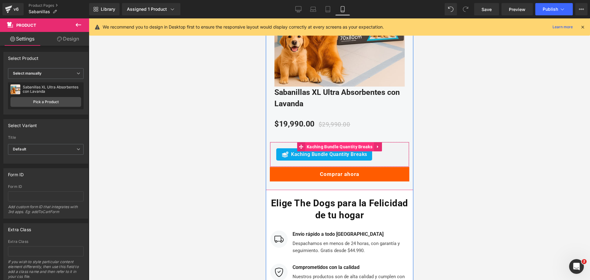
click at [331, 142] on span "Kaching Bundle Quantity Breaks" at bounding box center [339, 146] width 69 height 9
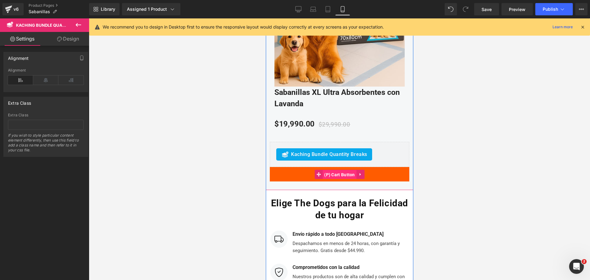
click at [345, 170] on span "(P) Cart Button" at bounding box center [340, 174] width 34 height 9
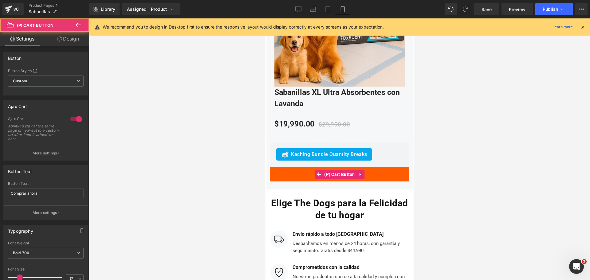
scroll to position [1691, 0]
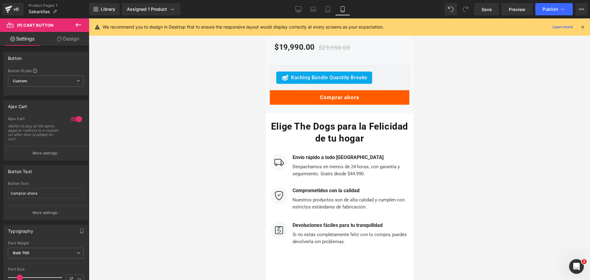
click at [120, 11] on div "Assigned 1 Product Product Preview Sabanillas XL Ultra Absorbentes con Lavanda …" at bounding box center [150, 9] width 61 height 12
click at [117, 10] on link "Library" at bounding box center [104, 9] width 30 height 12
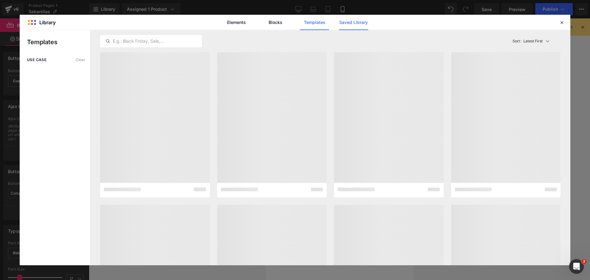
click at [356, 26] on link "Saved Library" at bounding box center [353, 22] width 29 height 15
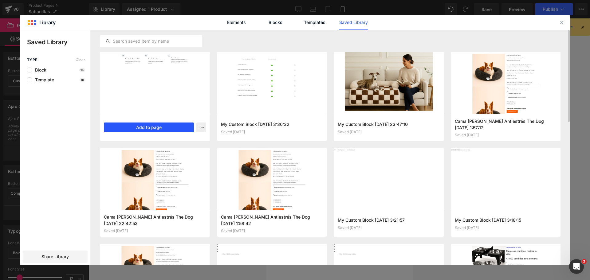
click at [164, 125] on button "Add to page" at bounding box center [149, 128] width 90 height 10
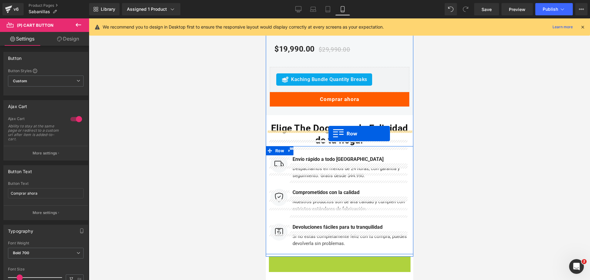
scroll to position [1687, 0]
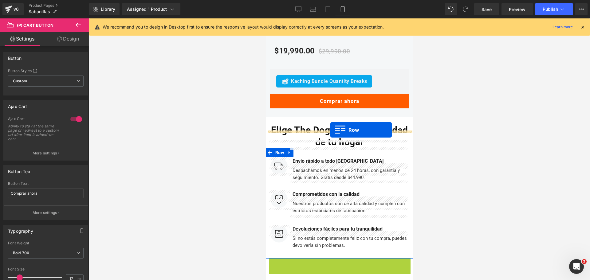
drag, startPoint x: 271, startPoint y: 130, endPoint x: 330, endPoint y: 130, distance: 59.3
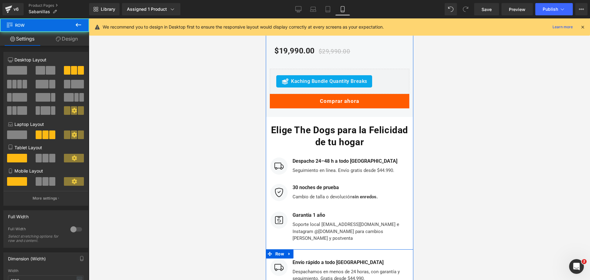
scroll to position [1726, 0]
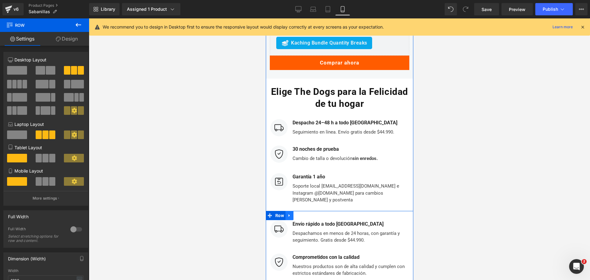
click at [287, 213] on icon at bounding box center [289, 215] width 4 height 5
click at [301, 211] on link at bounding box center [305, 215] width 8 height 9
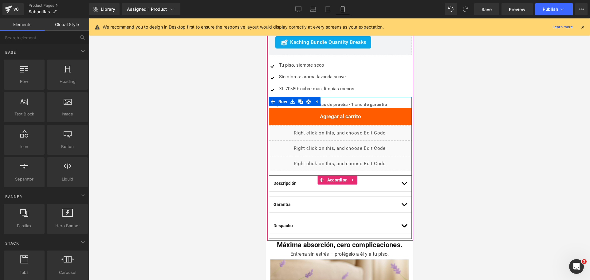
scroll to position [150, 0]
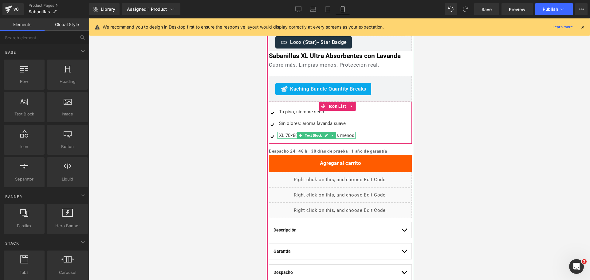
click at [293, 134] on div "XL 70×80: cubre más, limpias menos." at bounding box center [316, 135] width 78 height 7
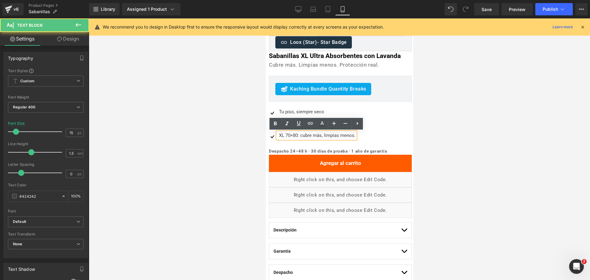
click at [298, 134] on div "XL 70×80: cubre más, limpias menos." at bounding box center [316, 135] width 78 height 7
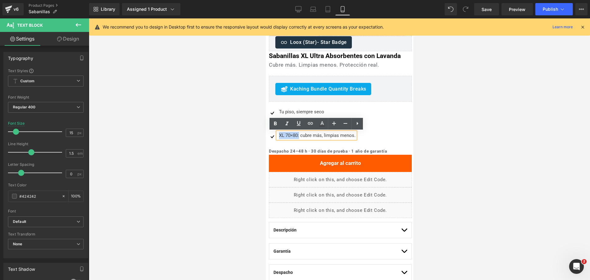
drag, startPoint x: 299, startPoint y: 135, endPoint x: 280, endPoint y: 136, distance: 19.4
click at [280, 136] on div "XL 70×80: cubre más, limpias menos." at bounding box center [316, 135] width 78 height 7
click at [271, 124] on link at bounding box center [276, 124] width 12 height 12
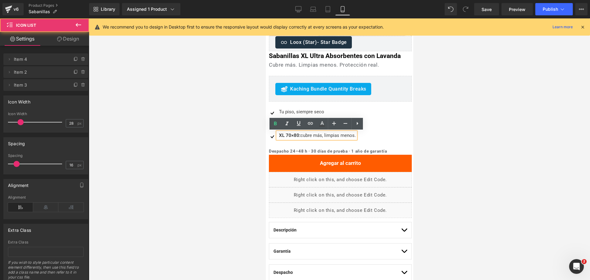
click at [290, 105] on div "Image Tu piso, siempre seco Text Block Image Sin olores: aroma lavanda suave Te…" at bounding box center [340, 123] width 143 height 42
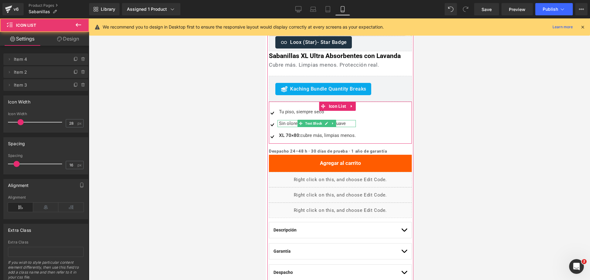
click at [293, 124] on div "Sin olores: aroma lavanda suave" at bounding box center [316, 123] width 78 height 7
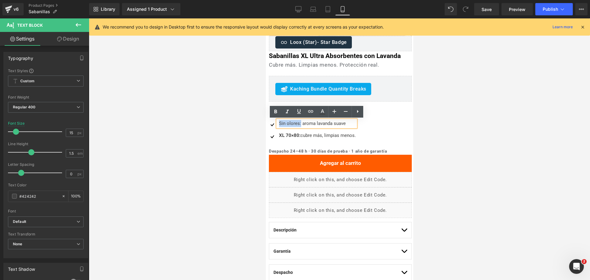
drag, startPoint x: 299, startPoint y: 124, endPoint x: 279, endPoint y: 123, distance: 20.0
click at [279, 123] on div "Sin olores: aroma lavanda suave" at bounding box center [316, 123] width 78 height 7
click at [274, 111] on icon at bounding box center [275, 111] width 7 height 7
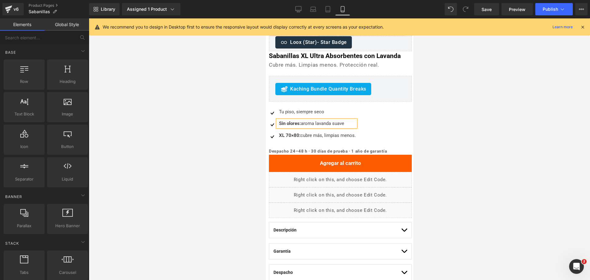
click at [460, 114] on div at bounding box center [339, 149] width 501 height 262
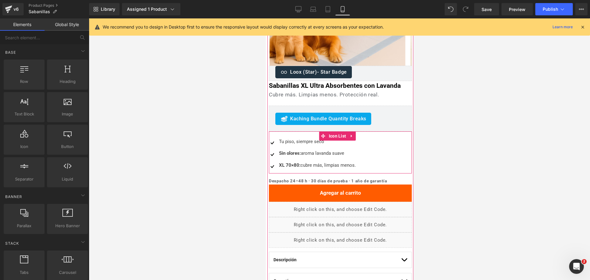
scroll to position [112, 0]
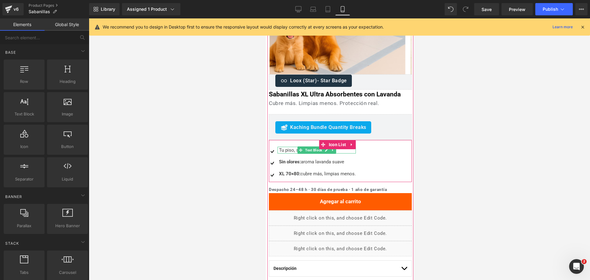
click at [290, 150] on div "Tu piso, siempre seco" at bounding box center [316, 150] width 78 height 7
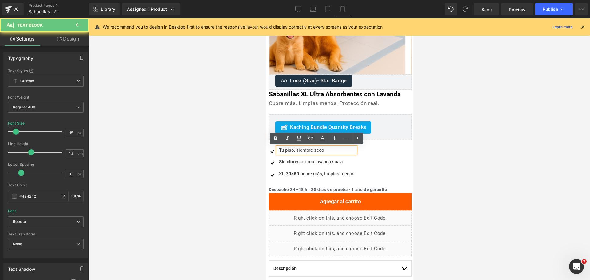
click at [292, 150] on div "Tu piso, siempre seco" at bounding box center [316, 150] width 78 height 7
drag, startPoint x: 293, startPoint y: 150, endPoint x: 278, endPoint y: 149, distance: 15.1
click at [278, 149] on div "Tu piso, siempre seco" at bounding box center [316, 150] width 78 height 7
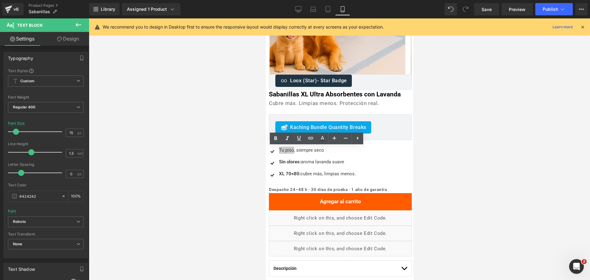
drag, startPoint x: 498, startPoint y: 130, endPoint x: 123, endPoint y: 117, distance: 375.3
click at [498, 129] on div at bounding box center [339, 149] width 501 height 262
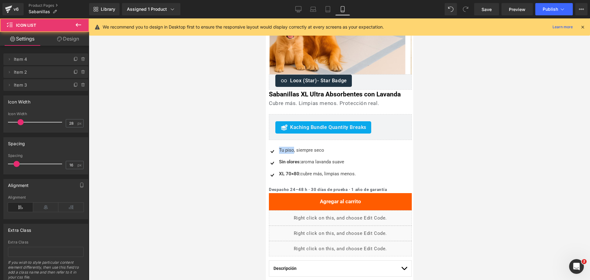
click at [388, 153] on div "Image Tu piso, siempre seco Text Block Image Sin olores: aroma lavanda suave Te…" at bounding box center [335, 165] width 133 height 36
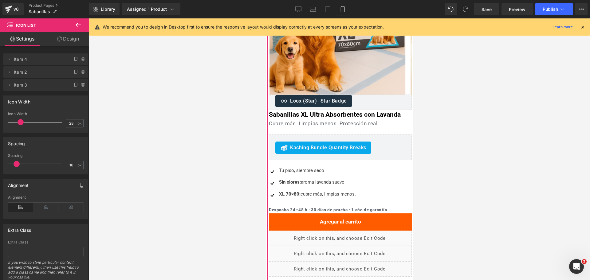
scroll to position [73, 0]
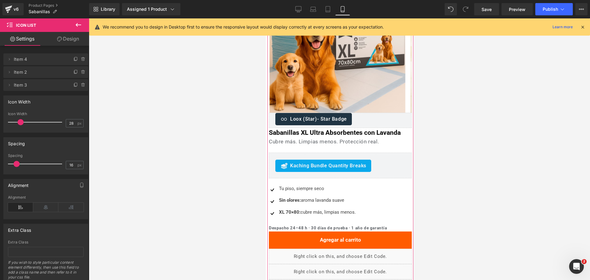
click at [295, 188] on div "Tu piso, siempre seco" at bounding box center [316, 188] width 78 height 7
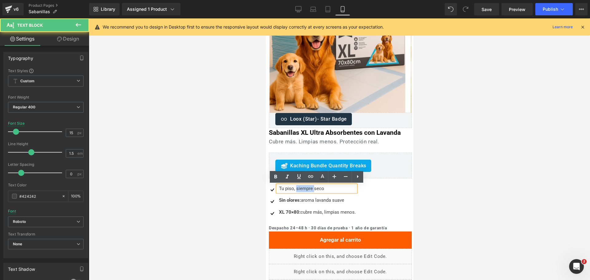
click at [295, 188] on div "Tu piso, siempre seco" at bounding box center [316, 188] width 78 height 7
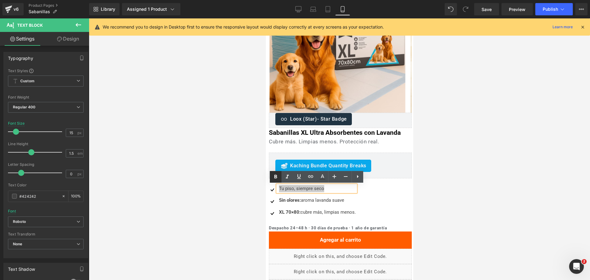
click at [278, 174] on icon at bounding box center [275, 176] width 7 height 7
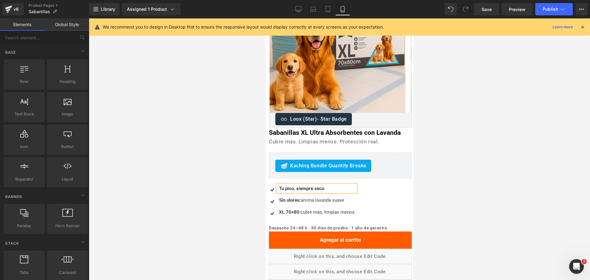
click at [492, 158] on div at bounding box center [339, 149] width 501 height 262
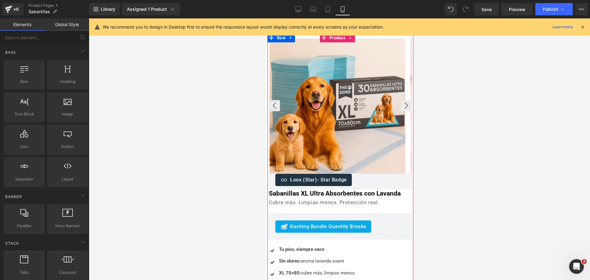
scroll to position [0, 0]
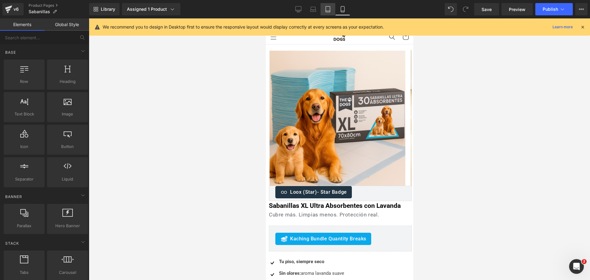
click at [329, 13] on link "Tablet" at bounding box center [328, 9] width 15 height 12
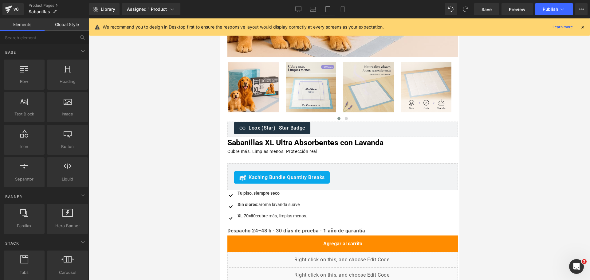
click at [582, 25] on icon at bounding box center [583, 27] width 6 height 6
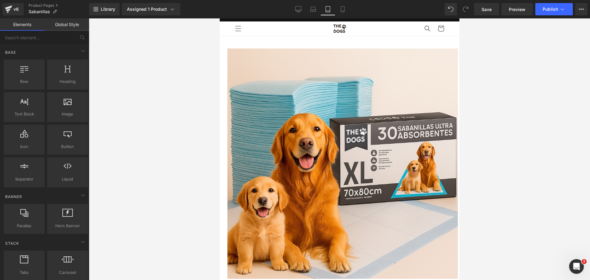
scroll to position [192, 0]
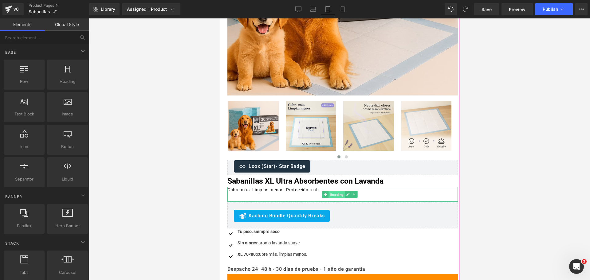
click at [333, 191] on span "Heading" at bounding box center [336, 194] width 16 height 7
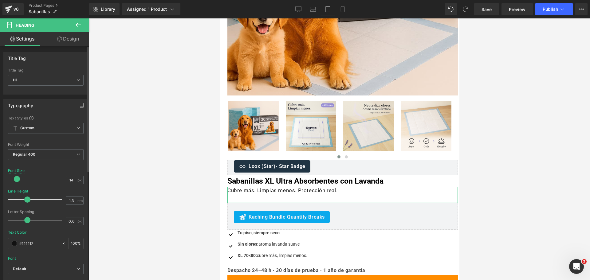
click at [18, 178] on span at bounding box center [17, 179] width 6 height 6
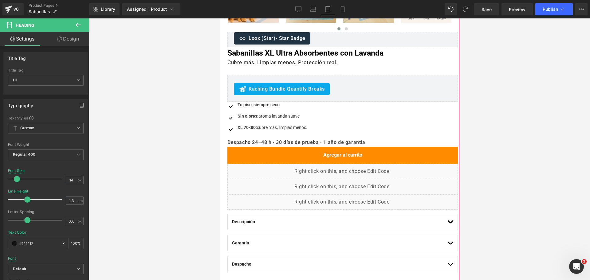
scroll to position [423, 0]
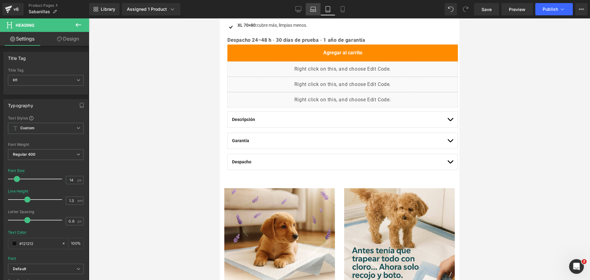
click at [312, 8] on icon at bounding box center [313, 9] width 6 height 6
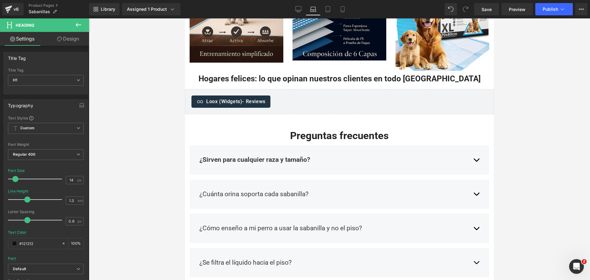
scroll to position [500, 0]
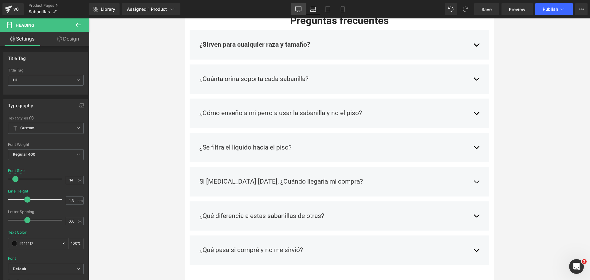
click at [300, 13] on link "Desktop" at bounding box center [298, 9] width 15 height 12
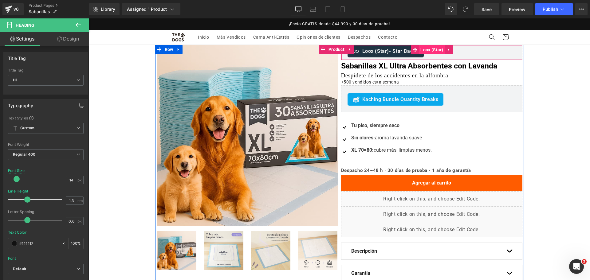
click at [423, 51] on span "Loox (Star)" at bounding box center [432, 49] width 26 height 9
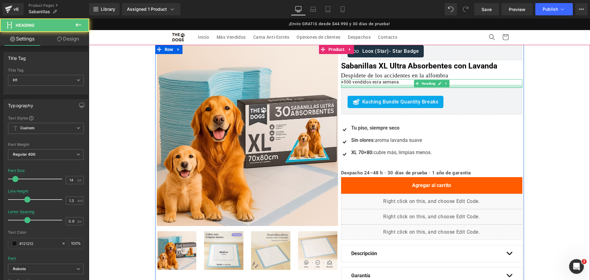
click at [475, 87] on div at bounding box center [431, 86] width 181 height 3
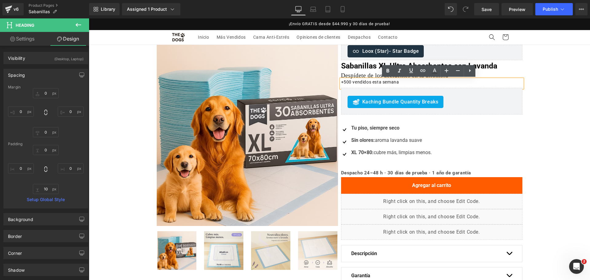
click at [544, 82] on div "Oferta (P) Image ‹" at bounding box center [339, 178] width 501 height 267
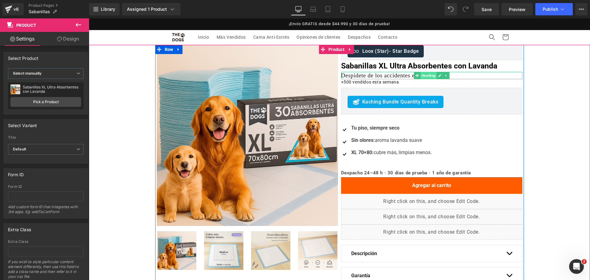
click at [423, 75] on span "Heading" at bounding box center [429, 75] width 16 height 7
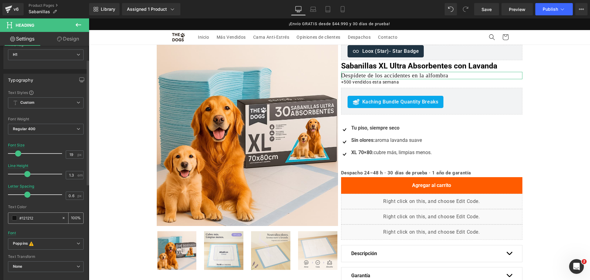
scroll to position [38, 0]
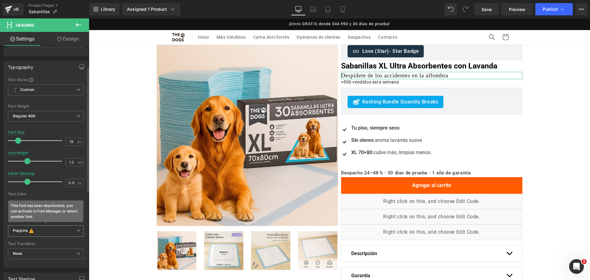
click at [53, 226] on span "Poppins This font has been deactivated, you can activate in Font Manager or sel…" at bounding box center [46, 232] width 76 height 12
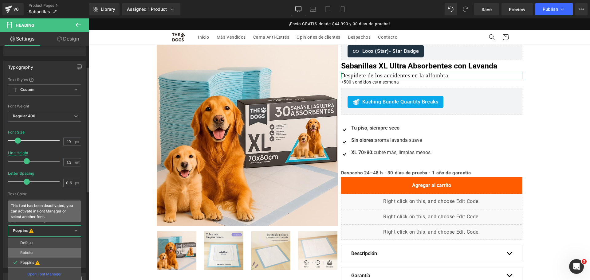
click at [51, 251] on li "Roboto" at bounding box center [44, 253] width 73 height 10
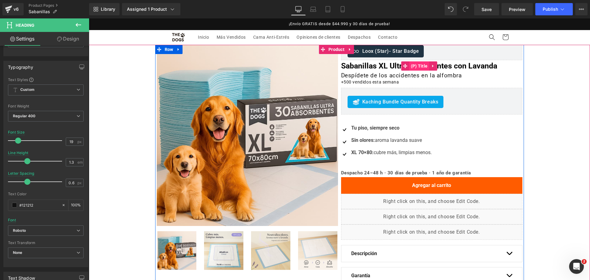
click at [410, 68] on span "(P) Title" at bounding box center [420, 65] width 20 height 9
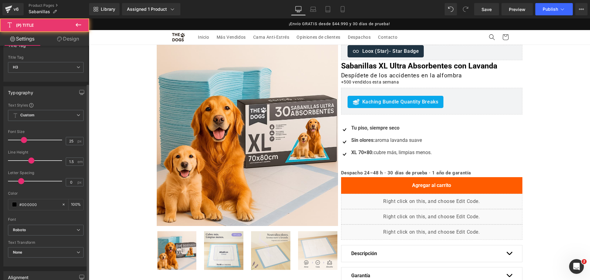
scroll to position [77, 0]
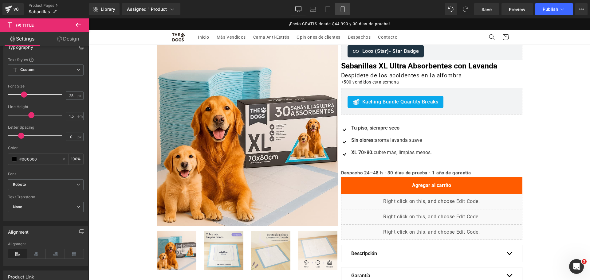
click at [348, 7] on link "Mobile" at bounding box center [342, 9] width 15 height 12
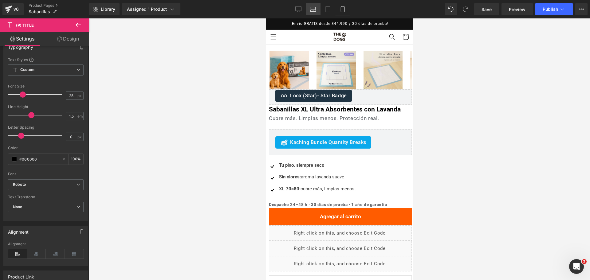
click at [311, 7] on icon at bounding box center [313, 9] width 6 height 6
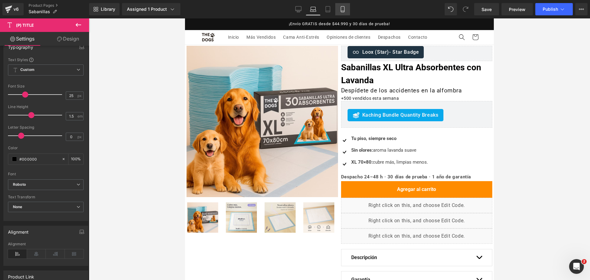
click at [344, 9] on icon at bounding box center [342, 9] width 3 height 6
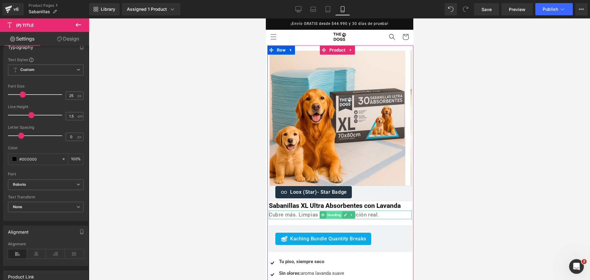
click at [331, 214] on span "Heading" at bounding box center [334, 215] width 16 height 7
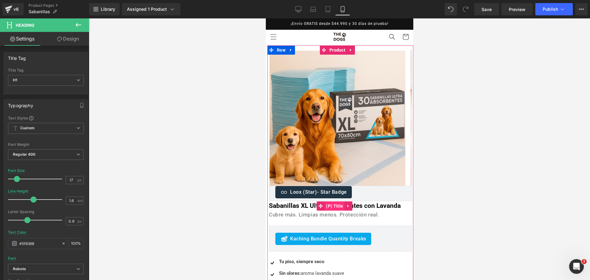
click at [329, 204] on span "(P) Title" at bounding box center [334, 206] width 20 height 9
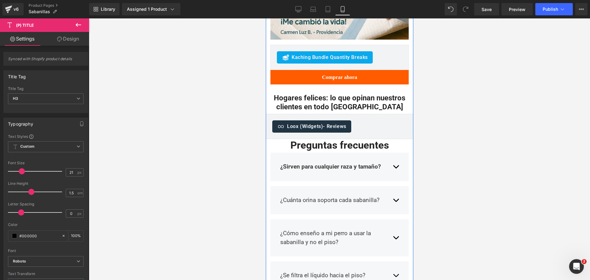
scroll to position [845, 0]
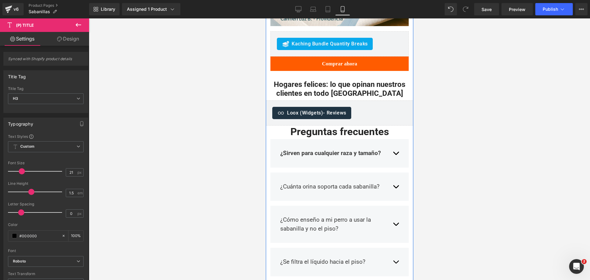
click at [343, 80] on div "Hogares felices: lo que opinan nuestros clientes en todo Chile Heading" at bounding box center [339, 90] width 145 height 20
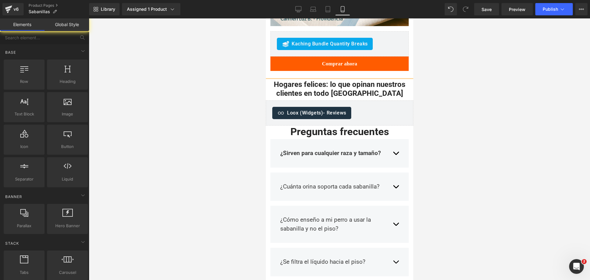
click at [453, 72] on div at bounding box center [339, 149] width 501 height 262
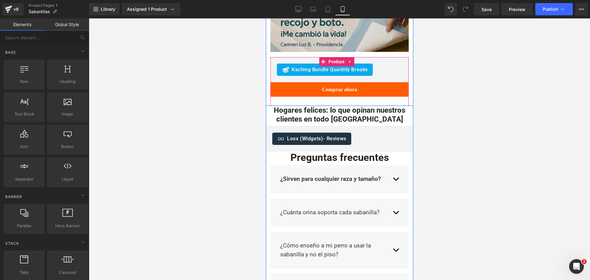
scroll to position [769, 0]
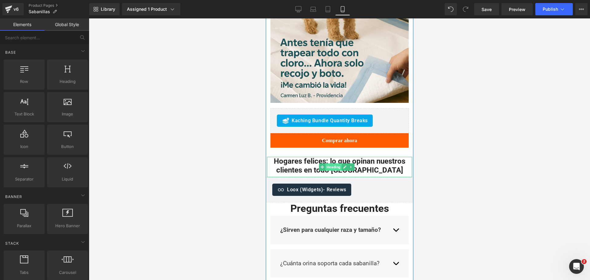
click at [332, 164] on span "Heading" at bounding box center [333, 167] width 16 height 7
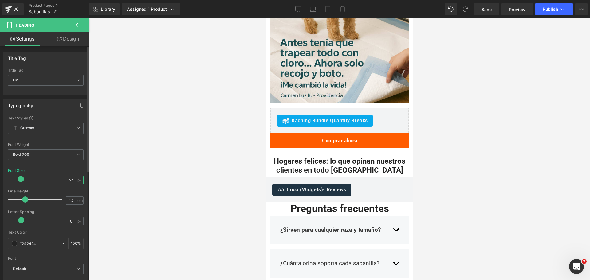
click at [71, 180] on input "24" at bounding box center [71, 180] width 11 height 8
click at [72, 181] on input "24" at bounding box center [71, 180] width 11 height 8
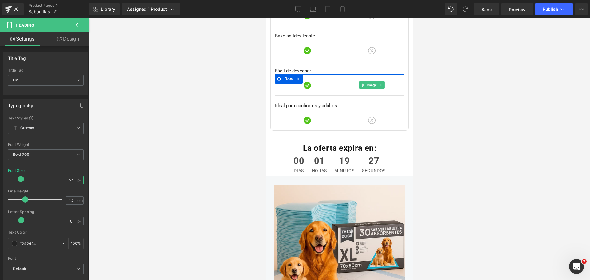
scroll to position [1460, 0]
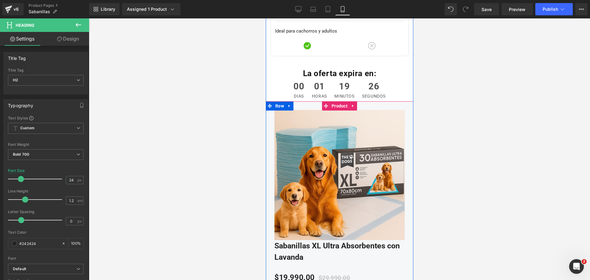
click at [354, 110] on img at bounding box center [339, 175] width 130 height 130
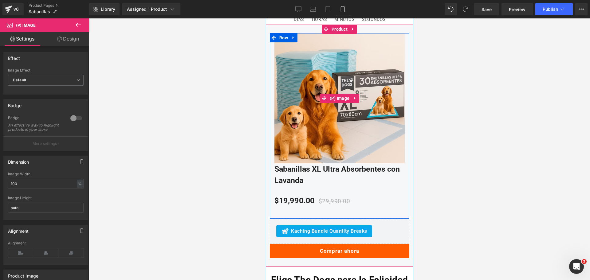
click at [353, 73] on img at bounding box center [339, 98] width 130 height 130
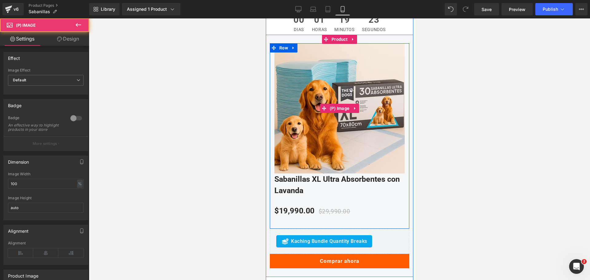
scroll to position [1499, 0]
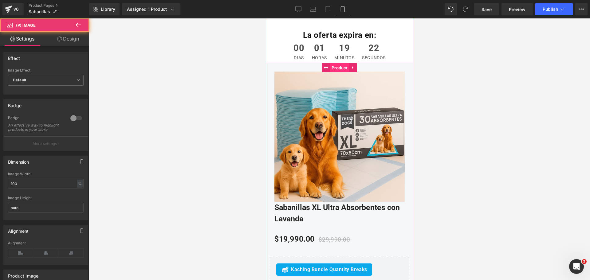
click at [340, 63] on span "Product" at bounding box center [339, 67] width 19 height 9
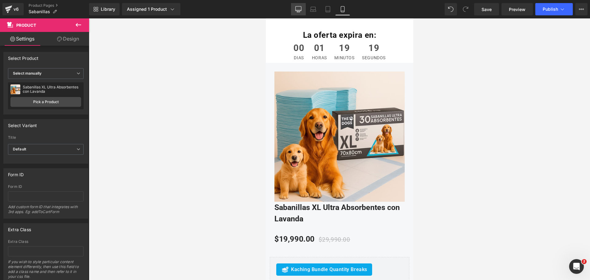
click at [306, 5] on link "Desktop" at bounding box center [298, 9] width 15 height 12
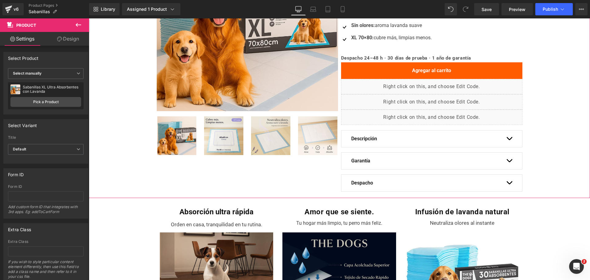
scroll to position [115, 0]
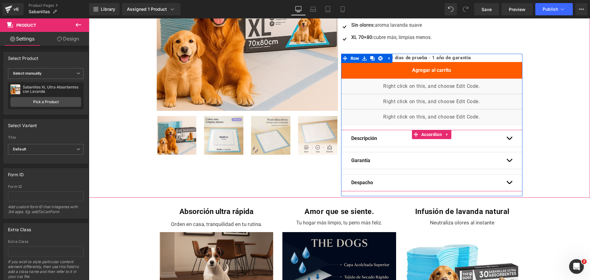
click at [506, 134] on button "button" at bounding box center [509, 138] width 6 height 17
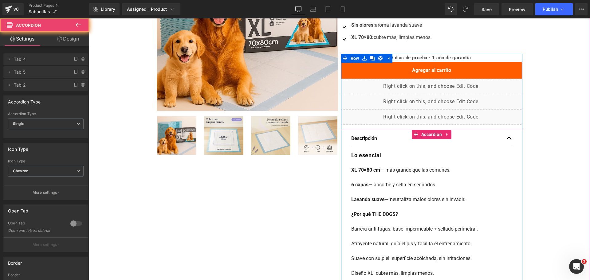
click at [506, 134] on button "button" at bounding box center [509, 138] width 6 height 17
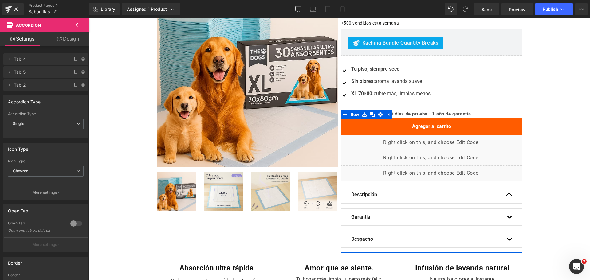
scroll to position [0, 0]
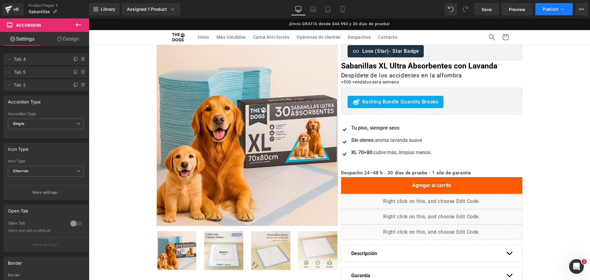
click at [554, 5] on button "Publish" at bounding box center [555, 9] width 38 height 12
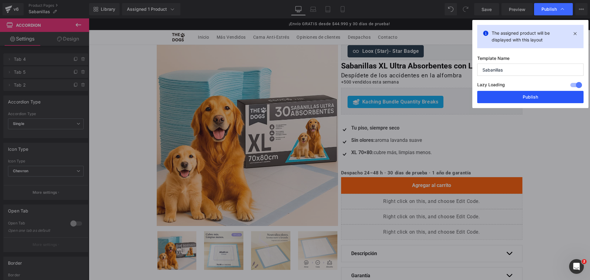
click at [524, 96] on button "Publish" at bounding box center [530, 97] width 106 height 12
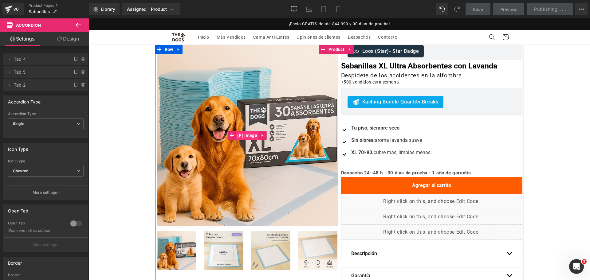
click at [237, 146] on img at bounding box center [247, 135] width 181 height 181
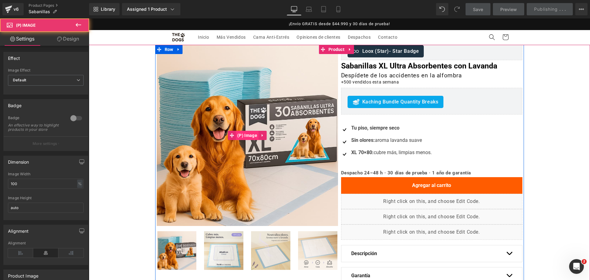
click at [240, 137] on span "(P) Image" at bounding box center [247, 135] width 23 height 9
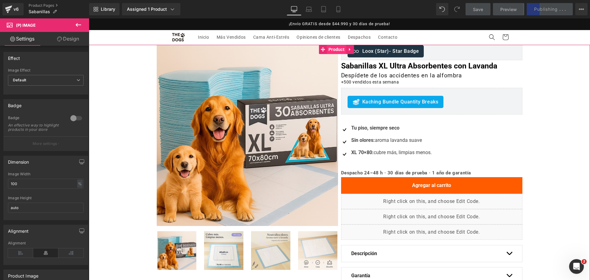
click at [333, 50] on span "Product" at bounding box center [336, 49] width 19 height 9
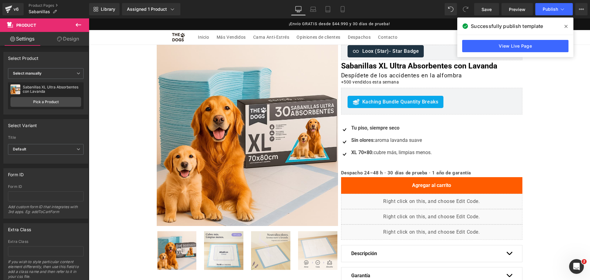
click at [567, 29] on span at bounding box center [566, 27] width 10 height 10
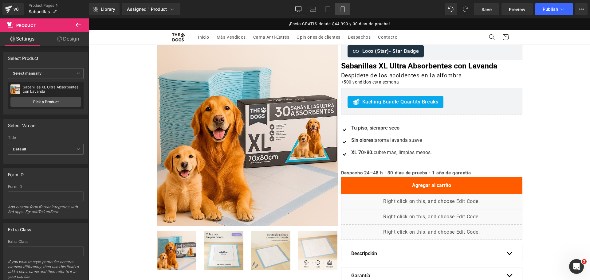
click at [345, 12] on link "Mobile" at bounding box center [342, 9] width 15 height 12
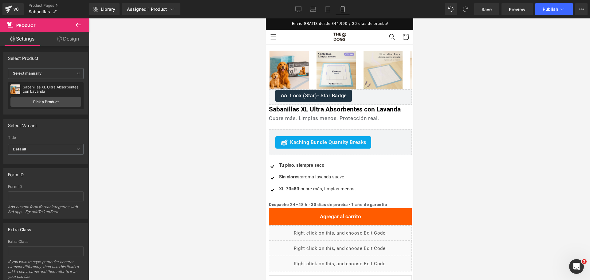
scroll to position [1, 0]
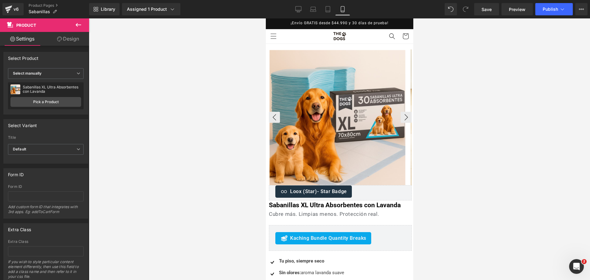
click at [342, 68] on img at bounding box center [337, 118] width 136 height 136
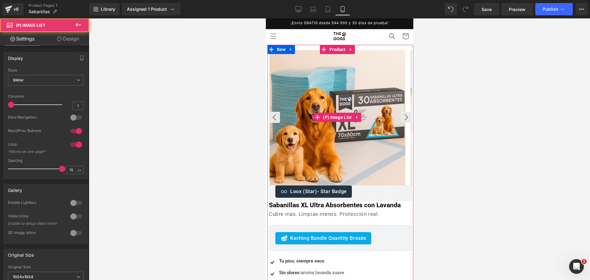
click at [340, 122] on img at bounding box center [337, 118] width 136 height 136
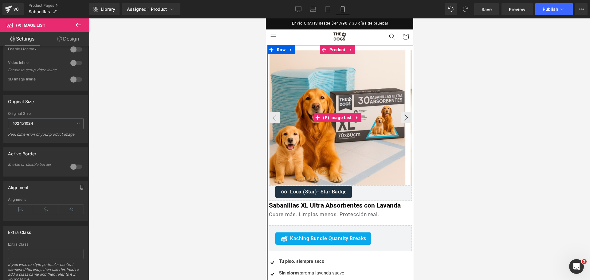
scroll to position [0, 0]
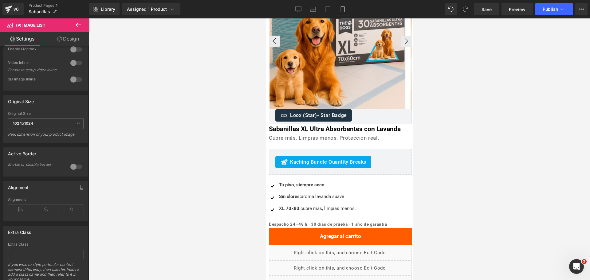
click at [299, 74] on img at bounding box center [337, 42] width 136 height 136
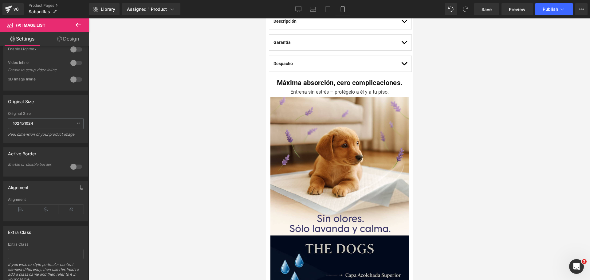
scroll to position [346, 0]
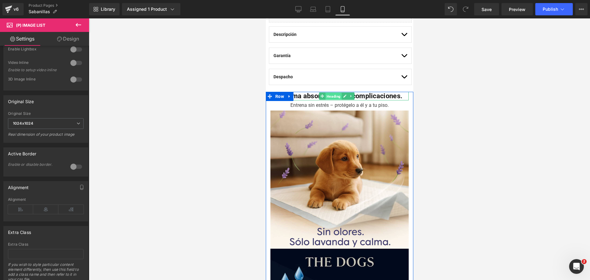
click at [337, 96] on span "Heading" at bounding box center [333, 96] width 16 height 7
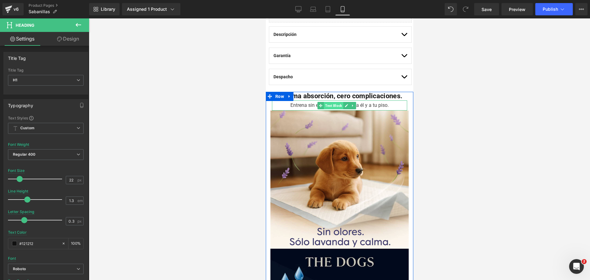
click at [332, 108] on span "Text Block" at bounding box center [333, 105] width 19 height 7
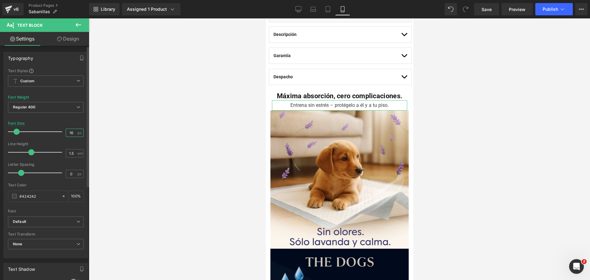
click at [71, 135] on input "16" at bounding box center [71, 133] width 11 height 8
type input "18"
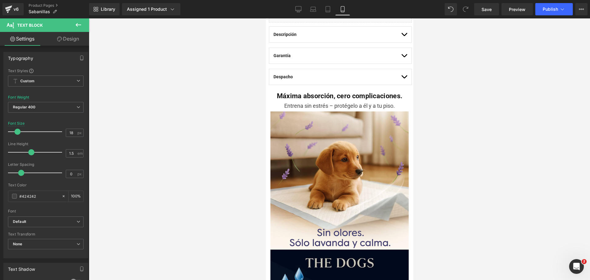
click at [445, 117] on div at bounding box center [339, 149] width 501 height 262
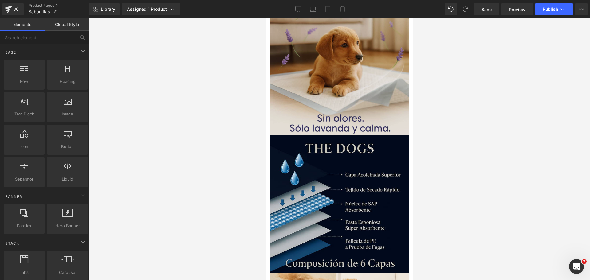
scroll to position [423, 0]
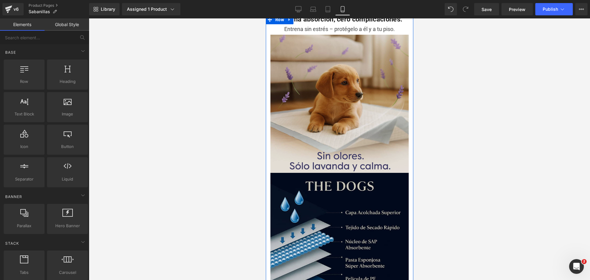
click at [368, 98] on img at bounding box center [339, 104] width 138 height 138
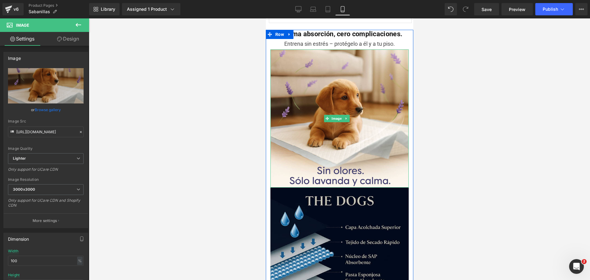
scroll to position [384, 0]
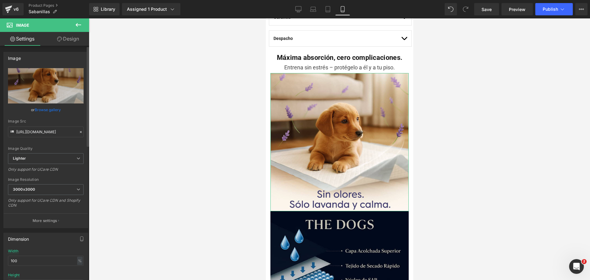
click at [55, 108] on link "Browse gallery" at bounding box center [48, 110] width 26 height 11
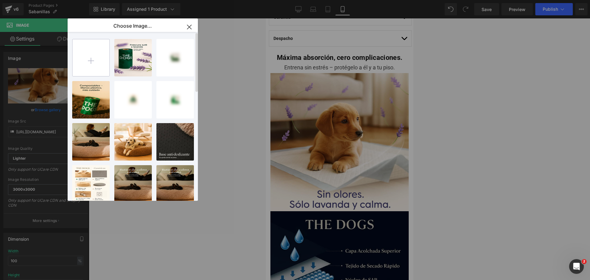
click at [94, 57] on input "file" at bounding box center [91, 57] width 37 height 37
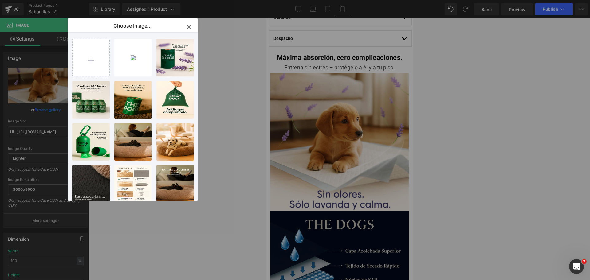
click at [0, 0] on div "WhatsAp...AM.jpg 98.00 KB" at bounding box center [0, 0] width 0 height 0
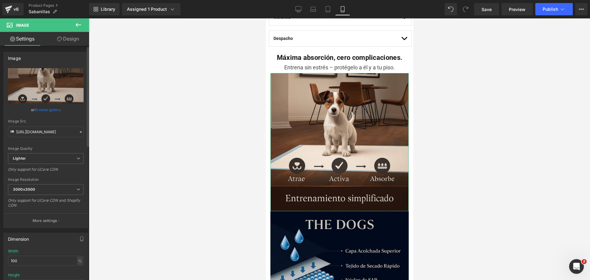
click at [58, 113] on link "Browse gallery" at bounding box center [48, 110] width 26 height 11
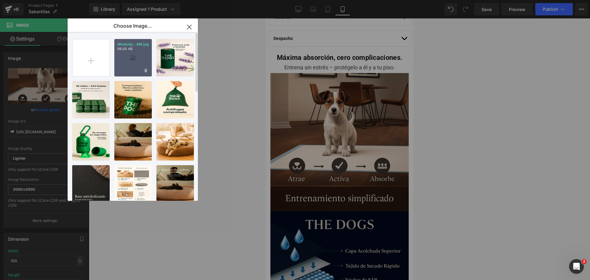
click at [134, 69] on div "WhatsAp...AM.jpg 98.00 KB" at bounding box center [133, 58] width 38 height 38
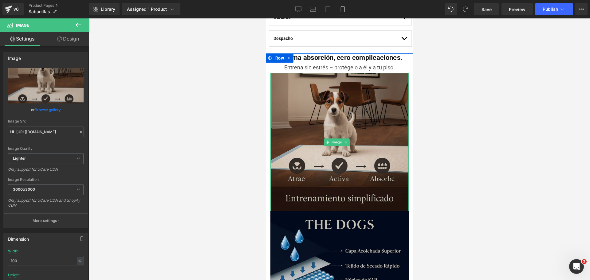
click at [381, 96] on img at bounding box center [339, 142] width 138 height 138
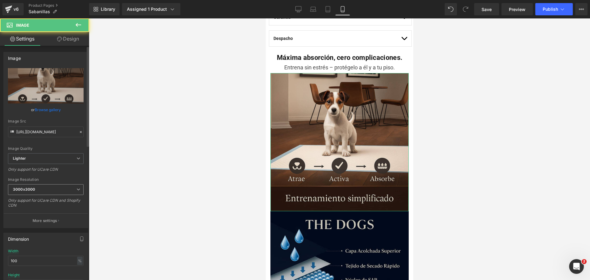
click at [37, 191] on span "3000x3000" at bounding box center [46, 189] width 76 height 11
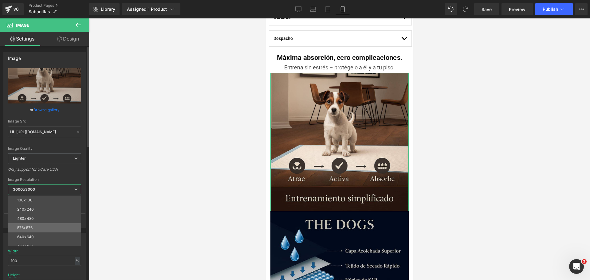
click at [37, 227] on li "576x576" at bounding box center [46, 228] width 76 height 9
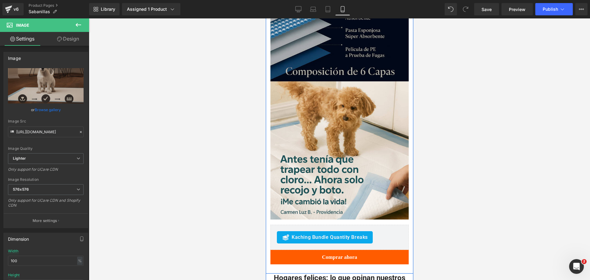
scroll to position [653, 0]
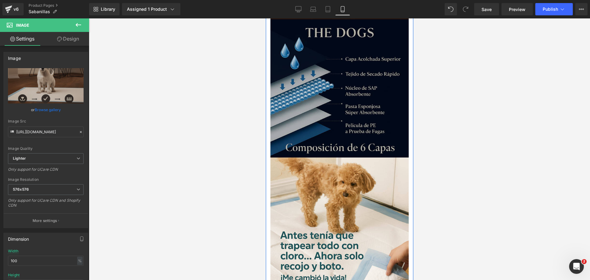
click at [363, 95] on img at bounding box center [339, 88] width 138 height 138
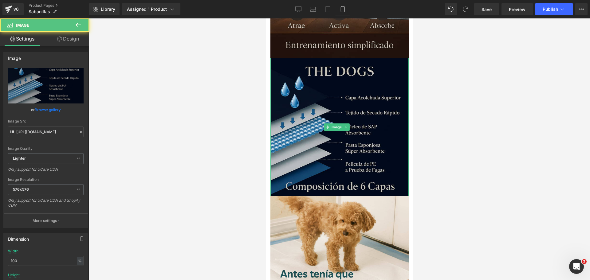
scroll to position [500, 0]
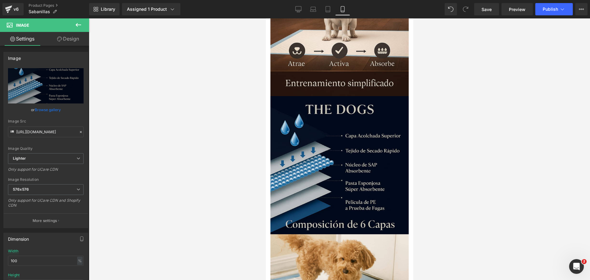
click at [82, 21] on button at bounding box center [79, 25] width 22 height 14
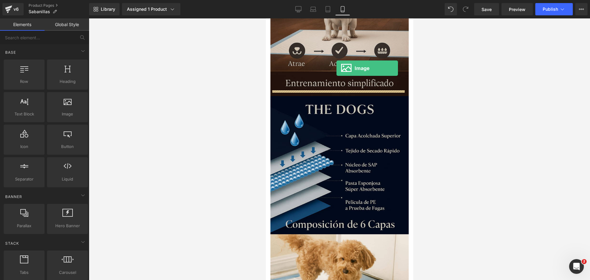
drag, startPoint x: 338, startPoint y: 122, endPoint x: 336, endPoint y: 68, distance: 53.5
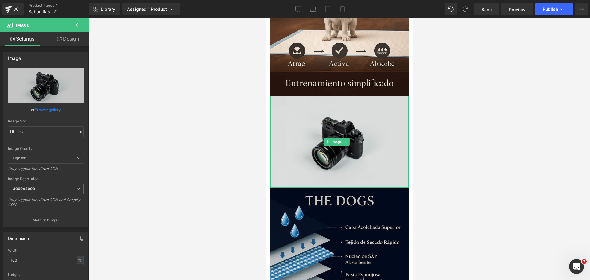
drag, startPoint x: 297, startPoint y: 106, endPoint x: 458, endPoint y: 144, distance: 165.1
click at [297, 106] on img at bounding box center [339, 142] width 138 height 92
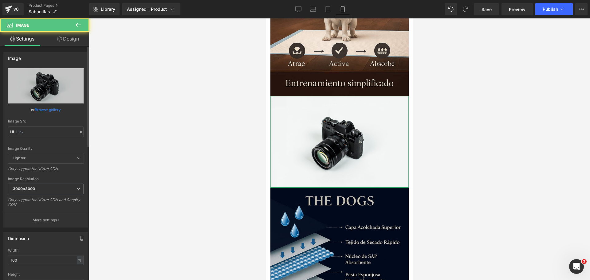
click at [52, 111] on link "Browse gallery" at bounding box center [48, 110] width 26 height 11
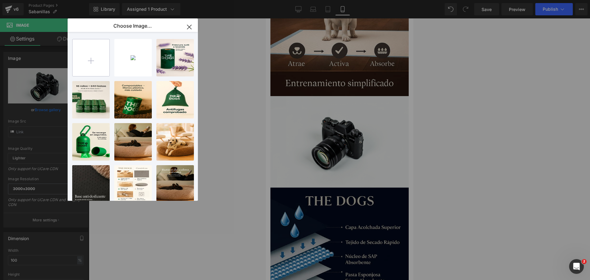
click at [96, 61] on input "file" at bounding box center [91, 57] width 37 height 37
type input "C:\fakepath\revvvv.jpg"
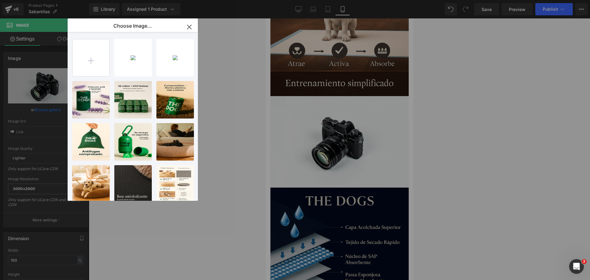
click at [0, 0] on div "revvvv...vvvv.jpg 115.55 KB" at bounding box center [0, 0] width 0 height 0
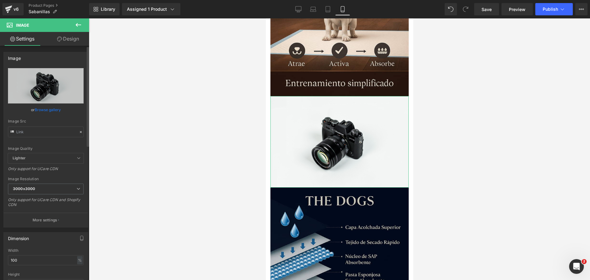
click at [58, 110] on link "Browse gallery" at bounding box center [48, 110] width 26 height 11
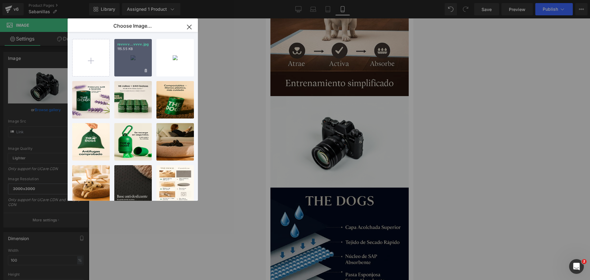
click at [140, 71] on div "revvvv...vvvv.jpg 115.55 KB" at bounding box center [133, 58] width 38 height 38
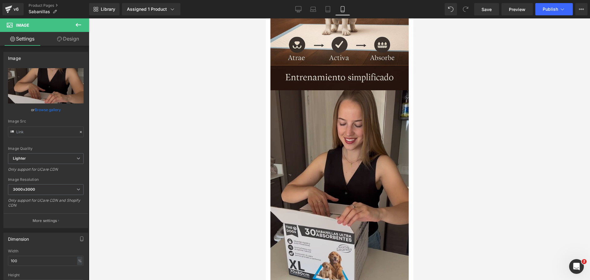
scroll to position [576, 0]
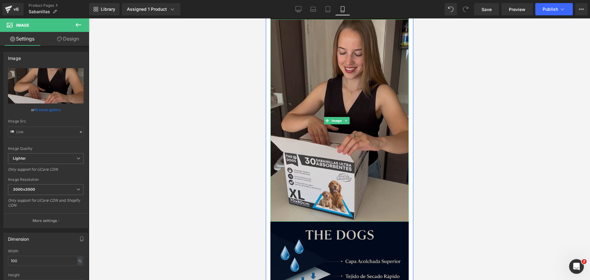
click at [381, 105] on img at bounding box center [339, 120] width 138 height 202
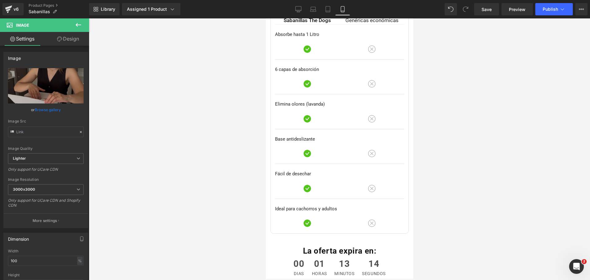
scroll to position [1422, 0]
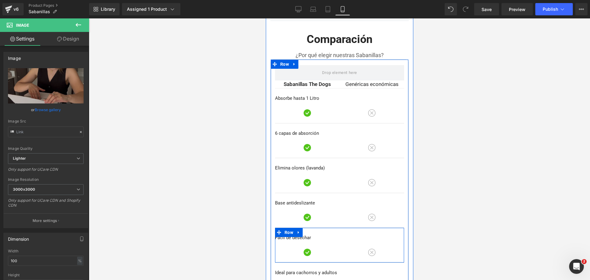
click at [295, 228] on li at bounding box center [299, 232] width 8 height 9
click at [295, 228] on link at bounding box center [299, 232] width 8 height 9
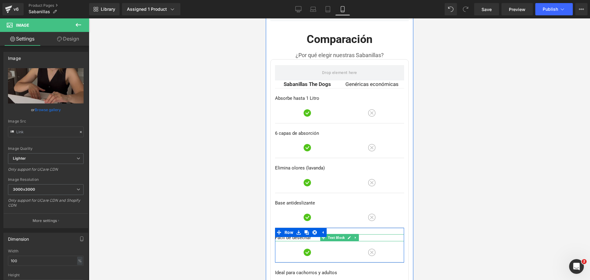
click at [291, 235] on p "Fácil de desechar" at bounding box center [339, 238] width 129 height 7
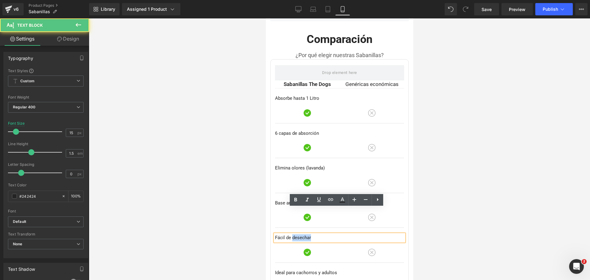
click at [291, 235] on p "Fácil de desechar" at bounding box center [339, 238] width 129 height 7
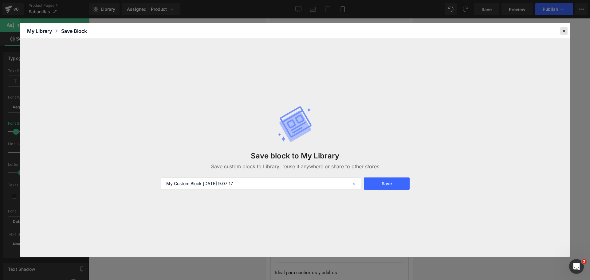
click at [563, 34] on div at bounding box center [563, 30] width 7 height 7
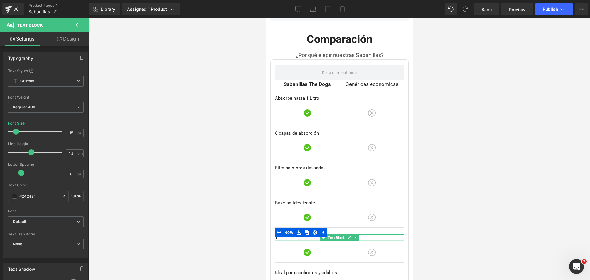
click at [275, 240] on div at bounding box center [339, 241] width 129 height 2
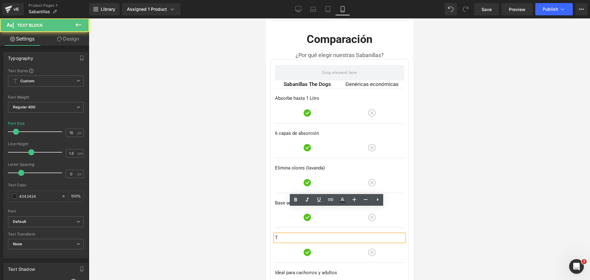
click at [278, 235] on p "T" at bounding box center [339, 238] width 129 height 7
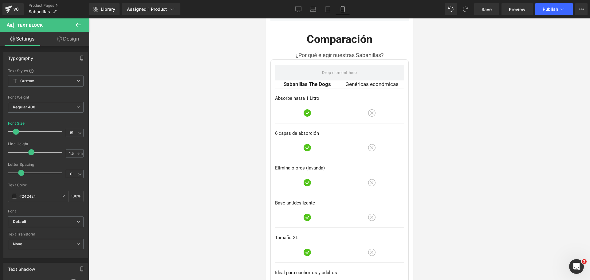
click at [503, 149] on div at bounding box center [339, 149] width 501 height 262
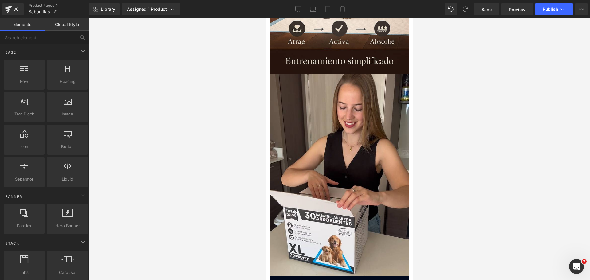
scroll to position [733, 0]
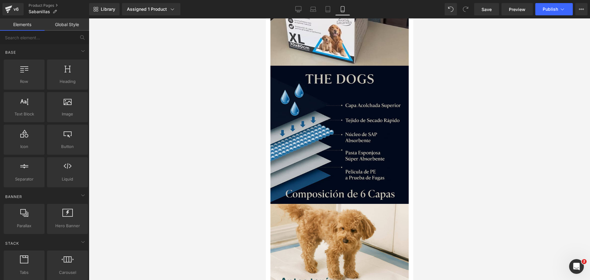
drag, startPoint x: 410, startPoint y: 228, endPoint x: 683, endPoint y: 135, distance: 288.6
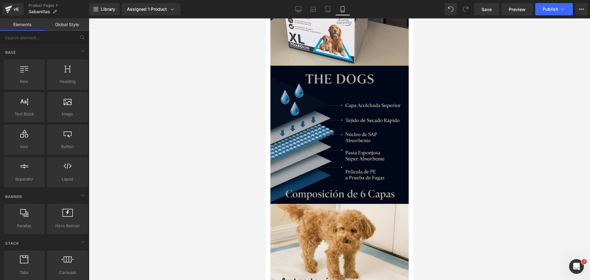
click at [376, 120] on img at bounding box center [339, 135] width 138 height 138
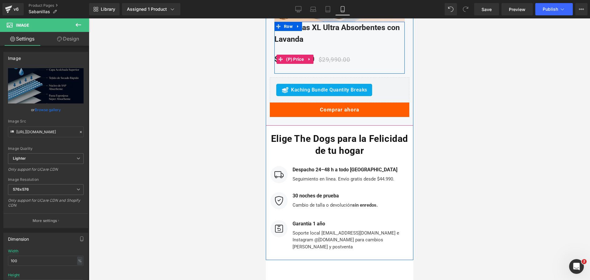
scroll to position [1924, 0]
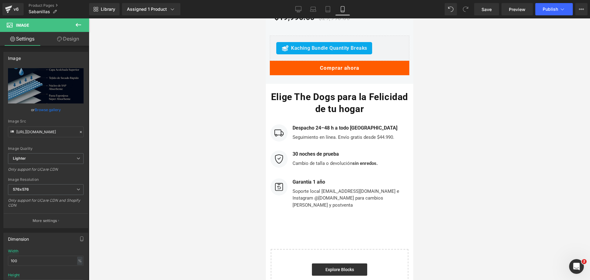
click at [82, 27] on button at bounding box center [79, 25] width 22 height 14
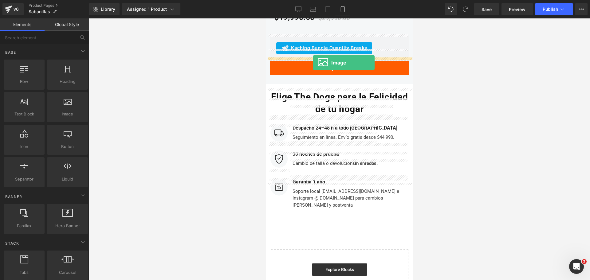
drag, startPoint x: 337, startPoint y: 132, endPoint x: 313, endPoint y: 63, distance: 73.6
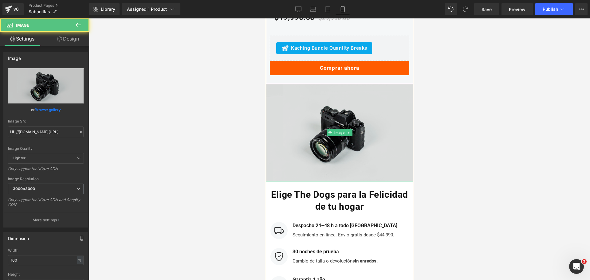
click at [318, 84] on img at bounding box center [340, 133] width 148 height 98
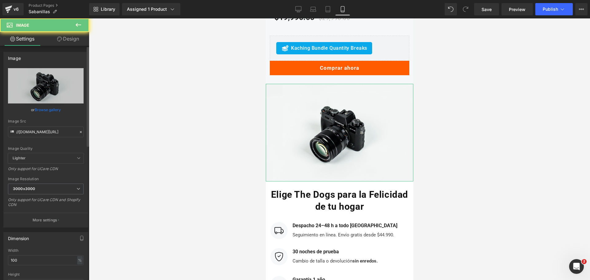
click at [48, 108] on link "Browse gallery" at bounding box center [48, 110] width 26 height 11
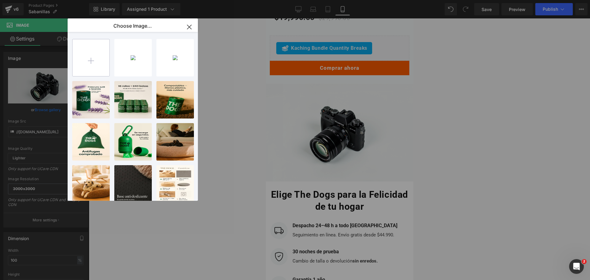
click at [106, 53] on input "file" at bounding box center [91, 57] width 37 height 37
type input "C:\fakepath\Sin título.jpg"
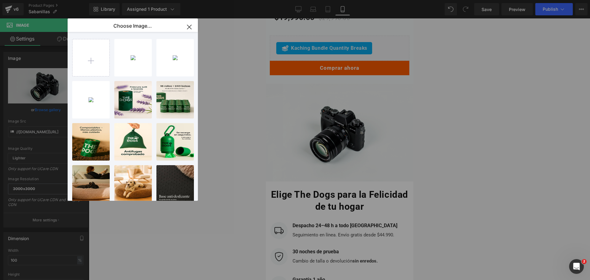
click at [0, 0] on div "Sin tít...tulo.jpg 134.97 KB" at bounding box center [0, 0] width 0 height 0
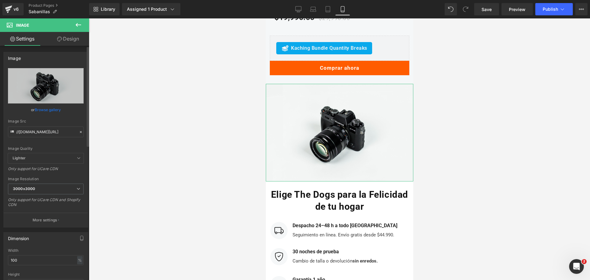
click at [57, 108] on link "Browse gallery" at bounding box center [48, 110] width 26 height 11
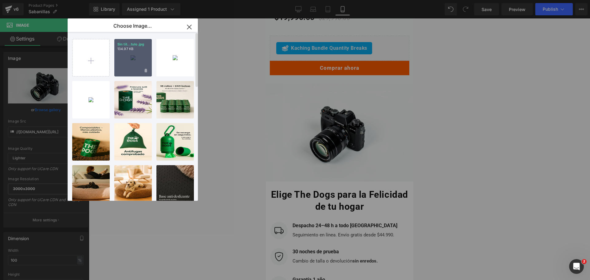
click at [128, 72] on div "Sin tít...tulo.jpg 134.97 KB" at bounding box center [133, 58] width 38 height 38
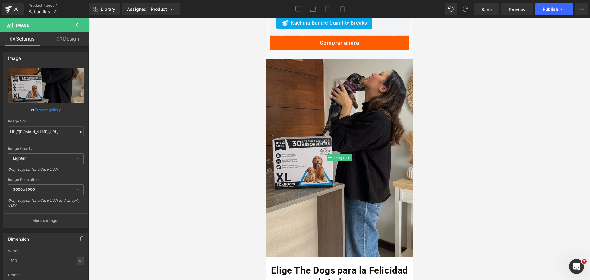
scroll to position [1962, 0]
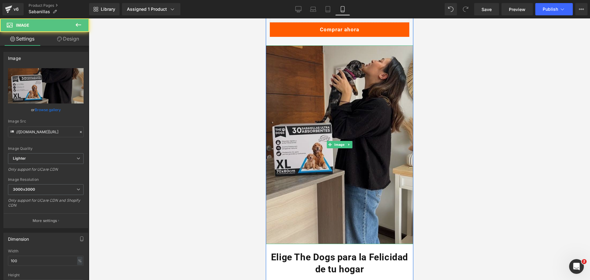
click at [372, 65] on img at bounding box center [340, 145] width 148 height 199
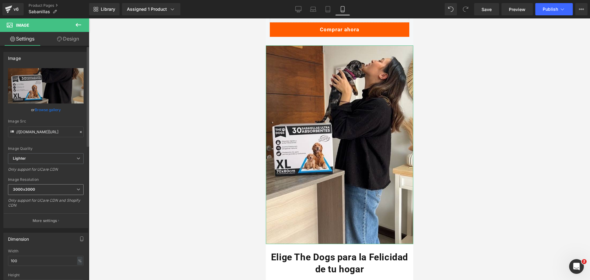
click at [29, 187] on b "3000x3000" at bounding box center [24, 189] width 22 height 5
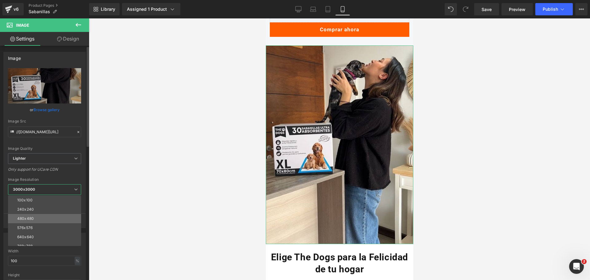
scroll to position [38, 0]
click at [45, 234] on li "1024x1024" at bounding box center [46, 235] width 76 height 9
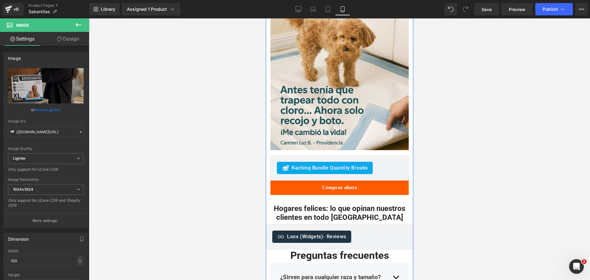
scroll to position [848, 0]
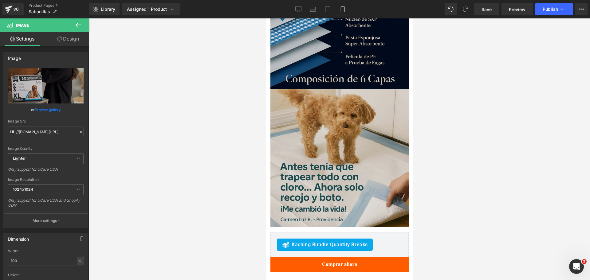
click at [368, 123] on img at bounding box center [339, 161] width 138 height 144
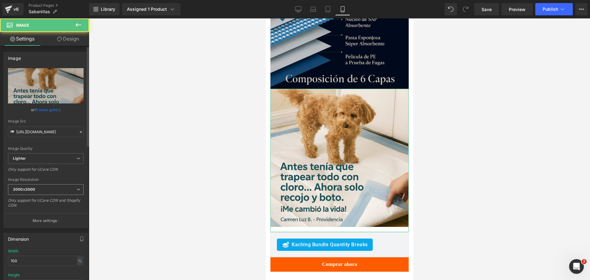
click at [18, 188] on b "3000x3000" at bounding box center [24, 189] width 22 height 5
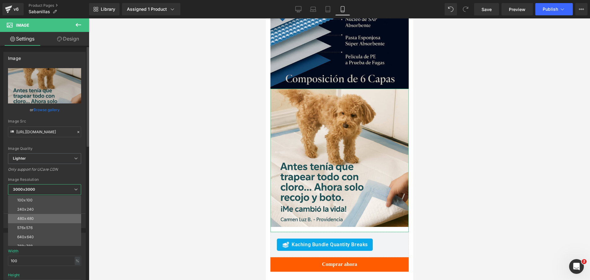
click at [54, 222] on li "480x480" at bounding box center [46, 218] width 76 height 9
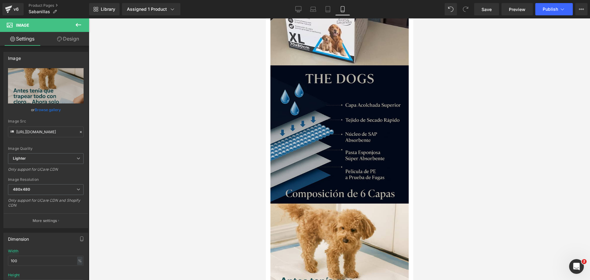
scroll to position [733, 0]
click at [365, 92] on img at bounding box center [339, 135] width 138 height 138
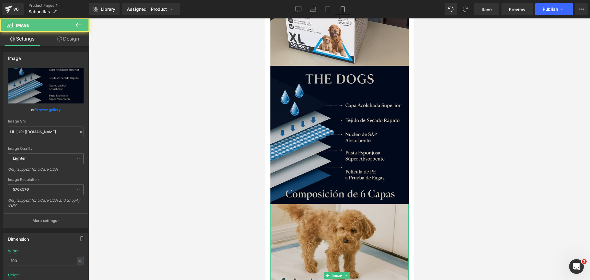
click at [354, 212] on img at bounding box center [339, 276] width 138 height 144
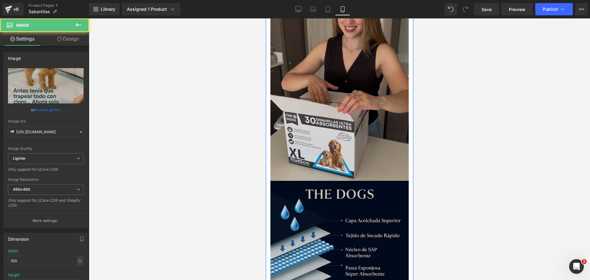
click at [360, 123] on img at bounding box center [339, 79] width 138 height 202
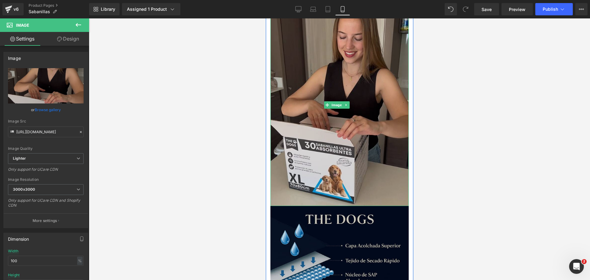
scroll to position [579, 0]
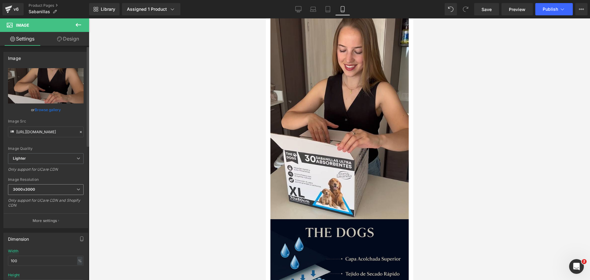
click at [61, 187] on span "3000x3000" at bounding box center [46, 189] width 76 height 11
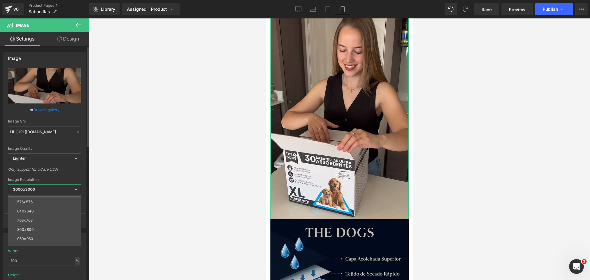
scroll to position [38, 0]
click at [60, 235] on li "1024x1024" at bounding box center [46, 235] width 76 height 9
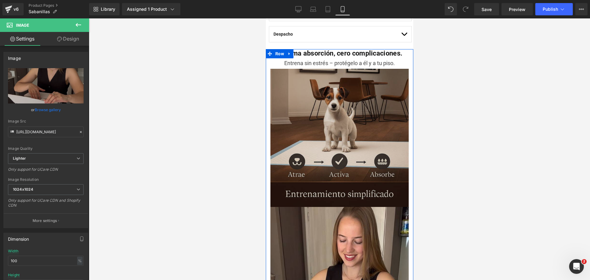
click at [358, 85] on img at bounding box center [339, 138] width 138 height 138
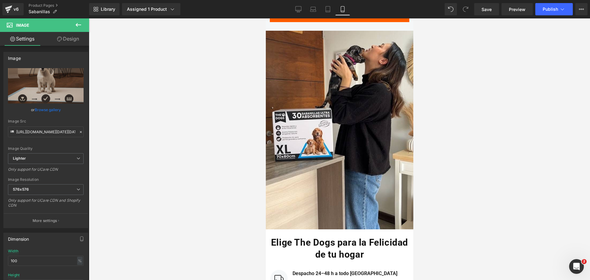
scroll to position [1915, 0]
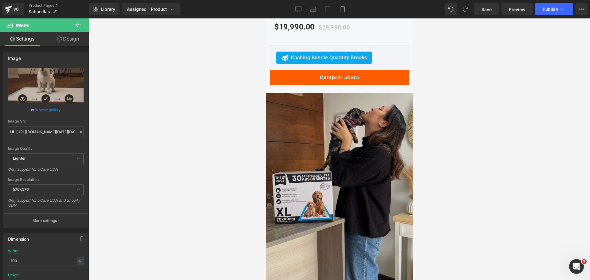
click at [373, 173] on img at bounding box center [340, 192] width 148 height 199
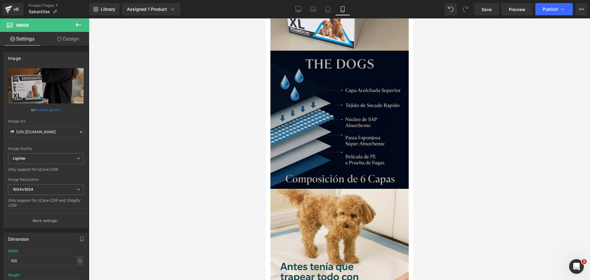
scroll to position [646, 0]
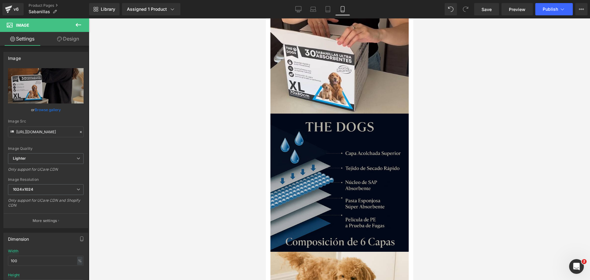
click at [362, 150] on img at bounding box center [339, 183] width 138 height 138
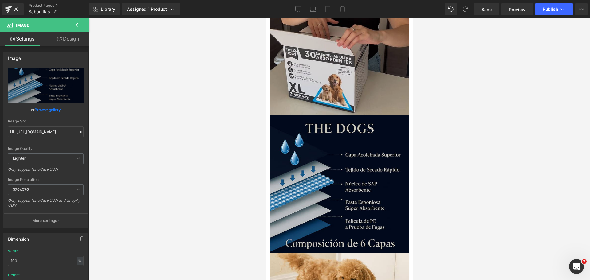
scroll to position [685, 0]
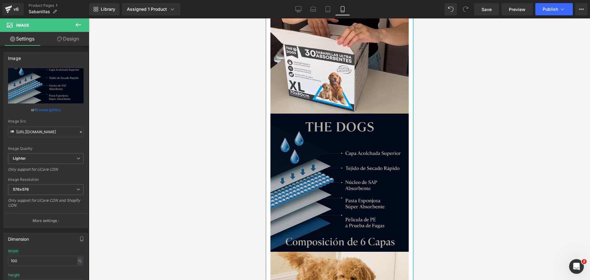
click at [358, 159] on img at bounding box center [339, 183] width 138 height 138
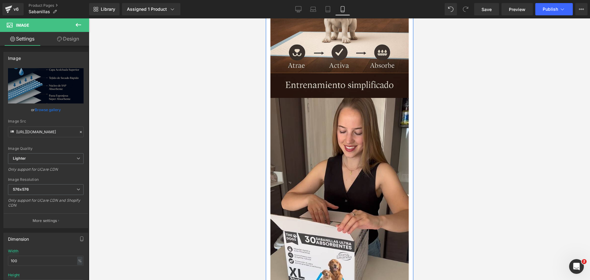
scroll to position [493, 0]
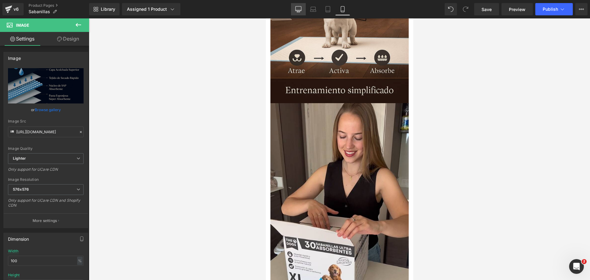
click at [304, 8] on link "Desktop" at bounding box center [298, 9] width 15 height 12
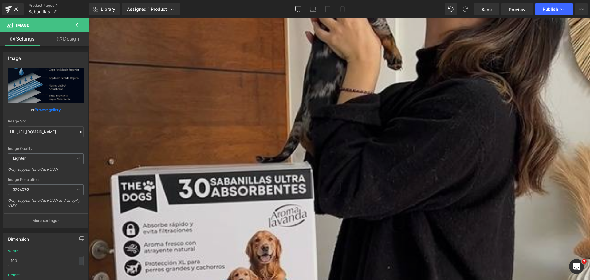
scroll to position [1422, 0]
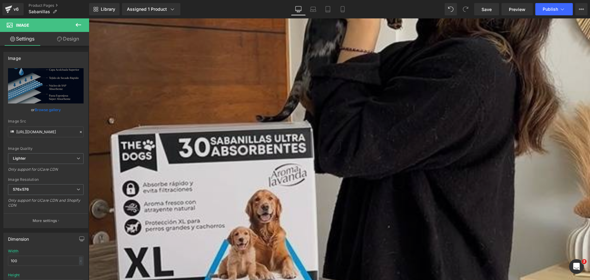
click at [385, 108] on img at bounding box center [339, 197] width 501 height 677
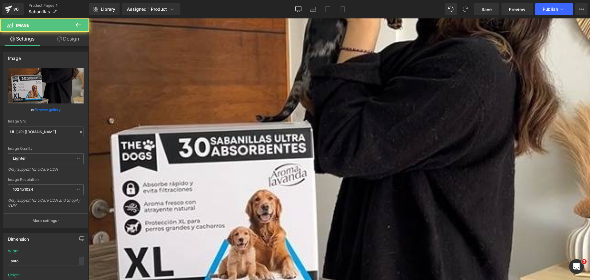
click at [66, 39] on link "Design" at bounding box center [68, 39] width 45 height 14
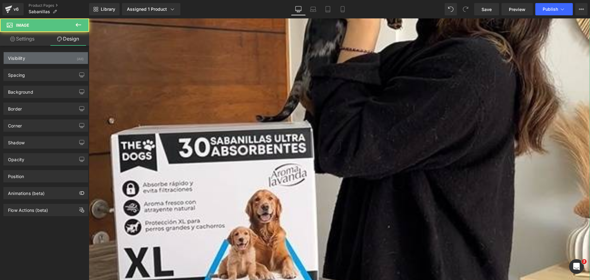
click at [60, 58] on div "Visibility (All)" at bounding box center [46, 58] width 84 height 12
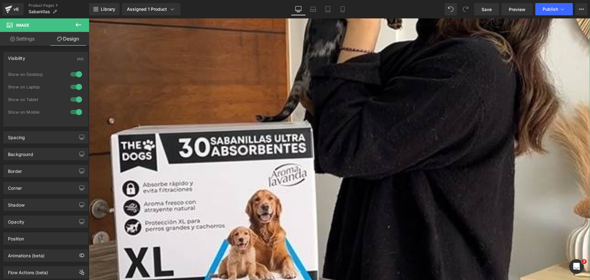
click at [74, 87] on div at bounding box center [76, 87] width 15 height 10
click at [71, 71] on div at bounding box center [76, 74] width 15 height 10
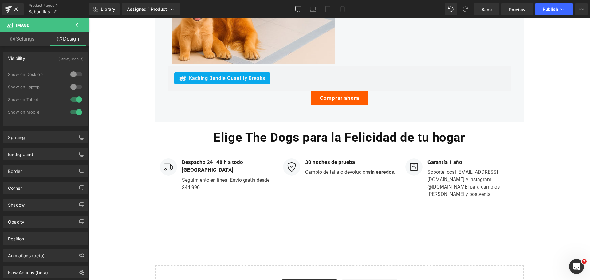
scroll to position [0, 0]
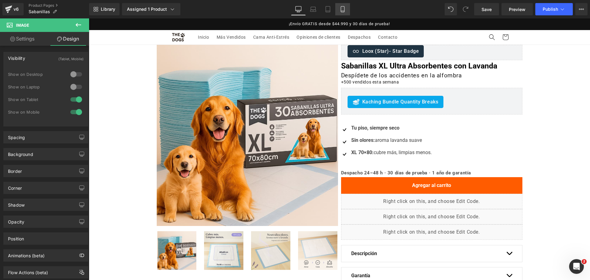
click at [346, 9] on icon at bounding box center [343, 9] width 6 height 6
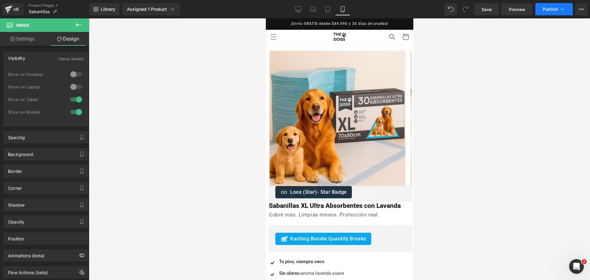
click at [548, 10] on span "Publish" at bounding box center [550, 9] width 15 height 5
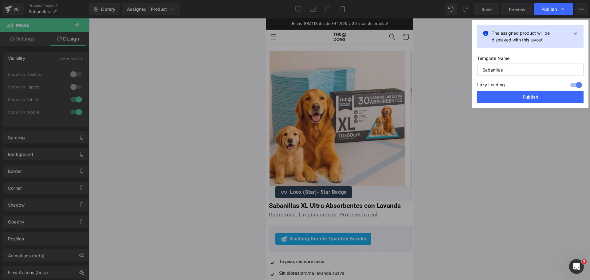
click at [509, 98] on button "Publish" at bounding box center [530, 97] width 106 height 12
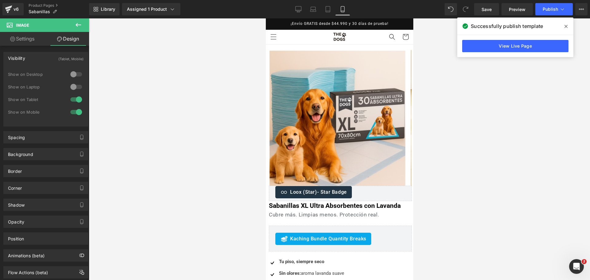
click at [570, 26] on span at bounding box center [566, 27] width 10 height 10
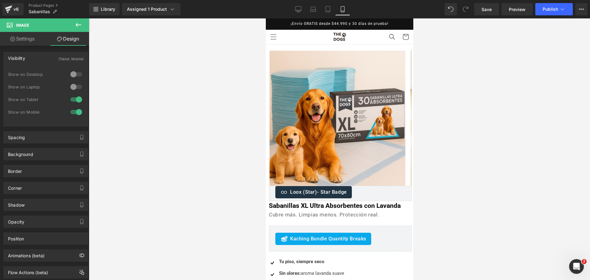
drag, startPoint x: 411, startPoint y: 80, endPoint x: 677, endPoint y: 27, distance: 271.0
click at [563, 12] on icon at bounding box center [563, 9] width 6 height 6
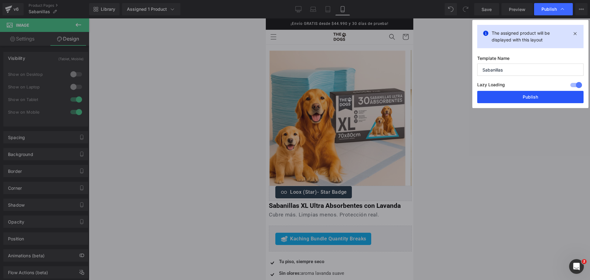
click at [518, 92] on button "Publish" at bounding box center [530, 97] width 106 height 12
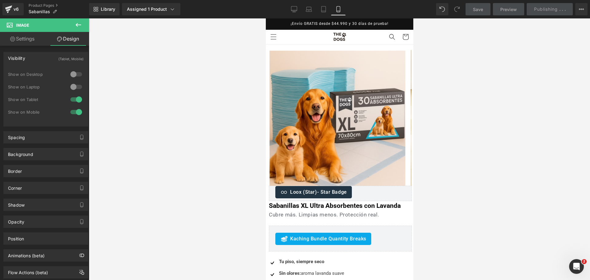
click at [295, 17] on div "Library Assigned 1 Product Product Preview Sabanillas XL Ultra Absorbentes con …" at bounding box center [339, 9] width 501 height 18
click at [294, 12] on link "Desktop" at bounding box center [294, 9] width 15 height 12
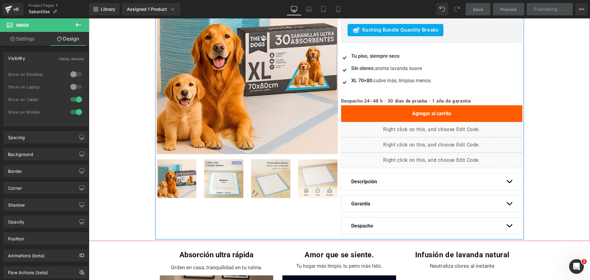
scroll to position [77, 0]
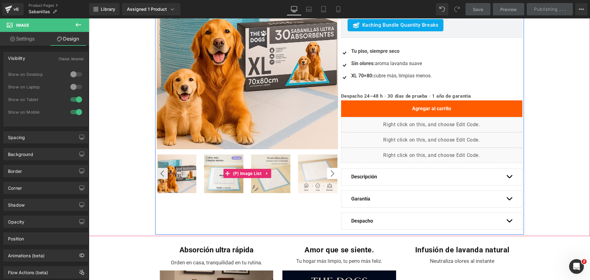
click at [332, 173] on button "›" at bounding box center [332, 173] width 11 height 11
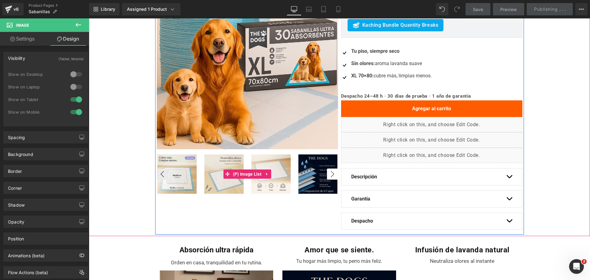
click at [332, 173] on button "›" at bounding box center [332, 174] width 11 height 11
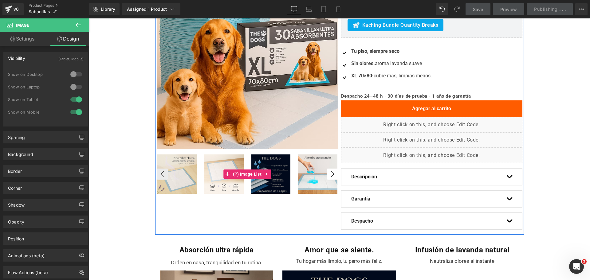
click at [332, 173] on button "›" at bounding box center [332, 174] width 11 height 11
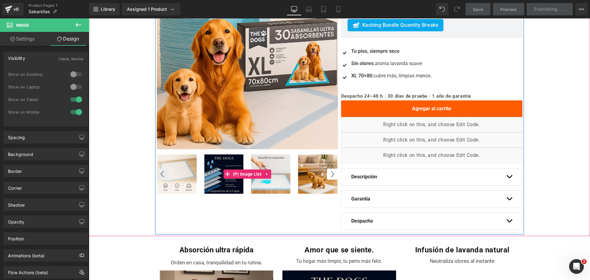
click at [332, 173] on button "›" at bounding box center [332, 174] width 11 height 11
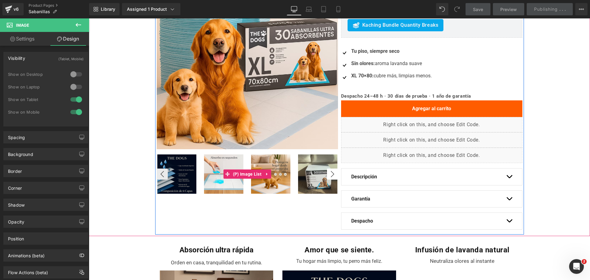
click at [332, 173] on button "›" at bounding box center [332, 174] width 11 height 11
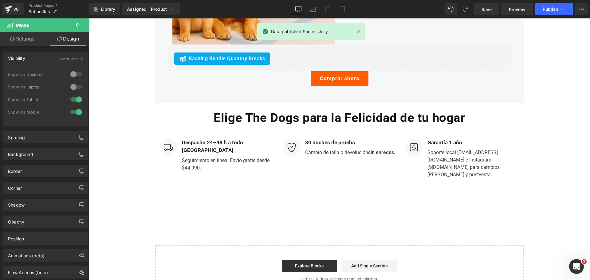
scroll to position [0, 0]
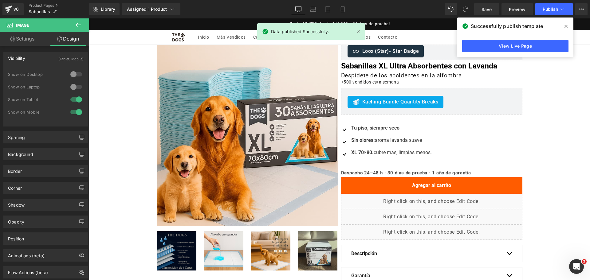
click at [564, 26] on span at bounding box center [566, 27] width 10 height 10
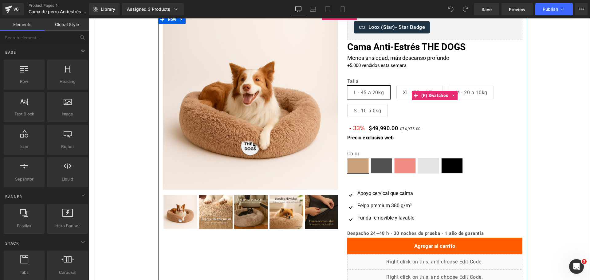
scroll to position [77, 0]
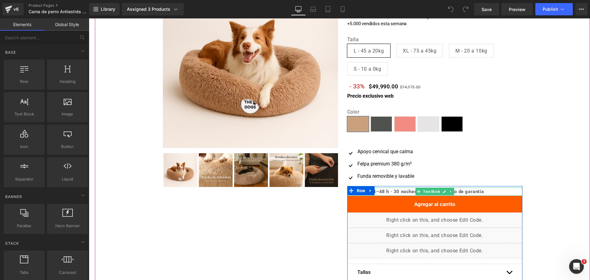
click at [384, 191] on b "Despacho 24–48 h · 30 noches de prueba · 1 año de garantía" at bounding box center [415, 192] width 137 height 6
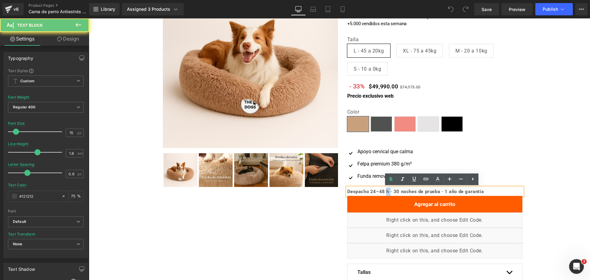
click at [384, 191] on b "Despacho 24–48 h · 30 noches de prueba · 1 año de garantía" at bounding box center [415, 192] width 137 height 6
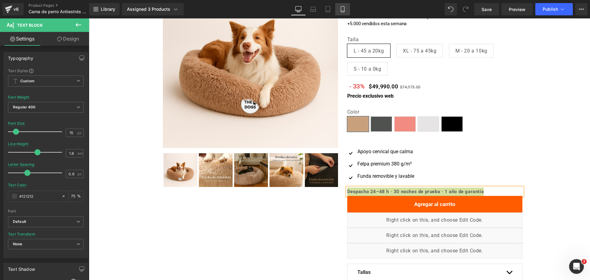
click at [345, 5] on link "Mobile" at bounding box center [342, 9] width 15 height 12
type input "13.5"
type input "0"
type input "#5f6368"
type input "100"
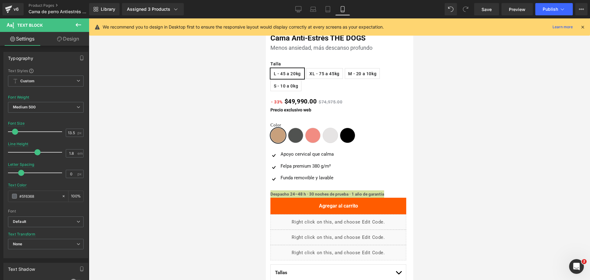
scroll to position [159, 0]
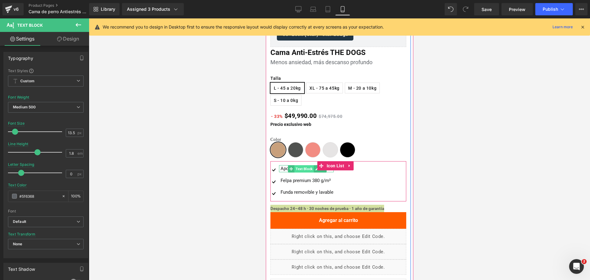
click at [309, 170] on span "Text Block" at bounding box center [303, 168] width 19 height 7
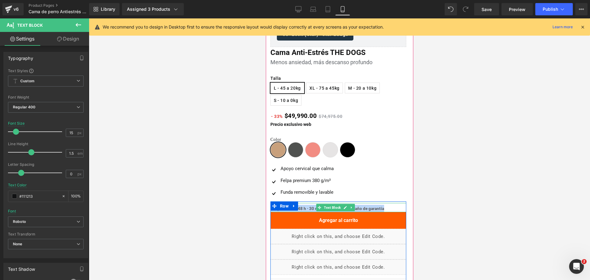
click at [311, 209] on b "Despacho 24–48 h · 30 noches de prueba · 1 año de garantía" at bounding box center [327, 208] width 114 height 5
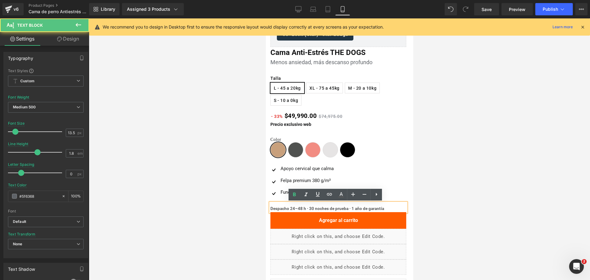
click at [311, 208] on b "Despacho 24–48 h · 30 noches de prueba · 1 año de garantía" at bounding box center [327, 208] width 114 height 5
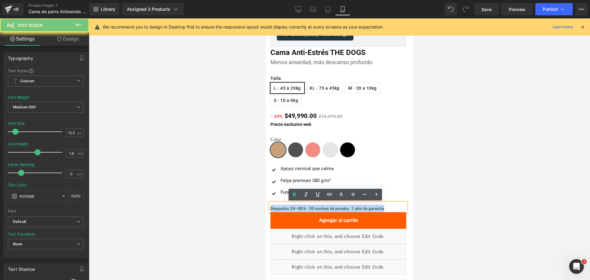
click at [311, 208] on b "Despacho 24–48 h · 30 noches de prueba · 1 año de garantía" at bounding box center [327, 208] width 114 height 5
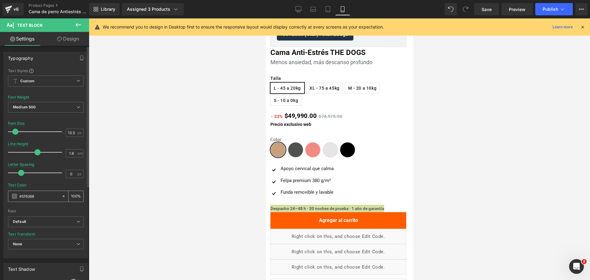
click at [48, 194] on input "#5f6368" at bounding box center [38, 196] width 39 height 7
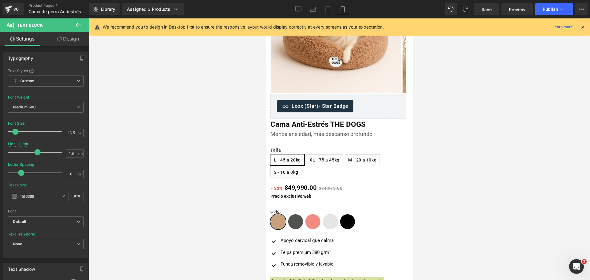
scroll to position [82, 0]
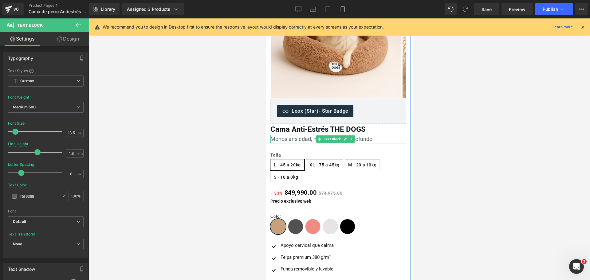
click at [321, 139] on icon at bounding box center [319, 139] width 3 height 4
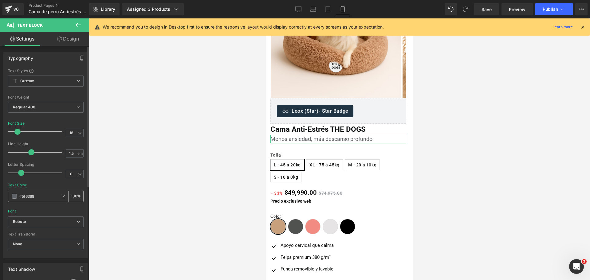
click at [42, 197] on input "#5f6368" at bounding box center [38, 196] width 39 height 7
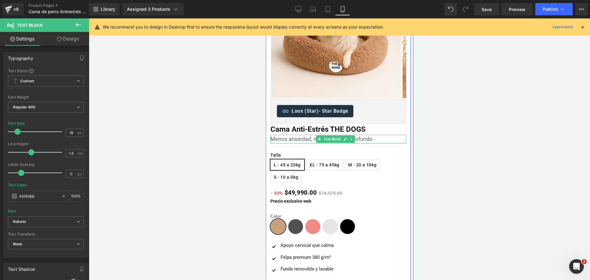
click at [314, 140] on div "Menos ansiedad, más descanso profundo" at bounding box center [338, 139] width 136 height 9
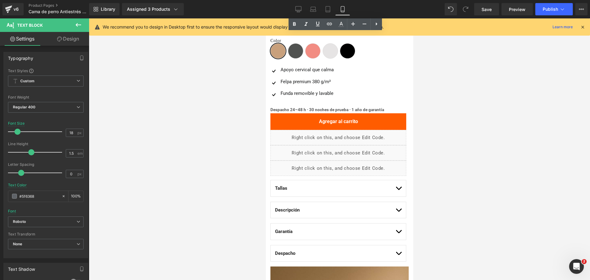
scroll to position [312, 0]
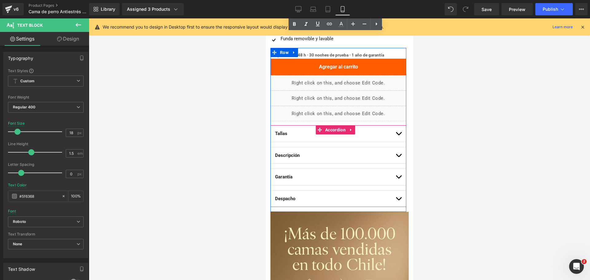
click at [395, 180] on button "button" at bounding box center [398, 177] width 6 height 16
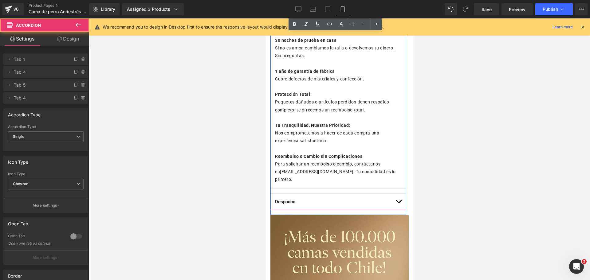
click at [345, 142] on p "Nos comprometemos a hacer de cada compra una experiencia satisfactoria." at bounding box center [338, 136] width 127 height 15
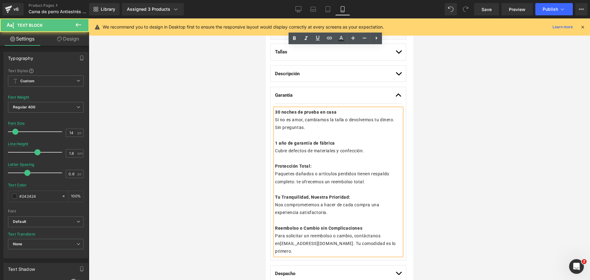
scroll to position [389, 0]
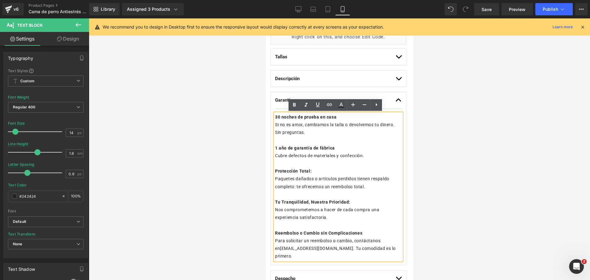
drag, startPoint x: 382, startPoint y: 249, endPoint x: 490, endPoint y: 61, distance: 216.4
copy div "30 noches de prueba en casa Si no es amor, cambiamos la talla o devolvemos tu d…"
click at [351, 142] on p at bounding box center [338, 141] width 127 height 8
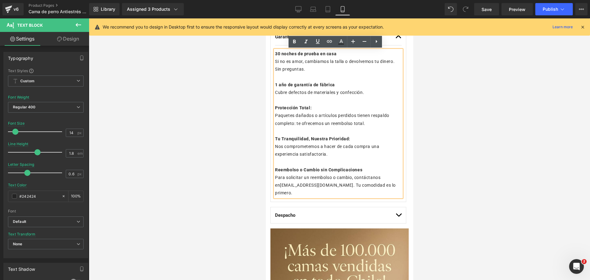
scroll to position [428, 0]
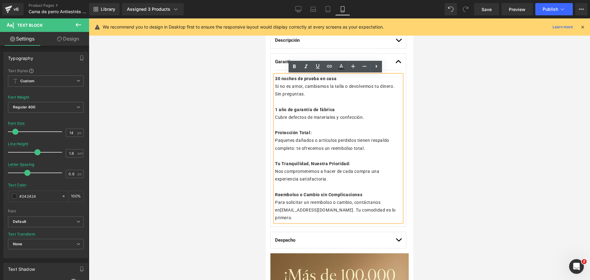
click at [398, 242] on span "button" at bounding box center [398, 242] width 0 height 0
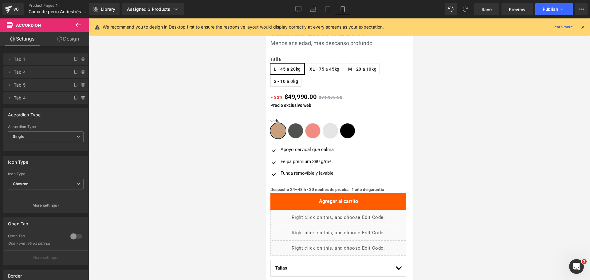
scroll to position [73, 0]
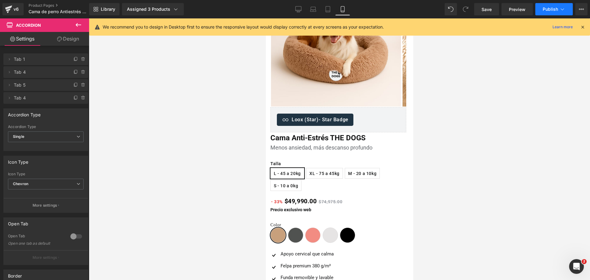
click at [547, 5] on button "Publish" at bounding box center [555, 9] width 38 height 12
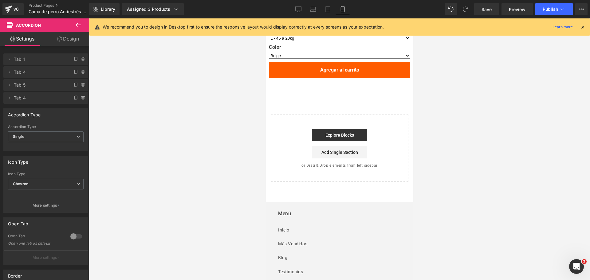
scroll to position [3123, 0]
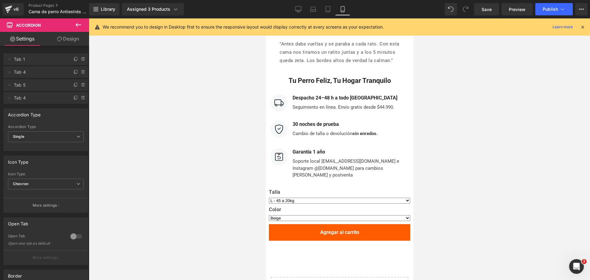
drag, startPoint x: 411, startPoint y: 59, endPoint x: 688, endPoint y: 234, distance: 328.0
click at [295, 4] on link "Desktop" at bounding box center [298, 9] width 15 height 12
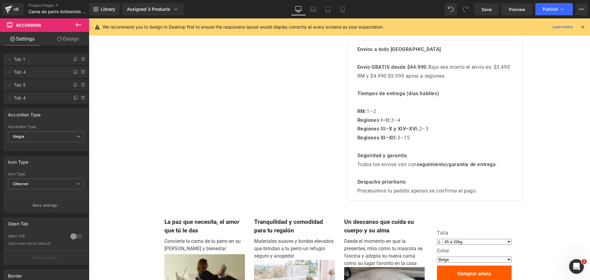
scroll to position [339, 0]
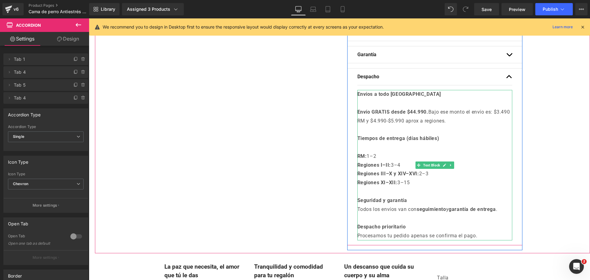
click at [396, 140] on strong "Tiempos de entrega (días hábiles)" at bounding box center [399, 139] width 82 height 6
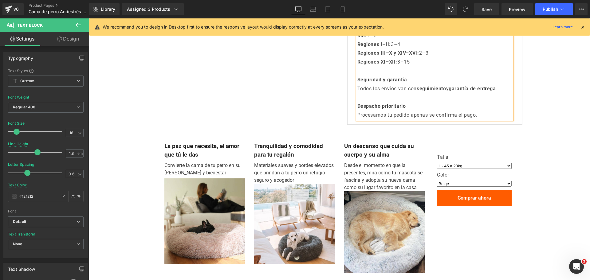
scroll to position [0, 0]
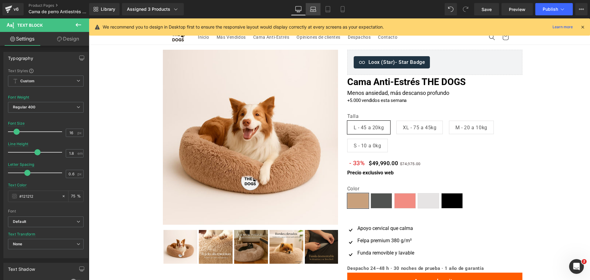
click at [318, 12] on link "Laptop" at bounding box center [313, 9] width 15 height 12
type input "75"
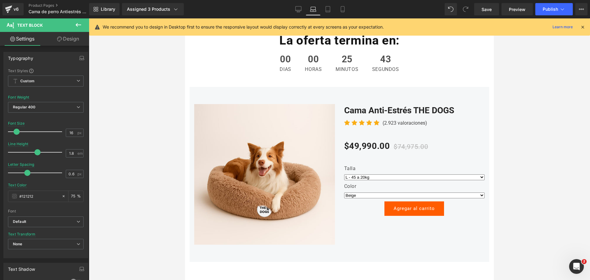
scroll to position [2158, 0]
